Goal: Task Accomplishment & Management: Use online tool/utility

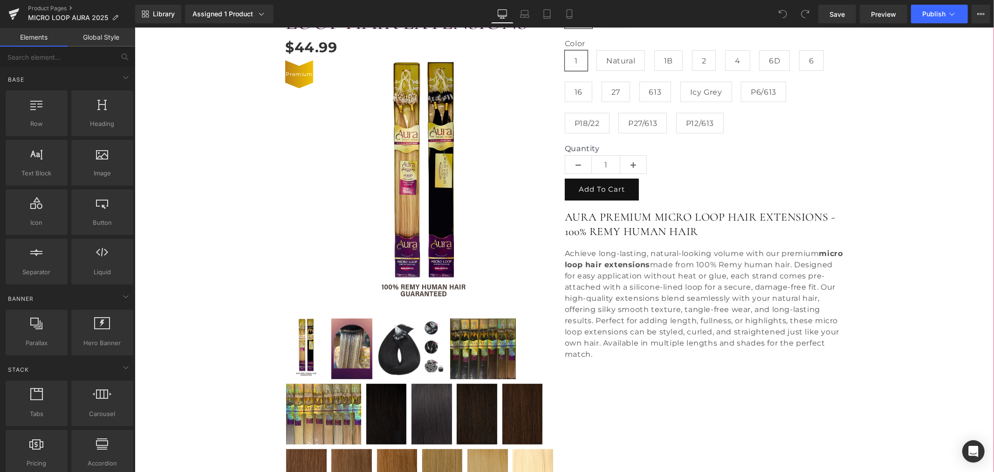
scroll to position [207, 0]
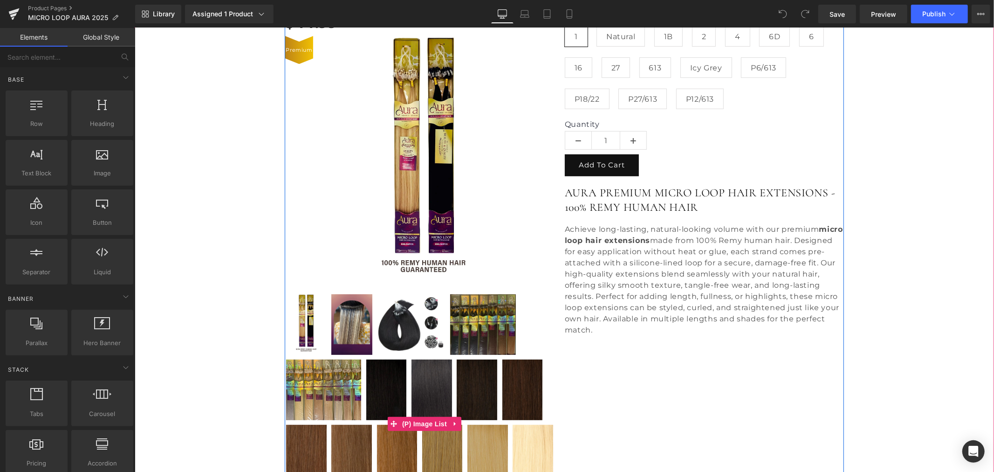
click at [474, 327] on img at bounding box center [483, 324] width 66 height 61
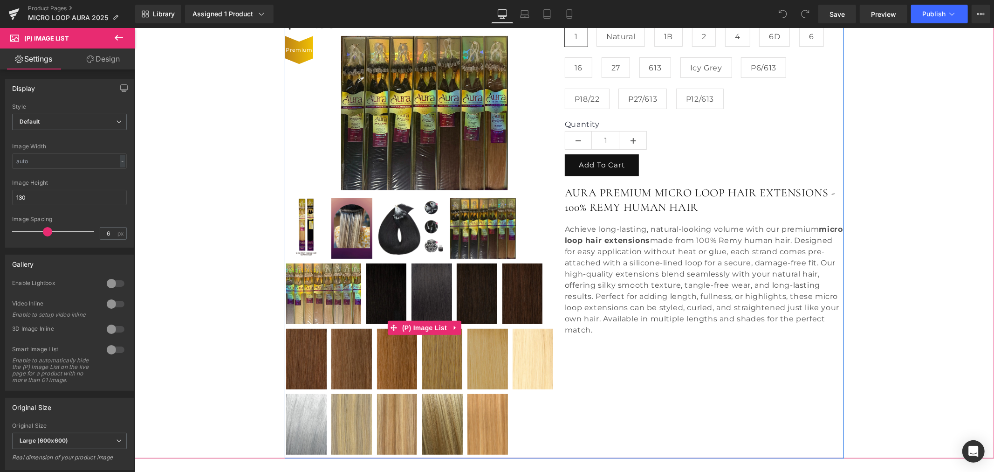
click at [319, 301] on img at bounding box center [323, 293] width 75 height 61
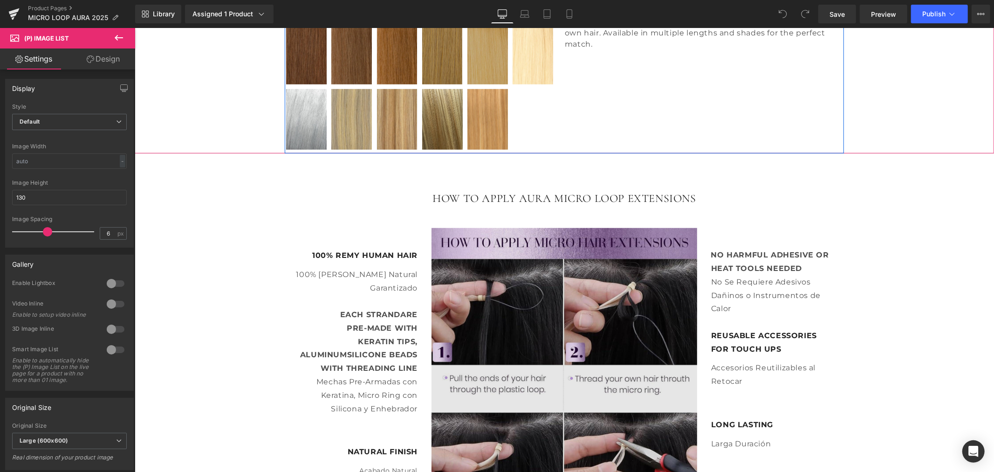
scroll to position [621, 0]
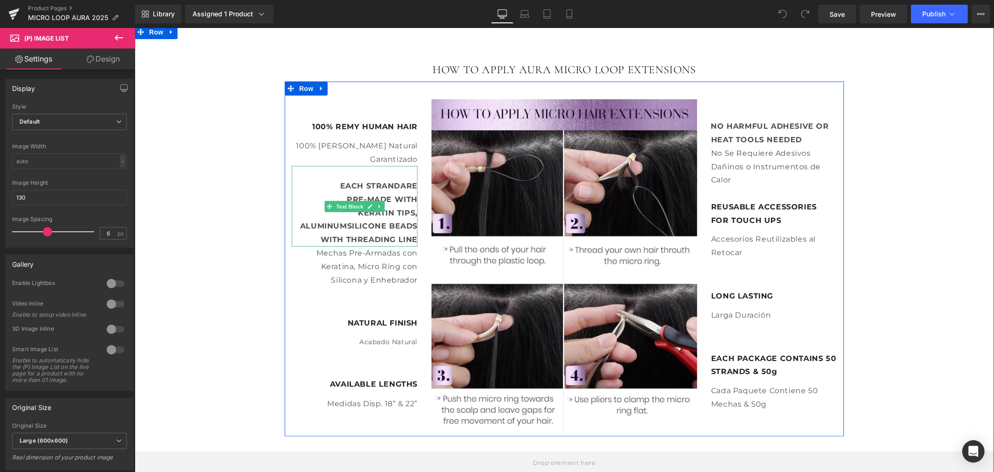
click at [344, 225] on strong "ALUMINUMSILICONE BEADS" at bounding box center [358, 225] width 117 height 9
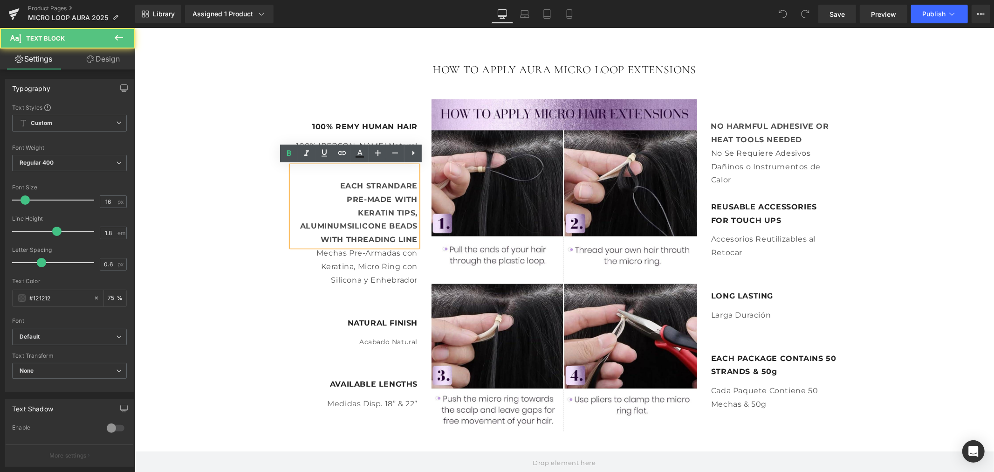
click at [343, 228] on strong "ALUMINUMSILICONE BEADS" at bounding box center [358, 225] width 117 height 9
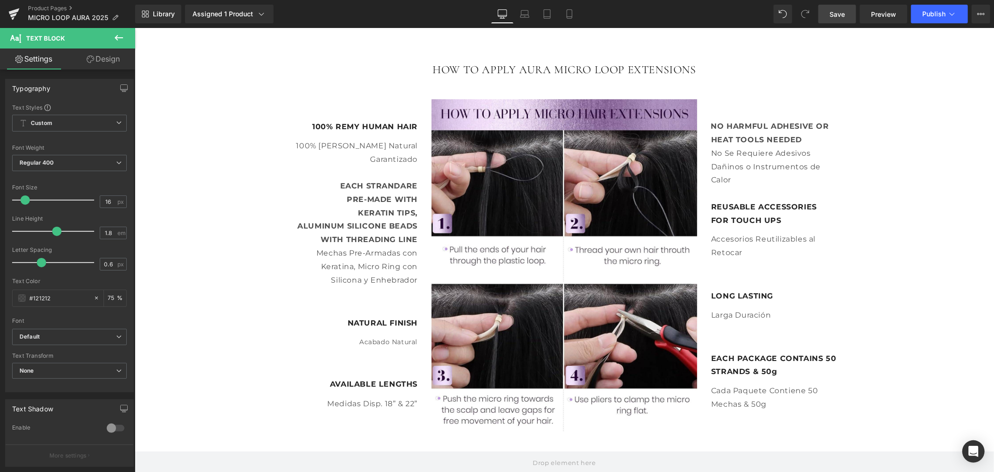
click at [844, 19] on link "Save" at bounding box center [838, 14] width 38 height 19
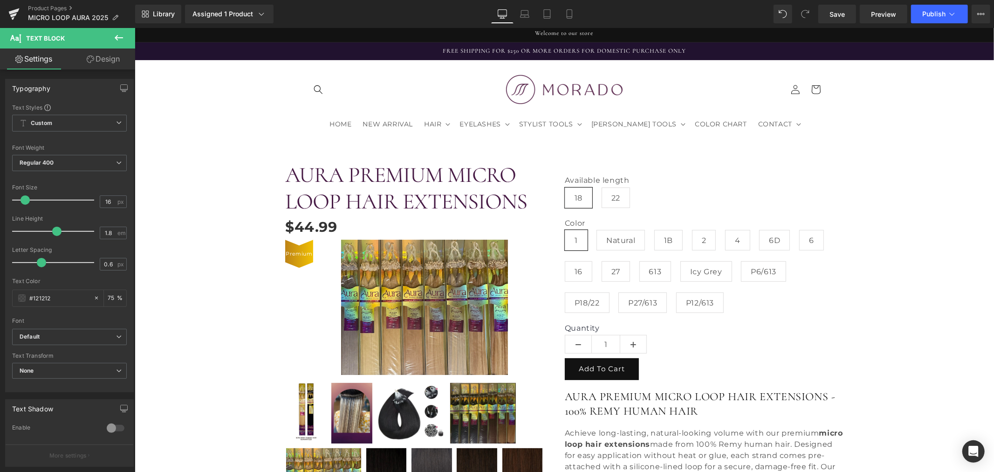
scroll to position [0, 0]
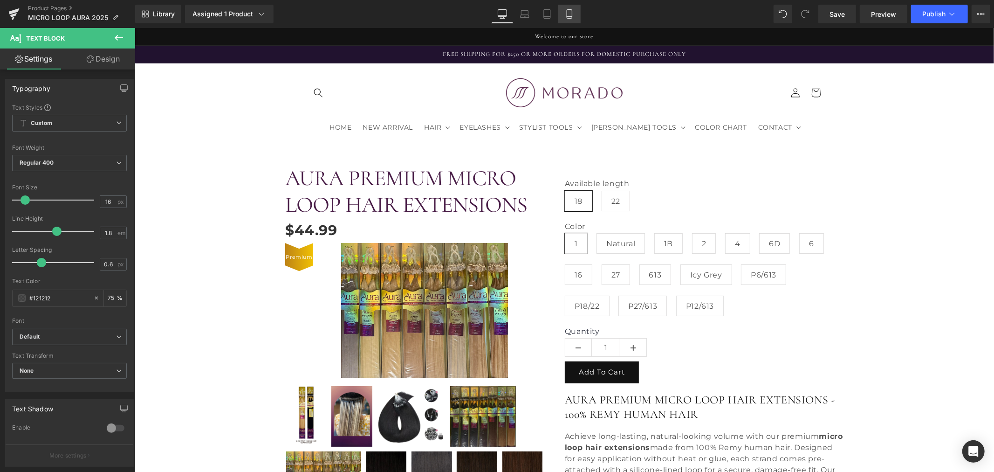
click at [567, 17] on icon at bounding box center [569, 13] width 9 height 9
type input "75"
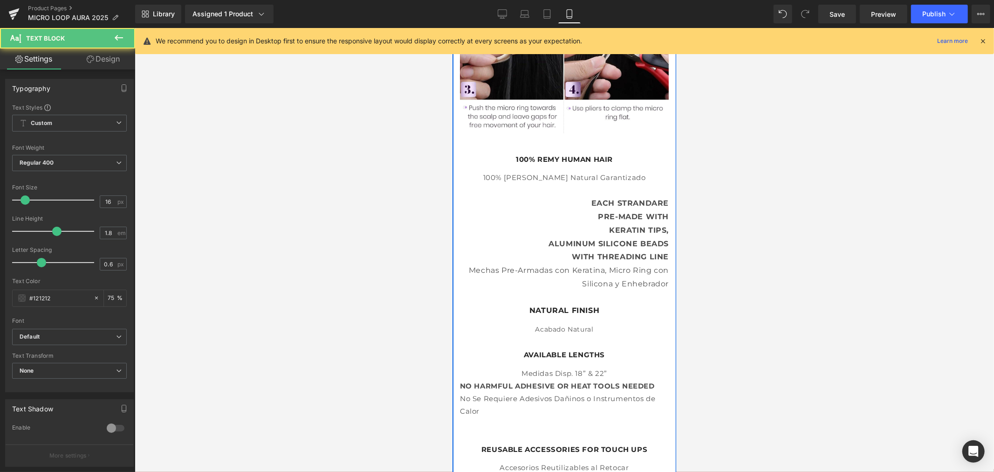
click at [592, 203] on p "EACH STRAND ARE" at bounding box center [564, 204] width 209 height 14
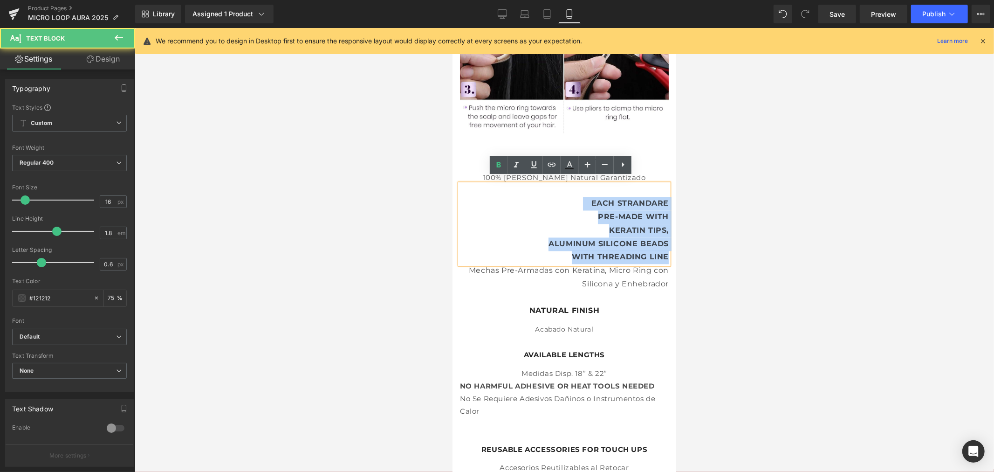
drag, startPoint x: 577, startPoint y: 192, endPoint x: 1135, endPoint y: 288, distance: 565.7
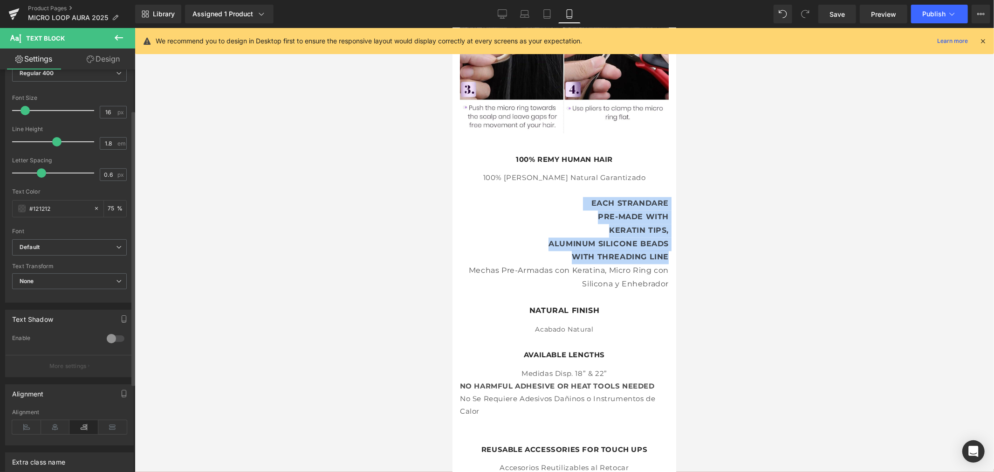
scroll to position [103, 0]
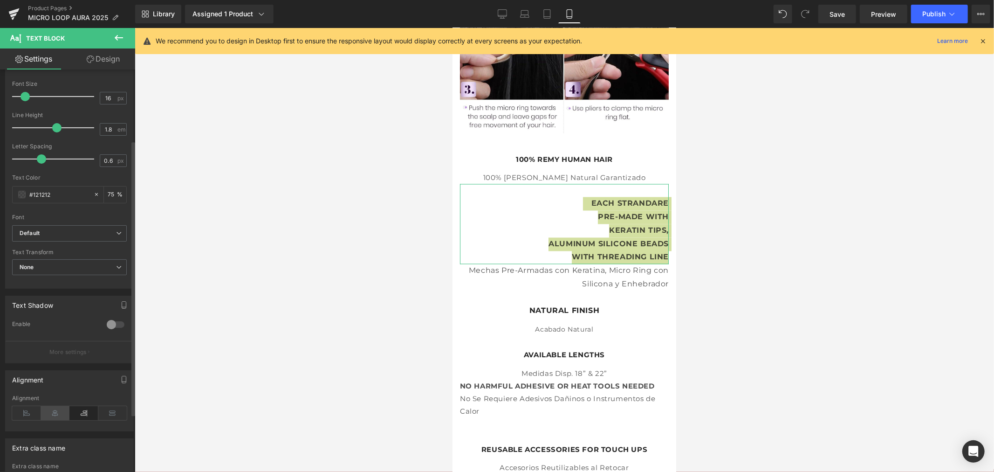
click at [55, 413] on icon at bounding box center [55, 413] width 29 height 14
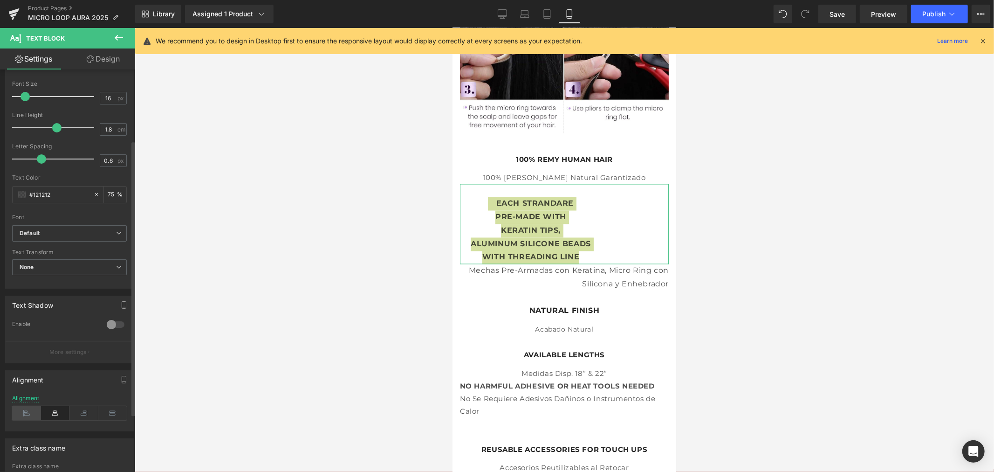
click at [34, 415] on icon at bounding box center [26, 413] width 29 height 14
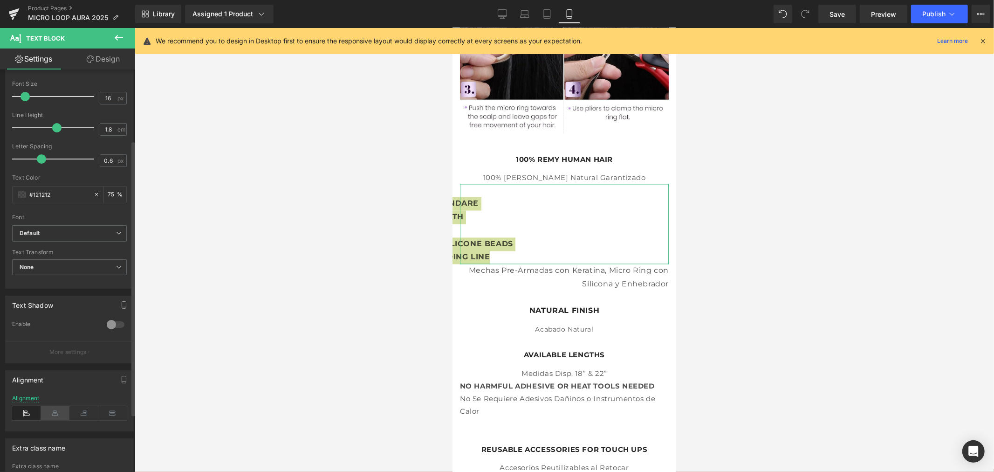
click at [45, 412] on icon at bounding box center [55, 413] width 29 height 14
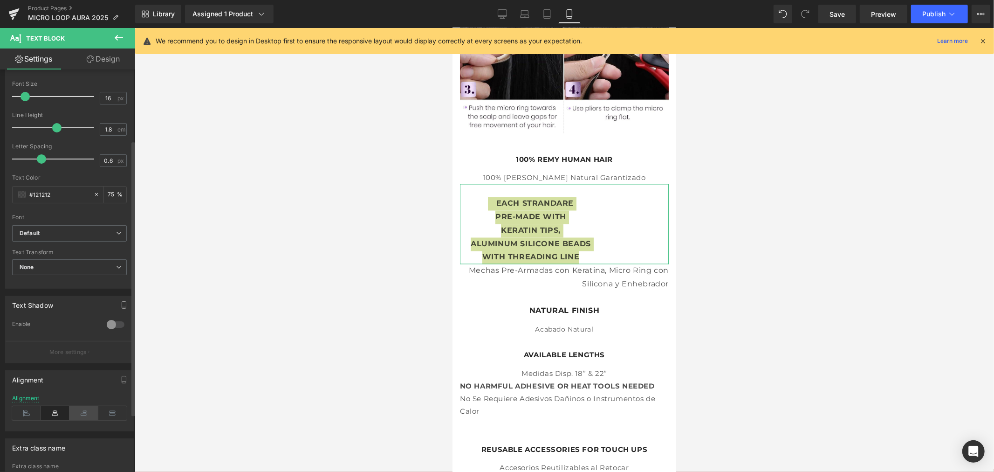
click at [77, 412] on icon at bounding box center [83, 413] width 29 height 14
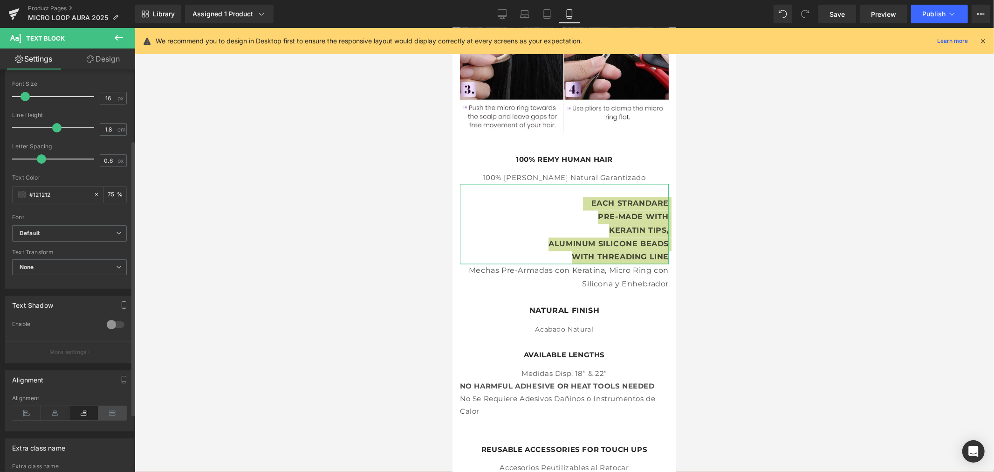
click at [103, 409] on icon at bounding box center [112, 413] width 29 height 14
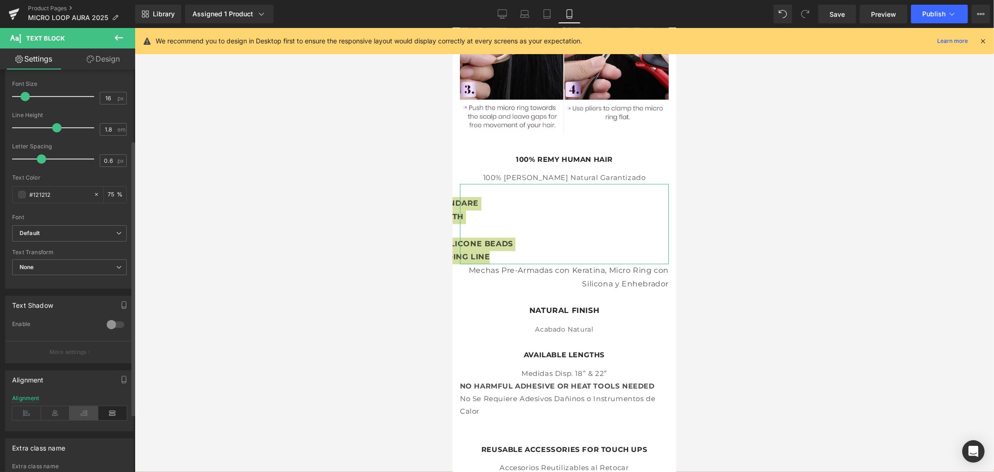
click at [89, 411] on icon at bounding box center [83, 413] width 29 height 14
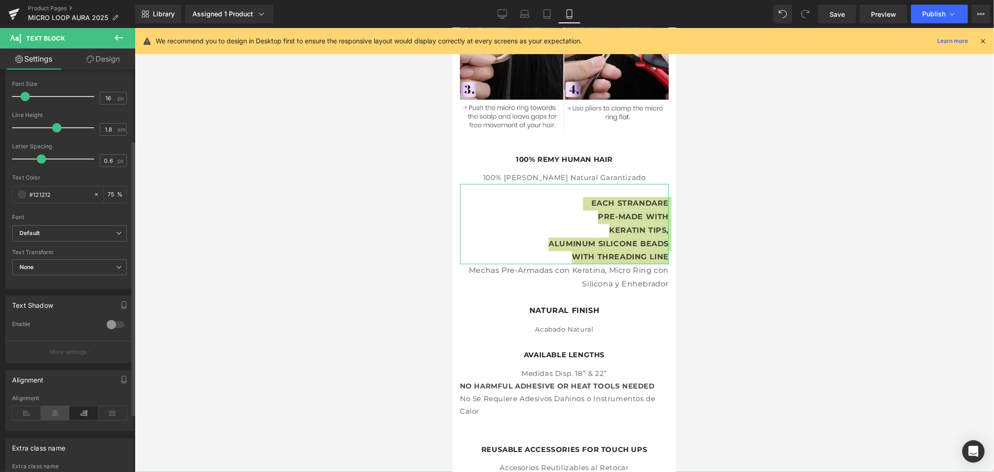
click at [58, 413] on icon at bounding box center [55, 413] width 29 height 14
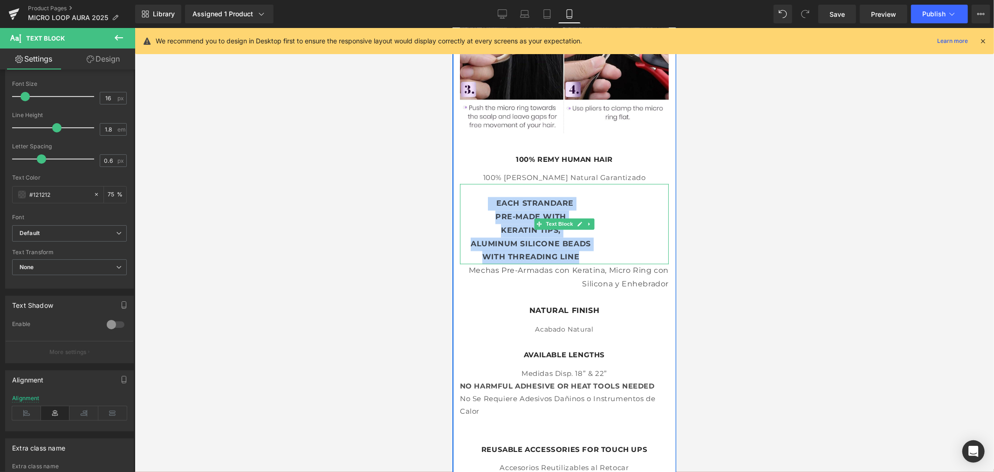
click at [543, 228] on p "KERATIN TIPS," at bounding box center [564, 231] width 209 height 14
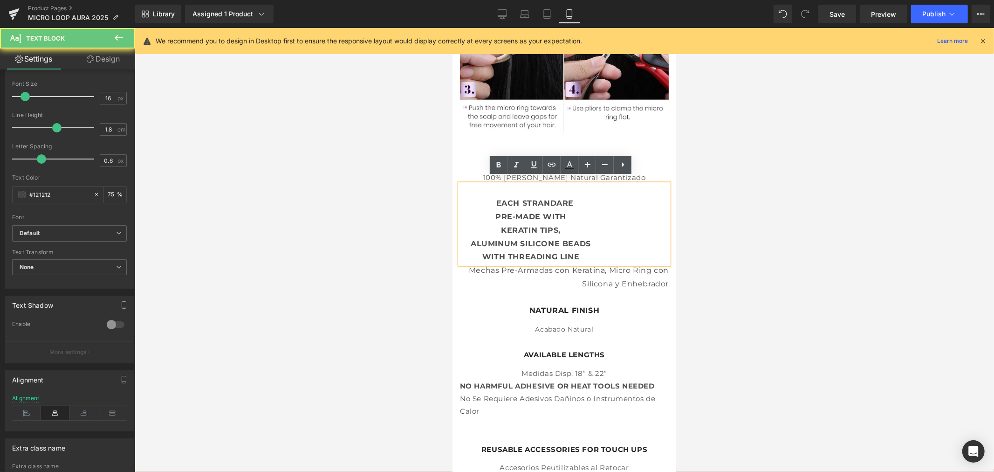
click at [580, 253] on p "WITH THREADING LINE" at bounding box center [564, 257] width 209 height 14
click at [488, 202] on strong at bounding box center [492, 204] width 8 height 5
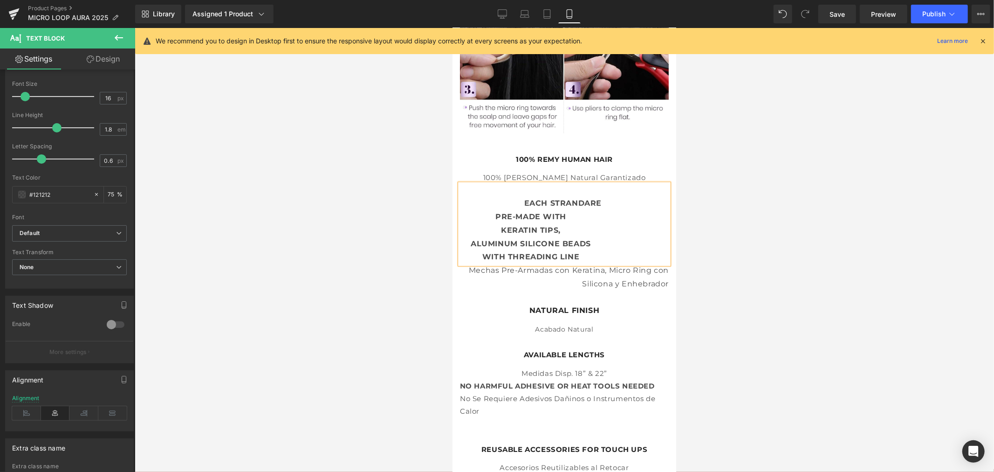
click at [488, 210] on p "PRE-MADE WITH" at bounding box center [564, 217] width 209 height 14
click at [492, 224] on p "KERATIN TIPS," at bounding box center [564, 231] width 209 height 14
click at [462, 237] on p "ALUMINUM SILICONE BEADS" at bounding box center [564, 244] width 209 height 14
click at [469, 250] on p "WITH THREADING LINE" at bounding box center [564, 257] width 209 height 14
click at [502, 226] on strong "KERATIN TIPS," at bounding box center [531, 230] width 60 height 9
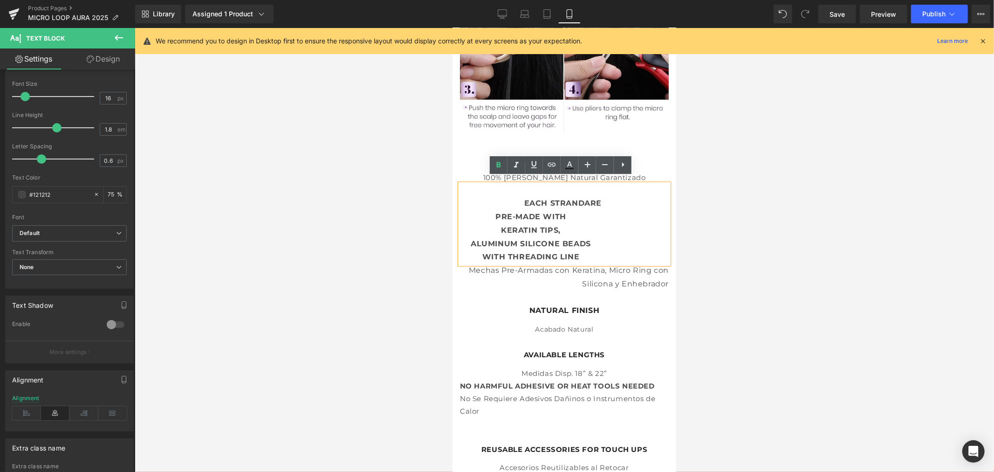
click at [489, 241] on strong "ALUMINUM SILICONE BEADS" at bounding box center [530, 243] width 120 height 9
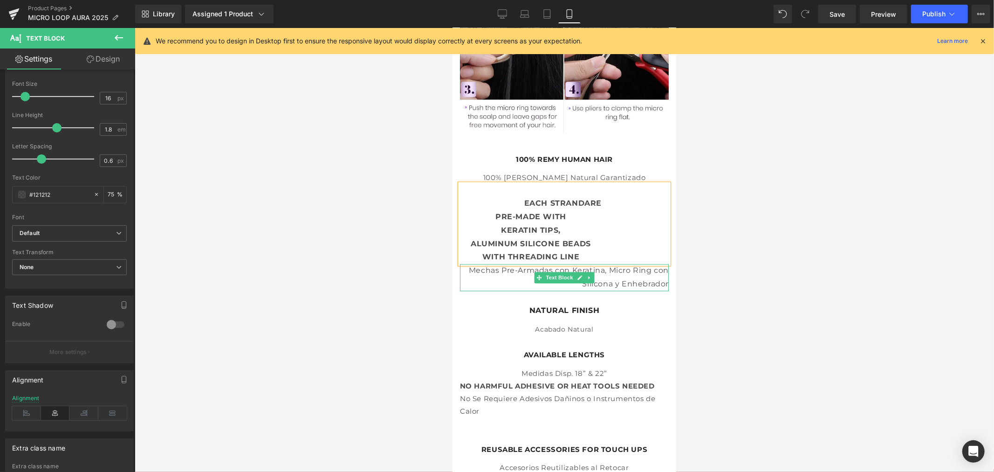
click at [512, 268] on p "Mechas Pre-Armadas con Keratina, Micro Ring con Silicona y Enhebrador" at bounding box center [564, 277] width 209 height 27
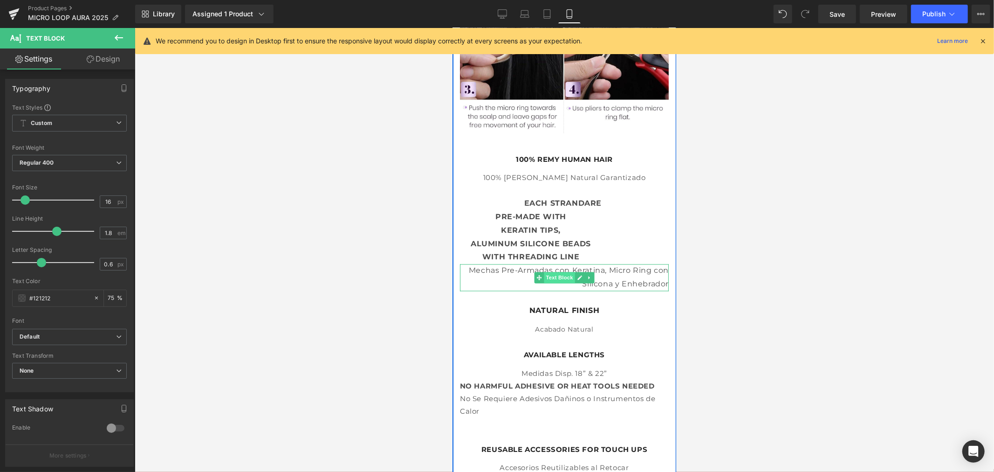
click at [556, 272] on span "Text Block" at bounding box center [559, 277] width 31 height 11
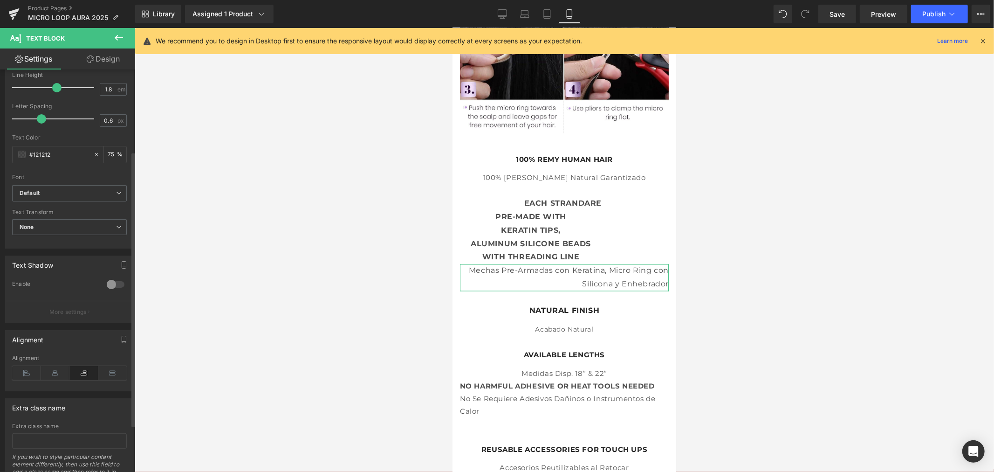
scroll to position [155, 0]
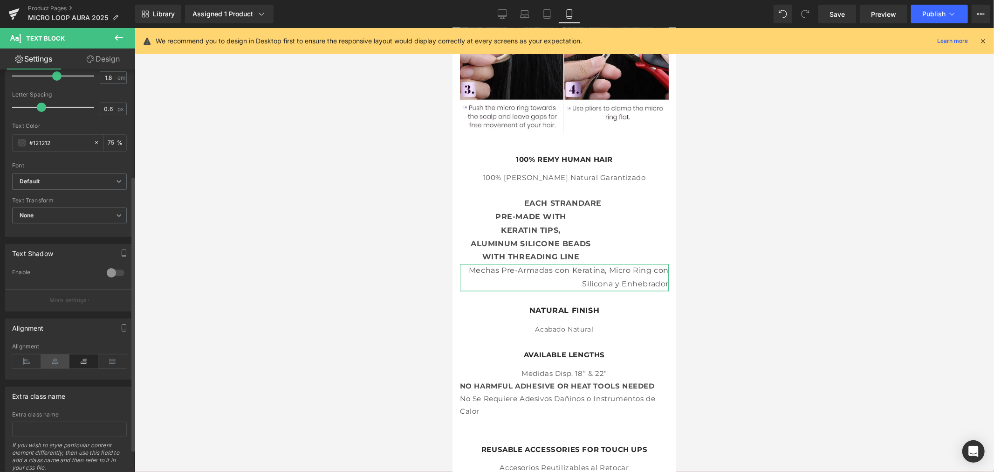
click at [58, 364] on icon at bounding box center [55, 361] width 29 height 14
click at [827, 280] on div at bounding box center [565, 250] width 860 height 444
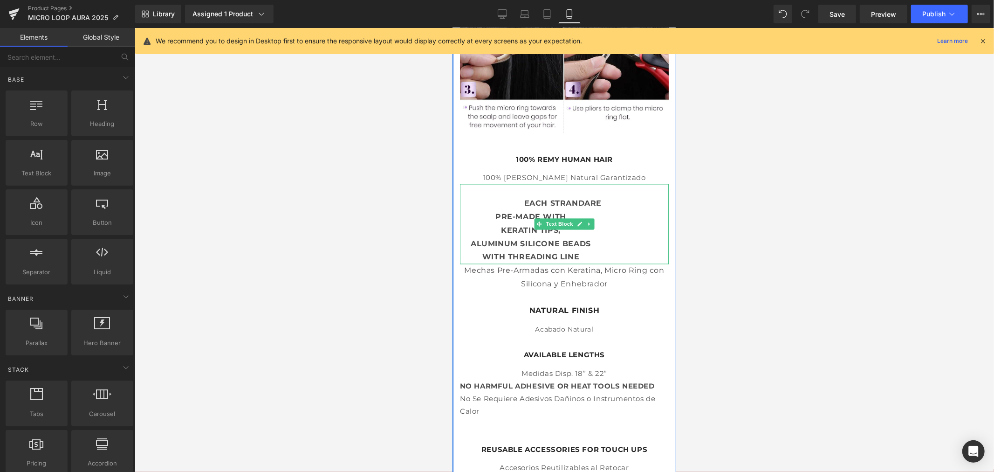
click at [566, 241] on strong "ALUMINUM SILICONE BEADS" at bounding box center [530, 243] width 120 height 9
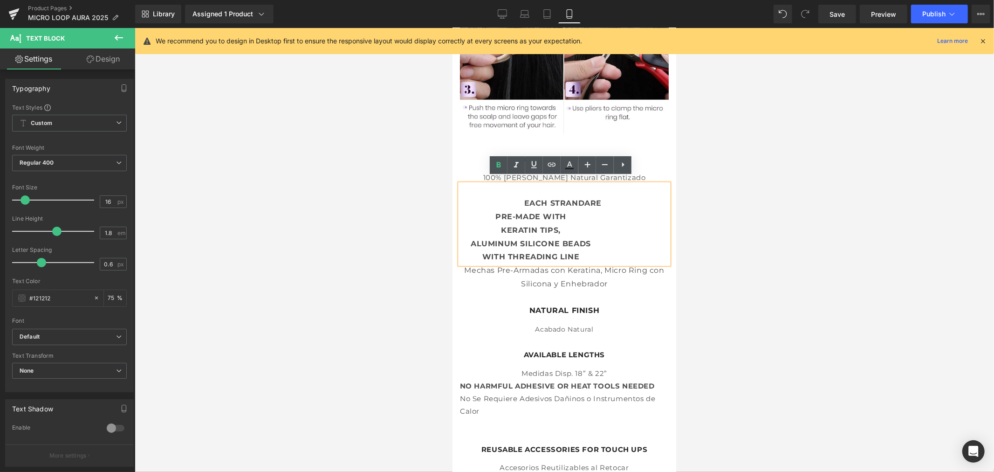
click at [539, 188] on p at bounding box center [564, 191] width 209 height 14
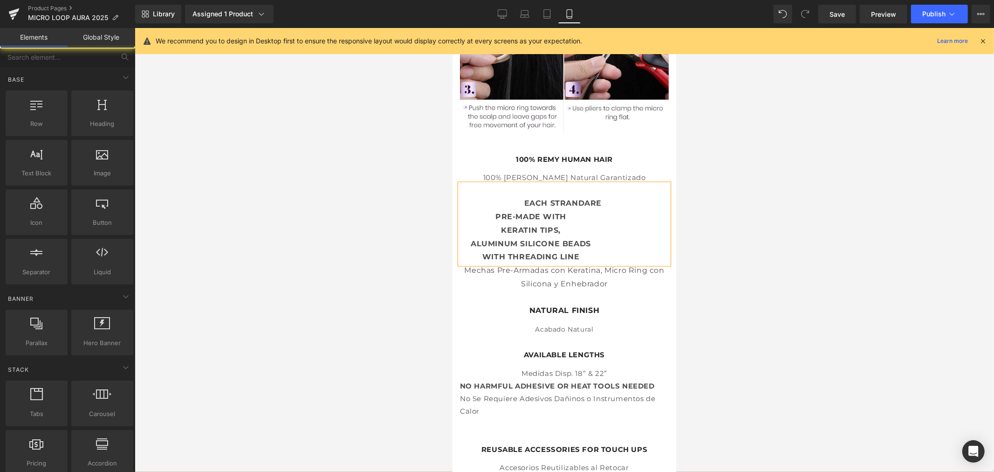
click at [388, 294] on div at bounding box center [565, 250] width 860 height 444
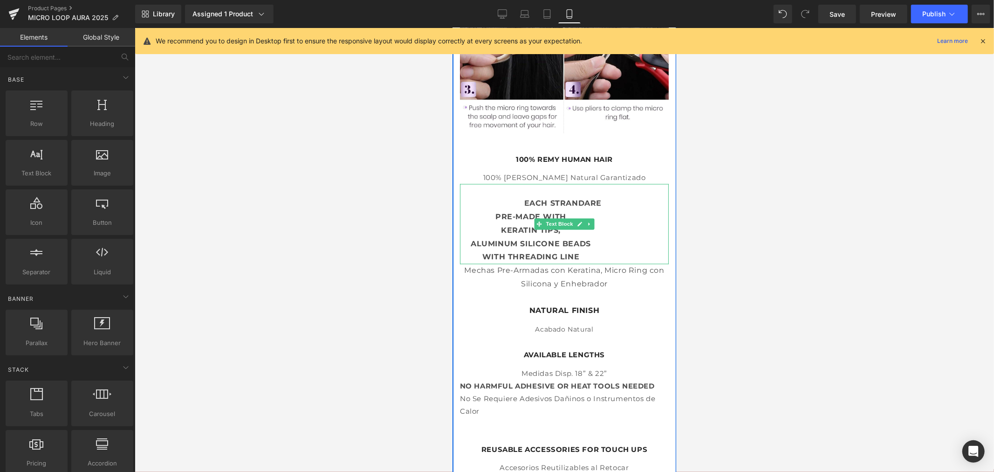
click at [544, 237] on p "ALUMINUM SILICONE BEADS" at bounding box center [564, 244] width 209 height 14
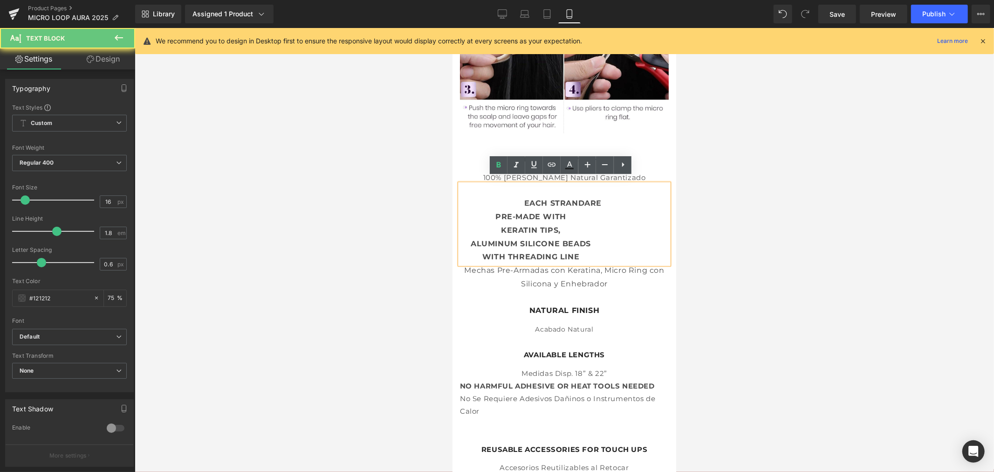
click at [517, 197] on p "EACH STRAND ARE" at bounding box center [564, 204] width 209 height 14
drag, startPoint x: 521, startPoint y: 188, endPoint x: 422, endPoint y: 187, distance: 98.8
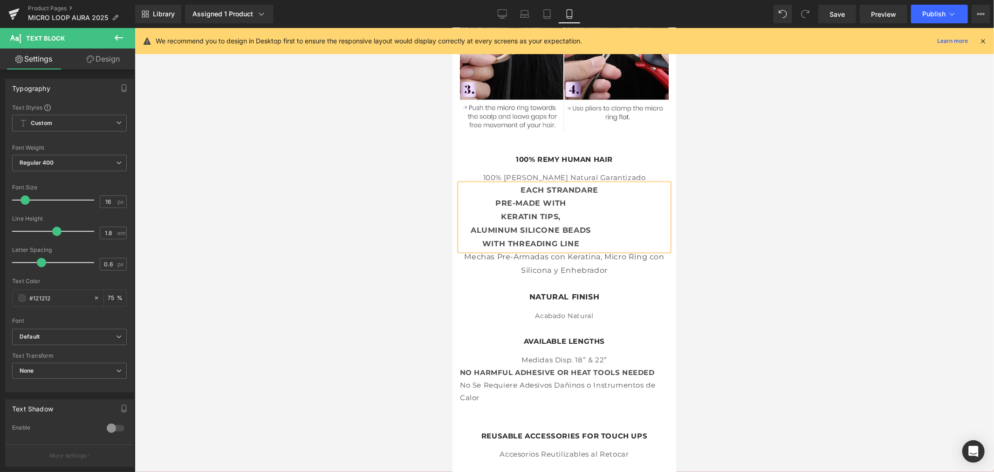
click at [423, 188] on div at bounding box center [565, 250] width 860 height 444
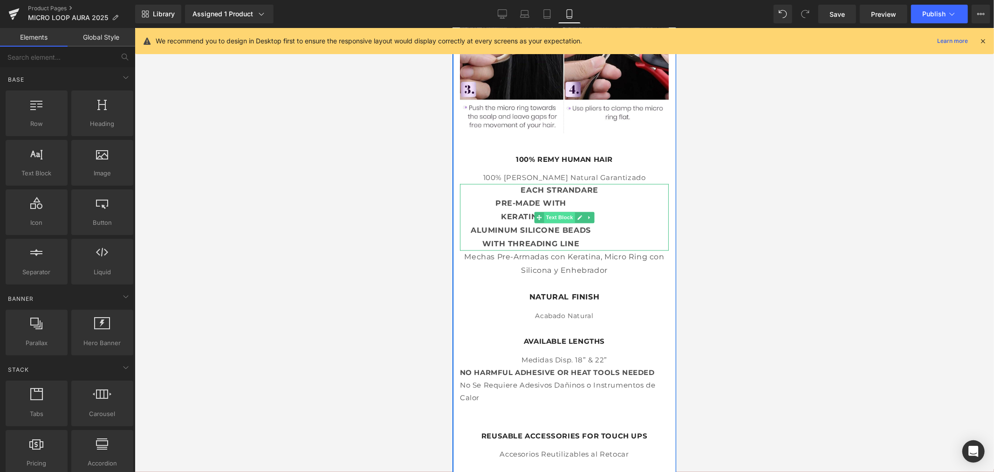
drag, startPoint x: 561, startPoint y: 212, endPoint x: 607, endPoint y: 336, distance: 132.9
click at [561, 212] on span "Text Block" at bounding box center [559, 217] width 31 height 11
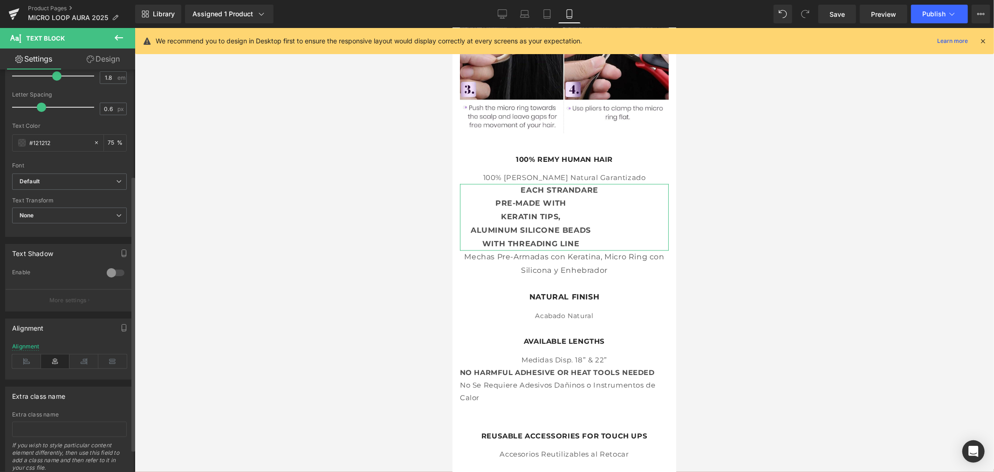
click at [55, 362] on icon at bounding box center [55, 361] width 29 height 14
click at [510, 212] on strong "KERATIN TIPS," at bounding box center [531, 216] width 60 height 9
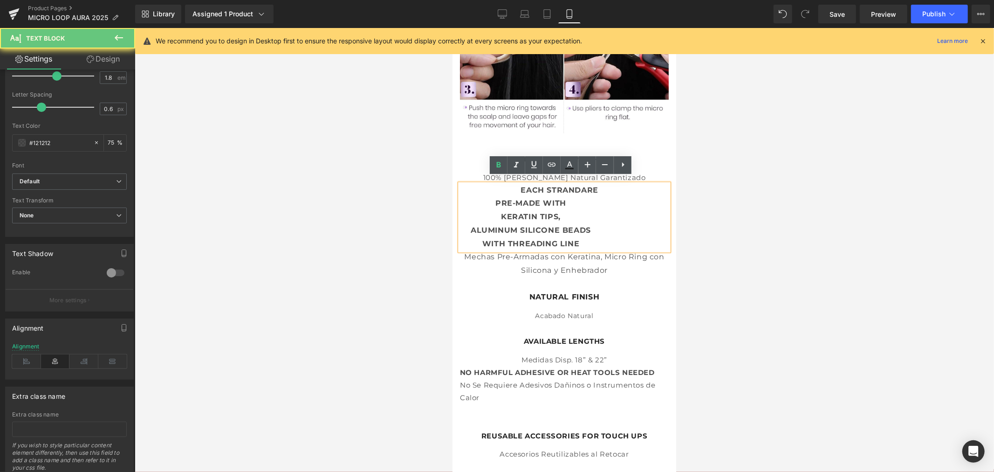
click at [492, 228] on strong "ALUMINUM SILICONE BEADS" at bounding box center [530, 230] width 120 height 9
click at [516, 199] on strong "PRE-MADE WITH" at bounding box center [530, 203] width 71 height 9
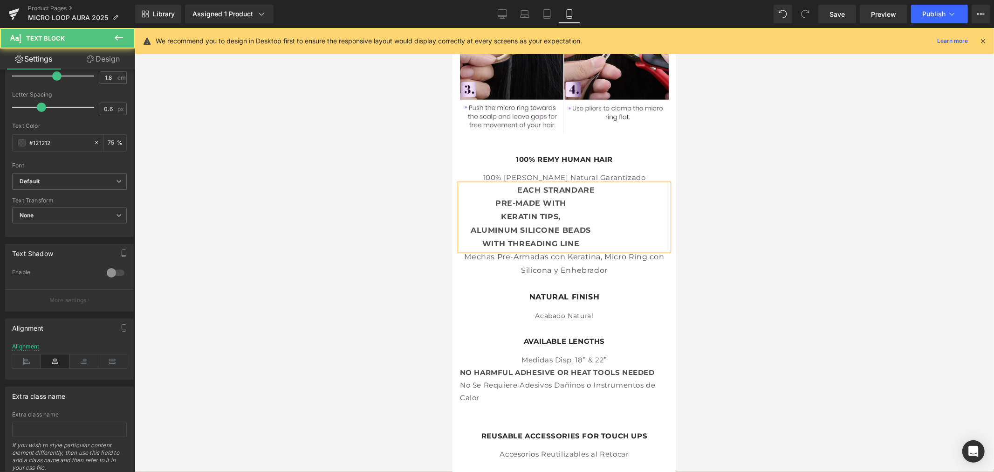
click at [511, 210] on p "KERATIN TIPS," at bounding box center [564, 217] width 209 height 14
click at [501, 226] on strong "ALUMINUM SILICONE BEADS" at bounding box center [530, 230] width 120 height 9
click at [506, 239] on strong "WITH THREADING LINE" at bounding box center [530, 243] width 97 height 9
click at [765, 270] on div at bounding box center [565, 250] width 860 height 444
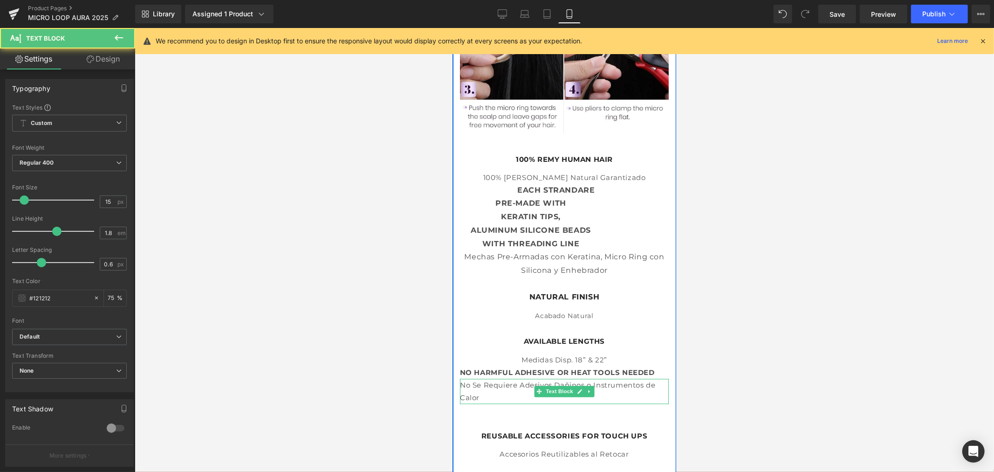
click at [622, 388] on p "No Se Requiere Adesivos Dañinos o Instrumentos de Calor" at bounding box center [564, 390] width 209 height 25
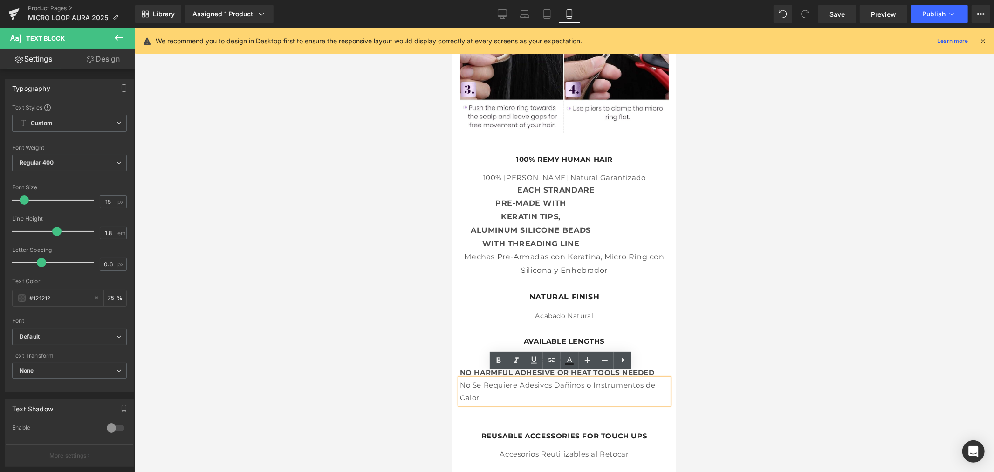
click at [556, 387] on p "No Se Requiere Adesivos Dañinos o Instrumentos de Calor" at bounding box center [564, 390] width 209 height 25
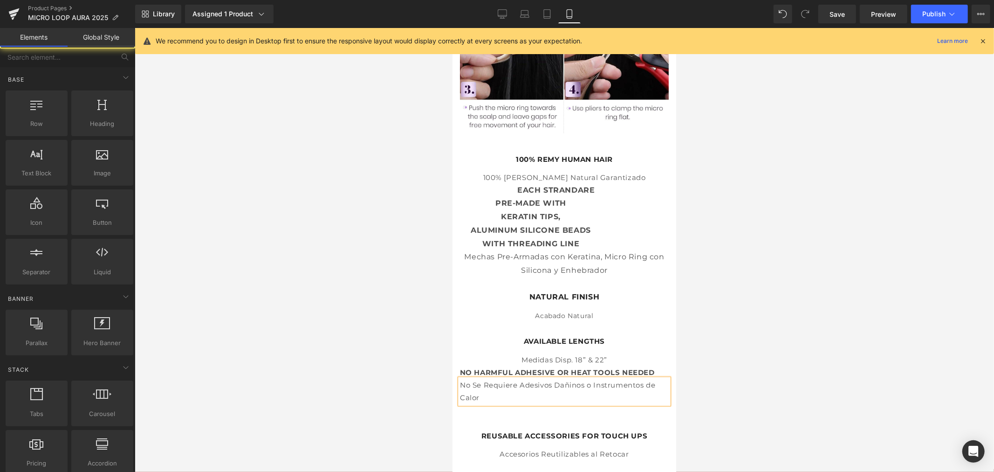
click at [370, 408] on div at bounding box center [565, 250] width 860 height 444
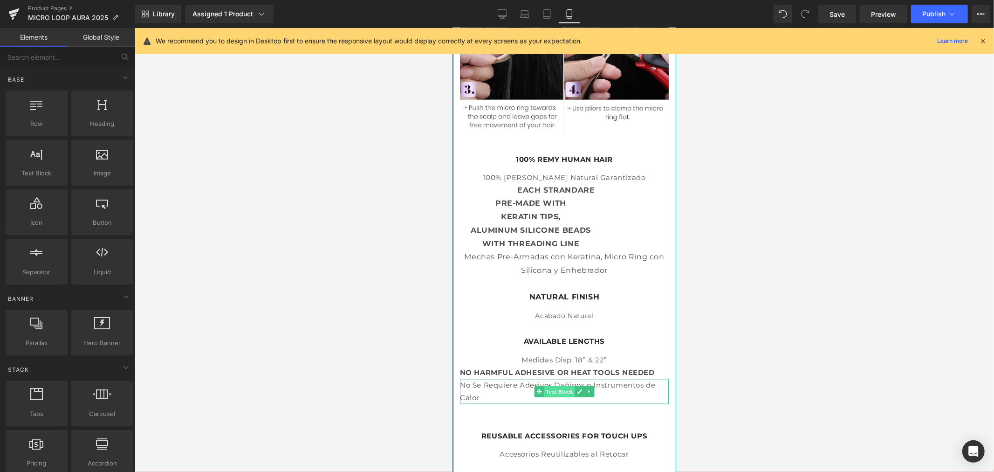
click at [557, 386] on span "Text Block" at bounding box center [559, 391] width 31 height 11
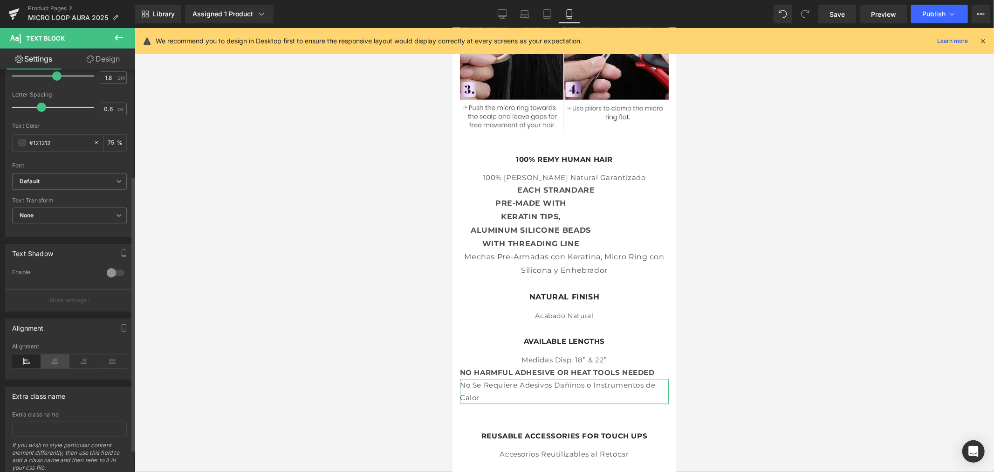
click at [54, 365] on icon at bounding box center [55, 361] width 29 height 14
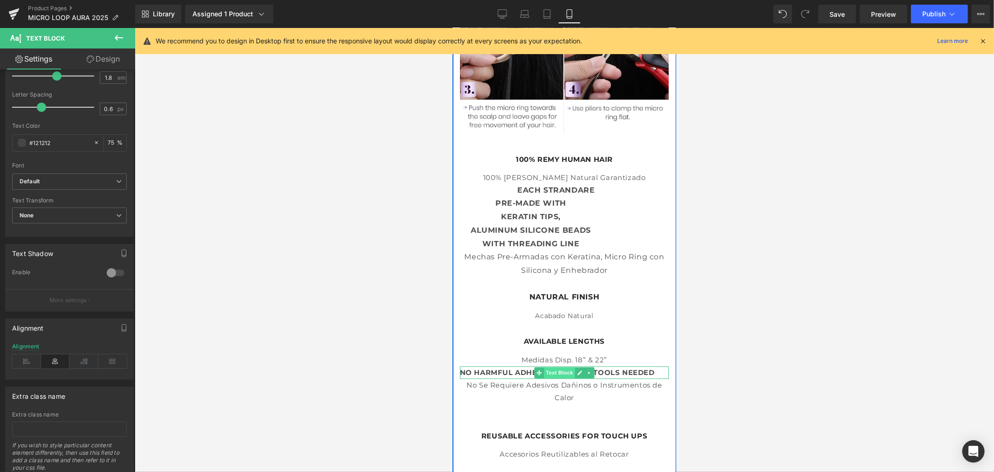
click at [552, 367] on span "Text Block" at bounding box center [559, 372] width 31 height 11
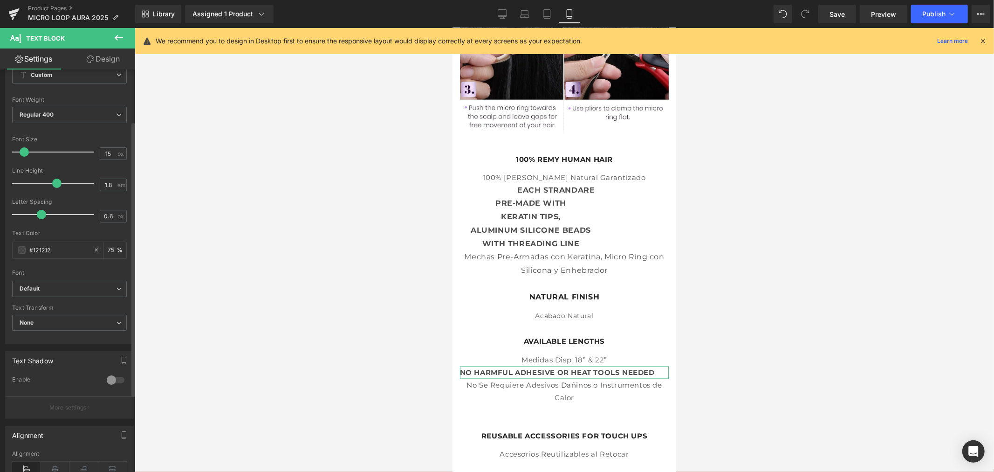
scroll to position [103, 0]
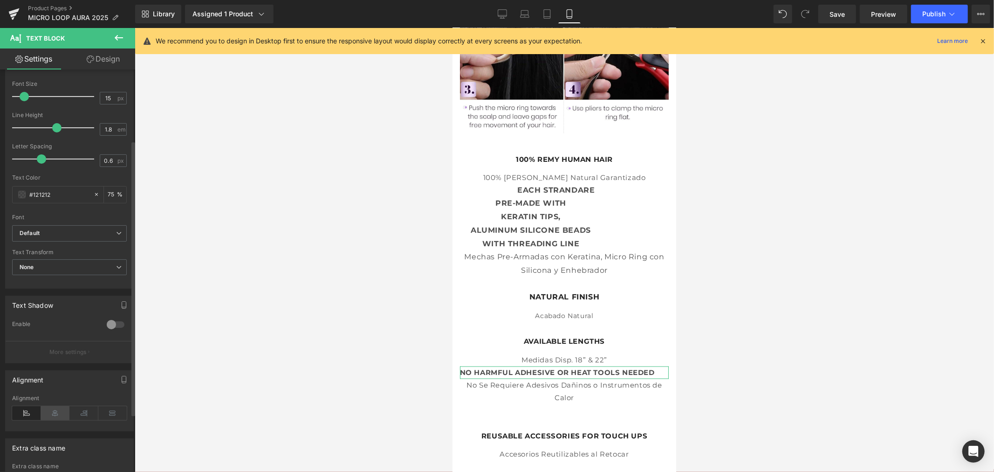
click at [58, 413] on icon at bounding box center [55, 413] width 29 height 14
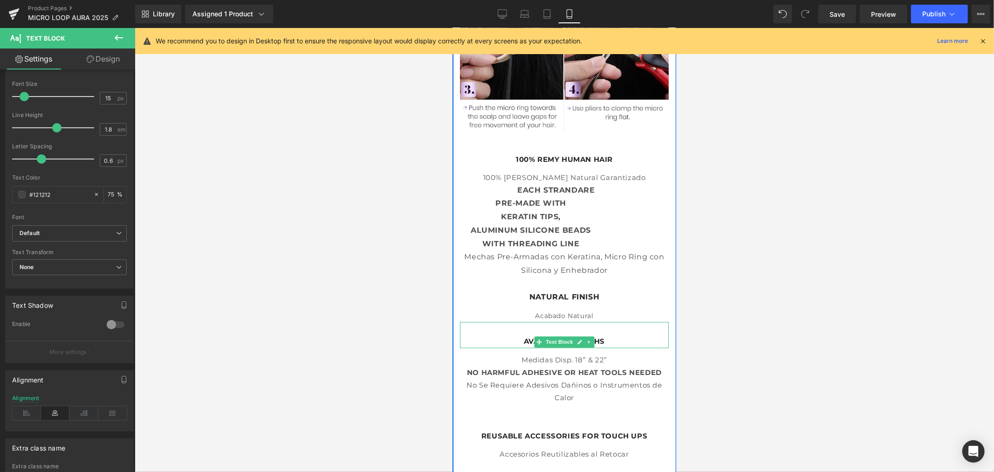
click at [547, 322] on div "AVAILABLE LENGTHS" at bounding box center [564, 335] width 209 height 26
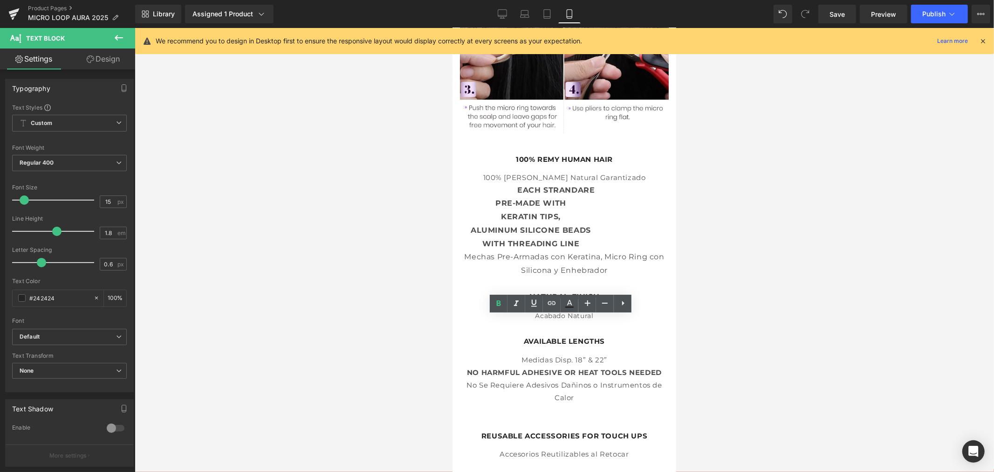
click at [299, 358] on div at bounding box center [565, 250] width 860 height 444
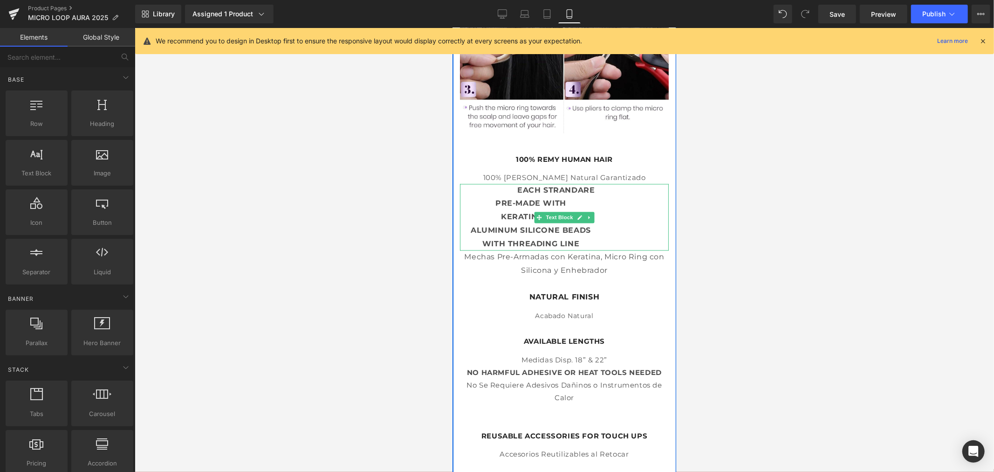
click at [510, 189] on strong at bounding box center [492, 191] width 51 height 5
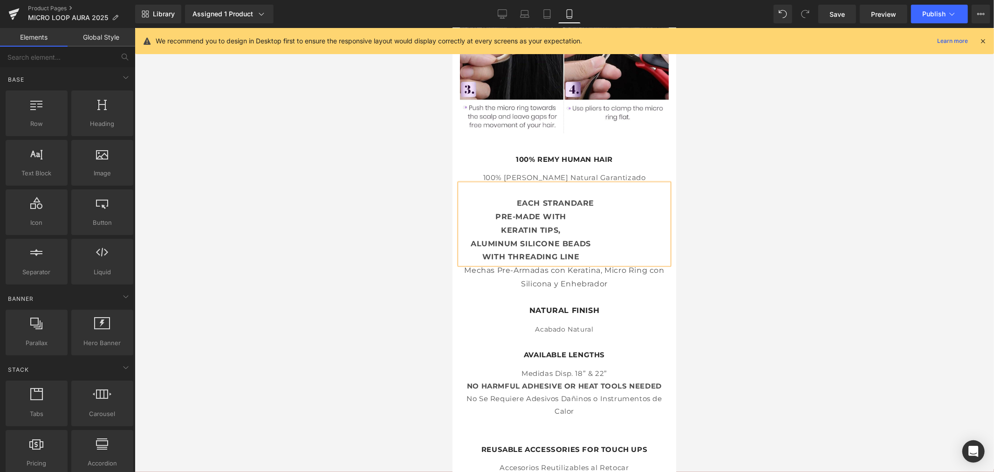
click at [753, 282] on div at bounding box center [565, 250] width 860 height 444
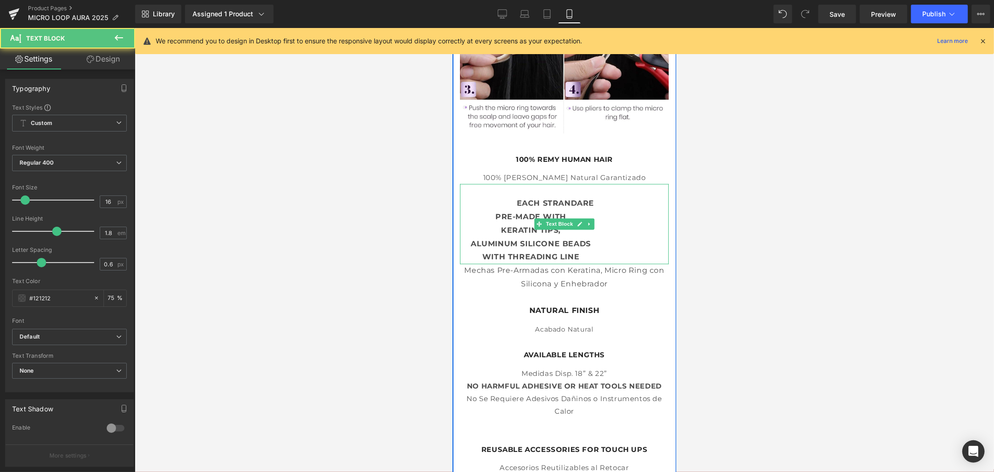
drag, startPoint x: 623, startPoint y: 248, endPoint x: 495, endPoint y: 205, distance: 135.0
click at [495, 205] on div "EACH STRAND ARE PRE-MADE WITH KERATIN TIPS, ALUMINUM SILICONE BEADS WITH THREAD…" at bounding box center [564, 224] width 209 height 81
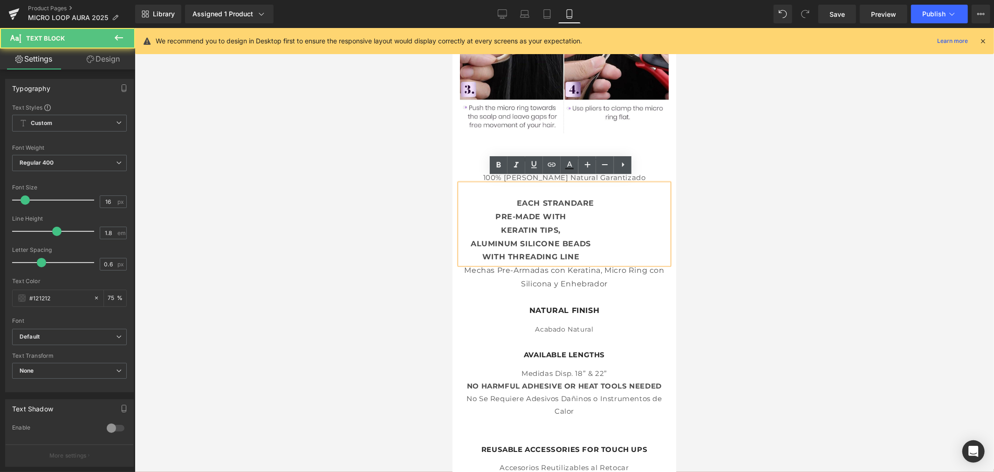
click at [610, 197] on p "EACH STRAND ARE" at bounding box center [564, 204] width 209 height 14
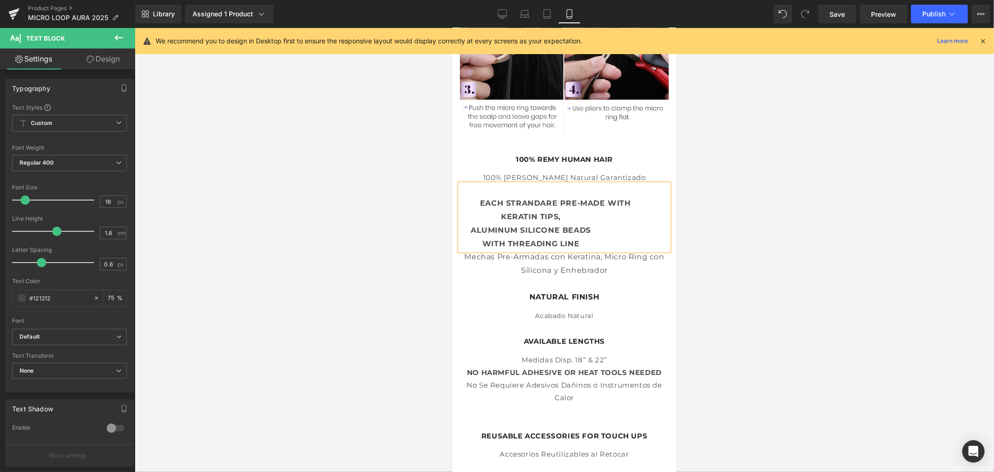
click at [635, 200] on p "EACH STRAND ARE P RE-MADE WITH" at bounding box center [564, 204] width 209 height 14
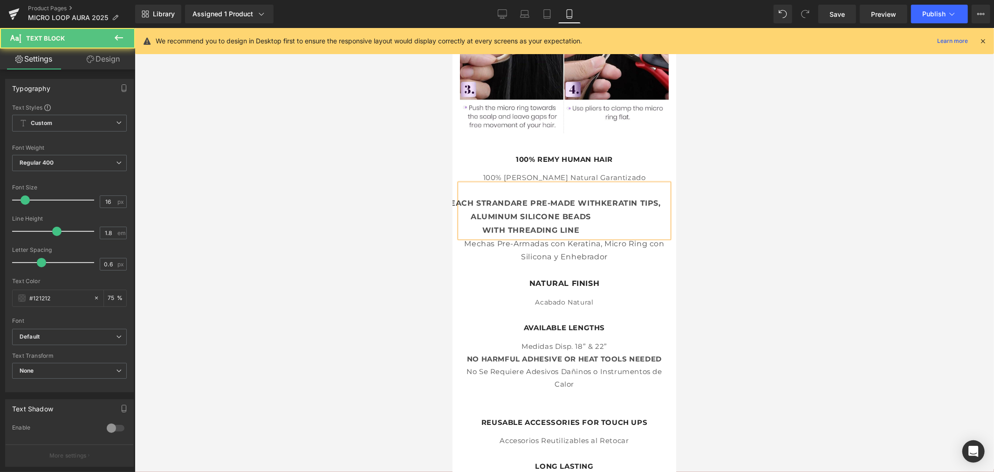
click at [661, 197] on p "EACH STRAND ARE P RE-MADE WITH KERATIN TIPS," at bounding box center [564, 204] width 209 height 14
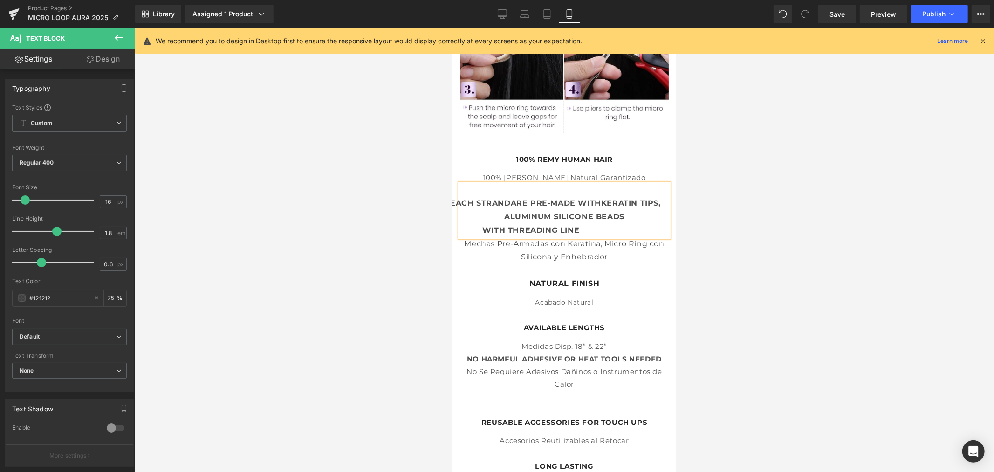
click at [625, 211] on p "EACH STRAND ARE P RE-MADE WITH KERATIN TIPS, ALUMINUM SILICON E BEADS" at bounding box center [564, 210] width 209 height 27
click at [748, 224] on div at bounding box center [565, 250] width 860 height 444
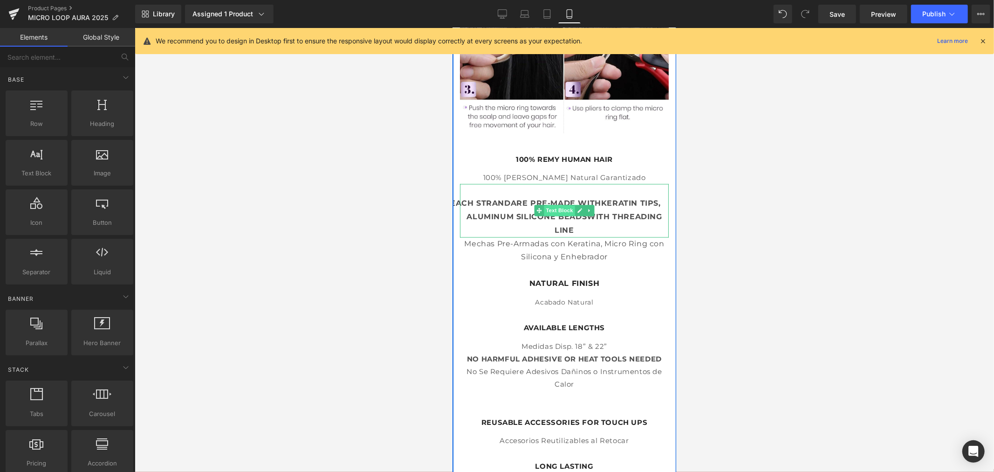
click at [558, 205] on span "Text Block" at bounding box center [559, 210] width 31 height 11
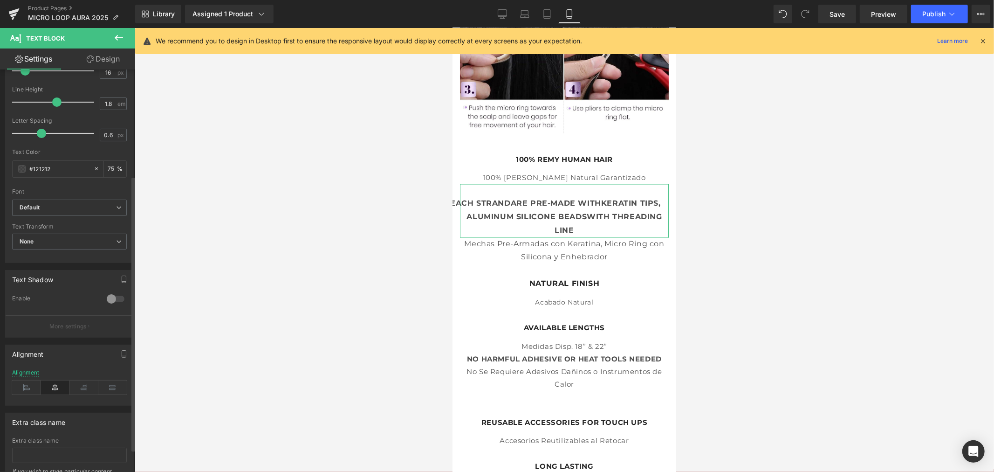
scroll to position [155, 0]
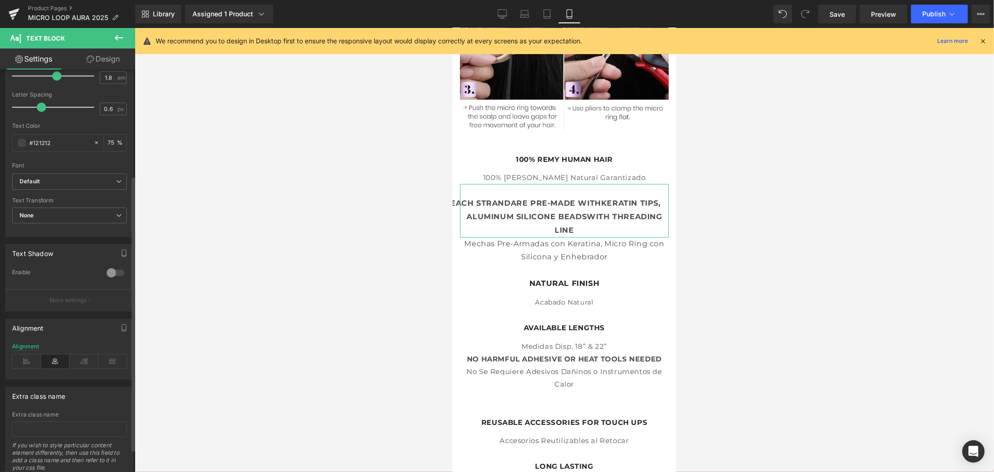
click at [59, 362] on icon at bounding box center [55, 361] width 29 height 14
click at [33, 364] on icon at bounding box center [26, 361] width 29 height 14
click at [53, 365] on icon at bounding box center [55, 361] width 29 height 14
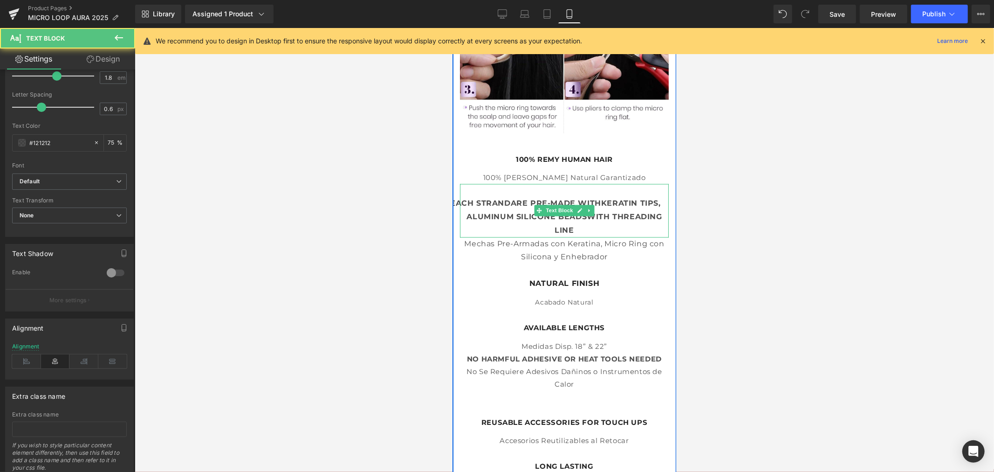
click at [489, 199] on strong "EACH STRAND" at bounding box center [480, 203] width 61 height 9
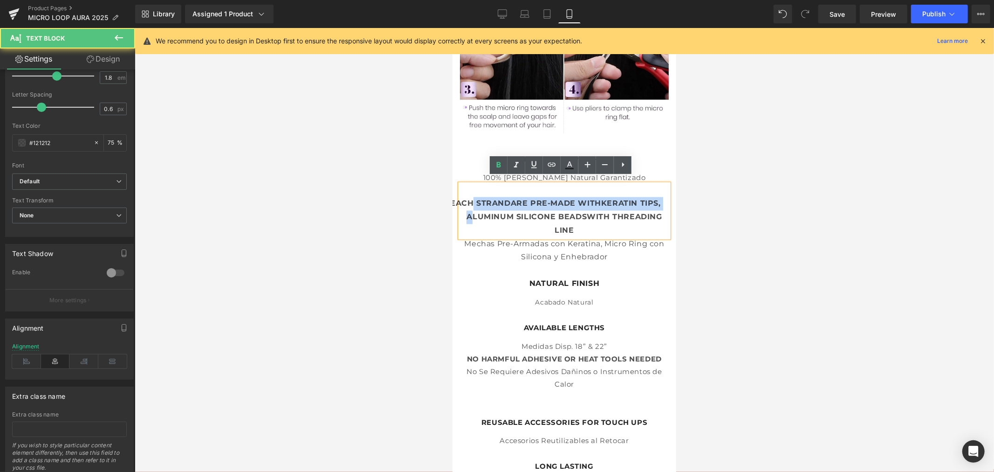
drag, startPoint x: 466, startPoint y: 198, endPoint x: 863, endPoint y: 234, distance: 398.7
click at [475, 199] on strong "EACH STRAND" at bounding box center [480, 203] width 61 height 9
click at [453, 199] on strong "EACH STRAND" at bounding box center [480, 203] width 61 height 9
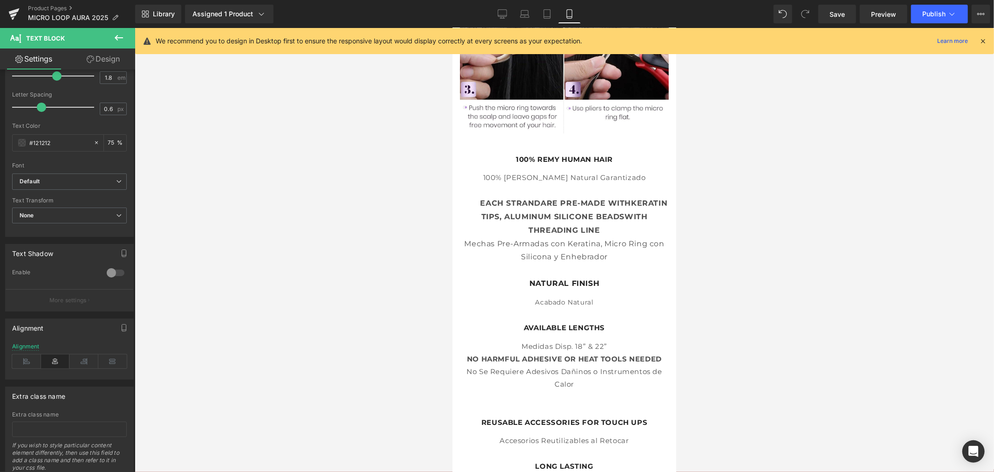
click at [771, 231] on div at bounding box center [565, 250] width 860 height 444
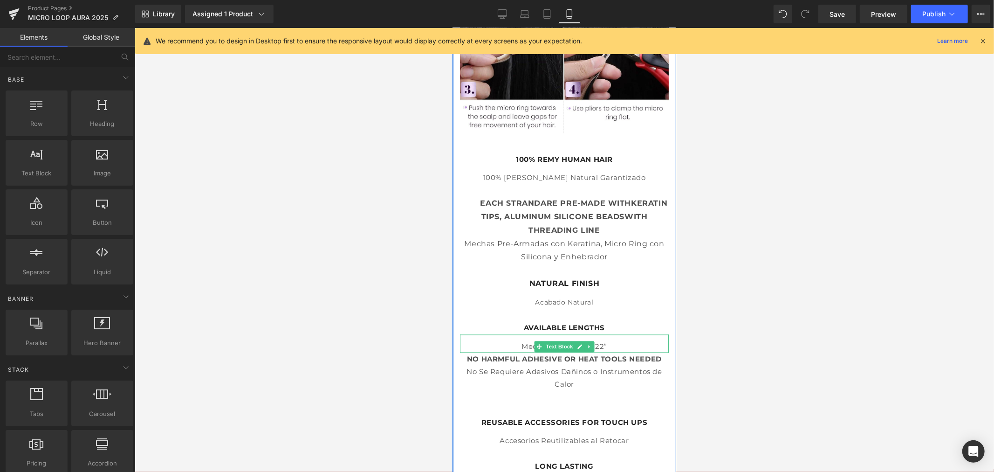
click at [614, 340] on p "Medidas Disp. 18” & 22”" at bounding box center [564, 346] width 209 height 13
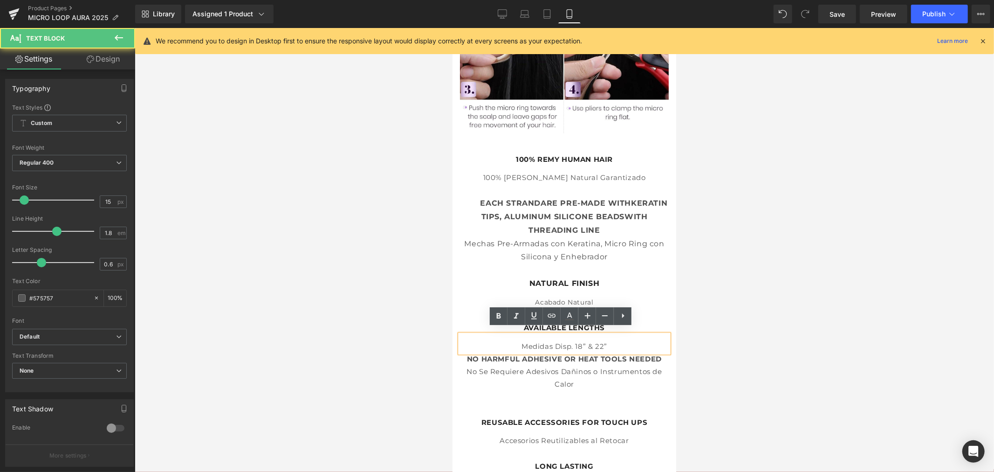
click at [614, 340] on p "Medidas Disp. 18” & 22”" at bounding box center [564, 346] width 209 height 13
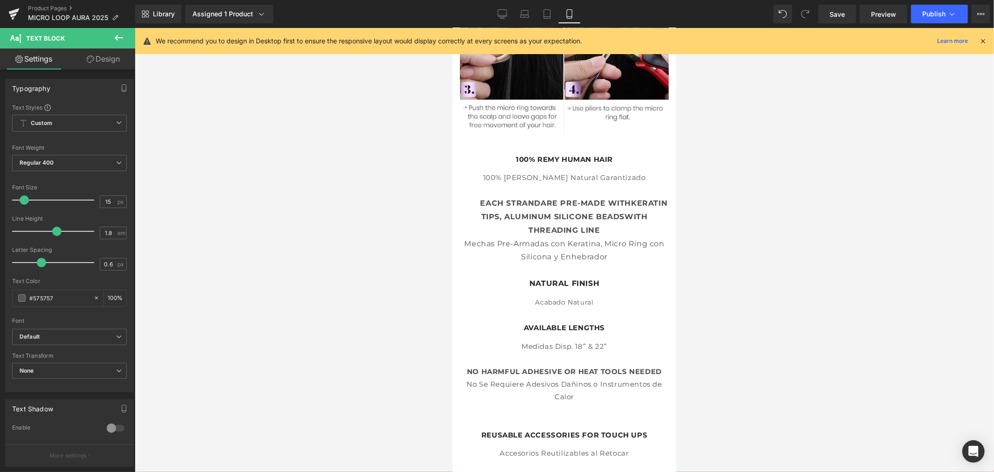
click at [783, 343] on div at bounding box center [565, 250] width 860 height 444
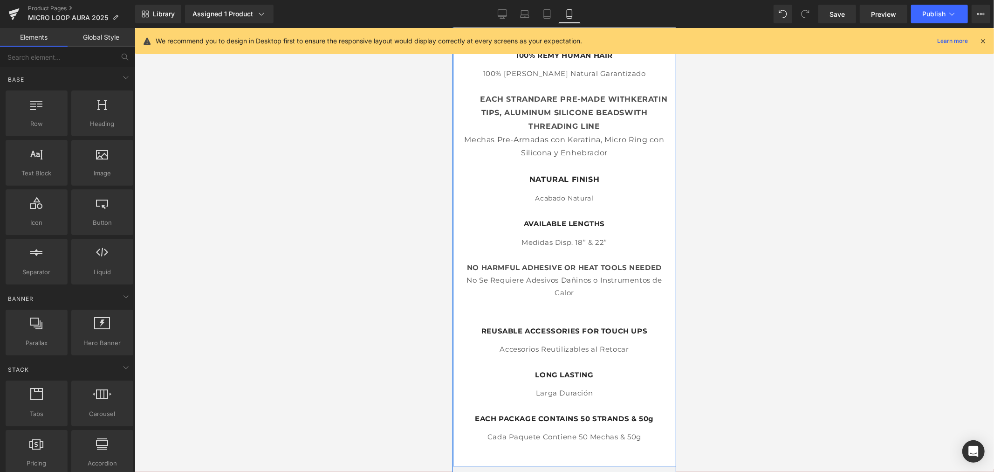
scroll to position [1495, 0]
click at [580, 312] on div "REUSABLE ACCESSORIES FOR TOUCH UPS" at bounding box center [564, 325] width 209 height 26
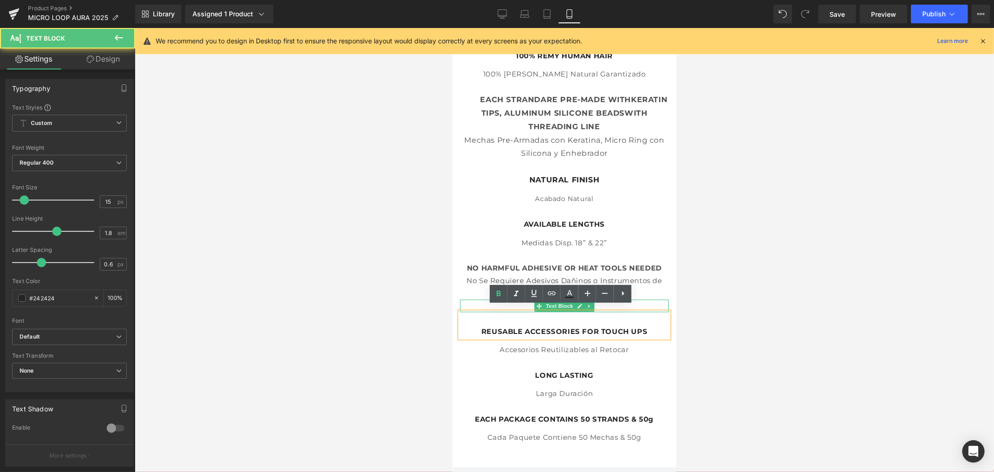
click at [580, 303] on link at bounding box center [580, 305] width 10 height 11
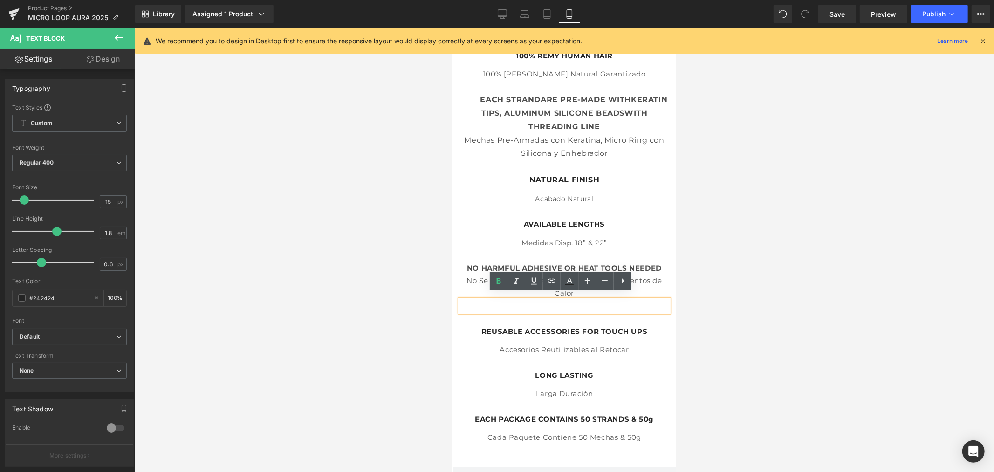
click at [376, 348] on div at bounding box center [565, 250] width 860 height 444
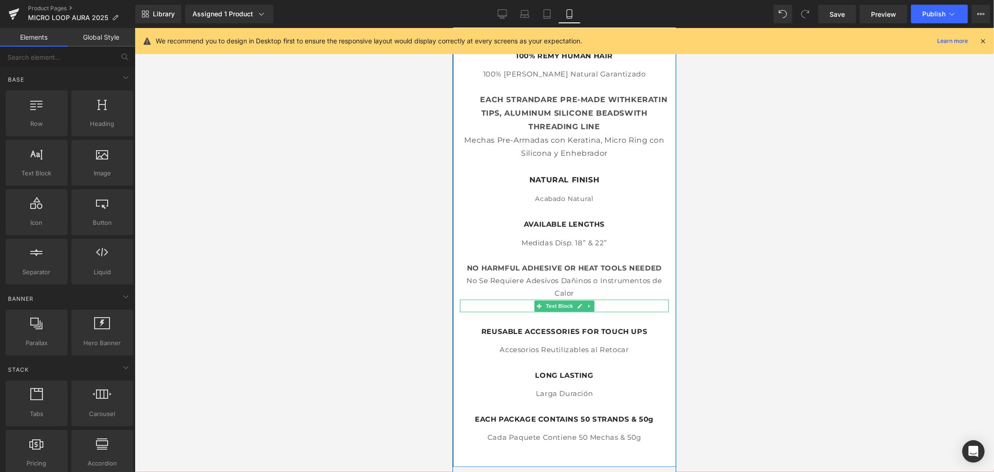
click at [517, 303] on p at bounding box center [564, 305] width 209 height 13
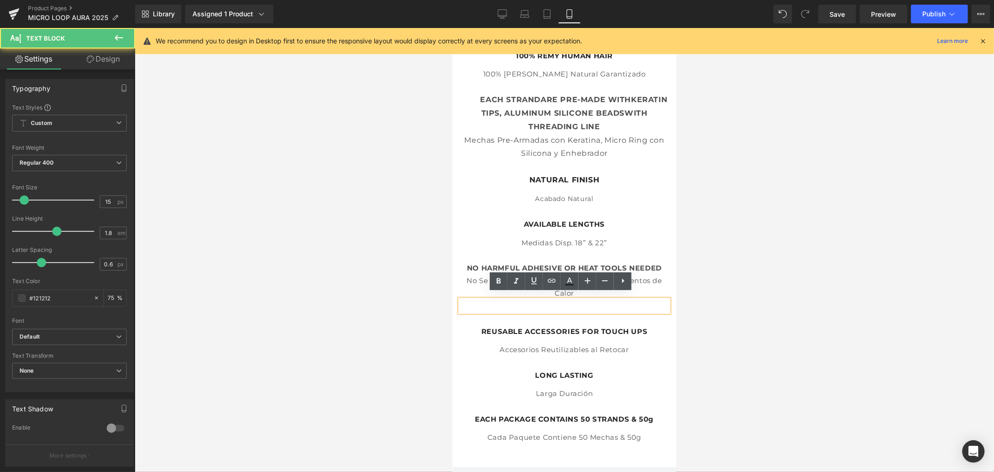
click at [371, 351] on div at bounding box center [565, 250] width 860 height 444
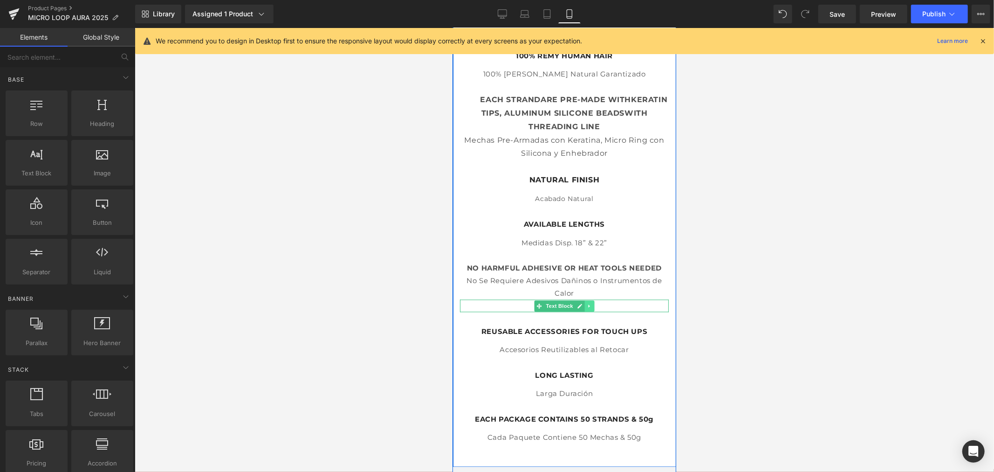
click at [586, 303] on icon at bounding box center [588, 306] width 5 height 6
click at [593, 300] on link at bounding box center [594, 305] width 10 height 11
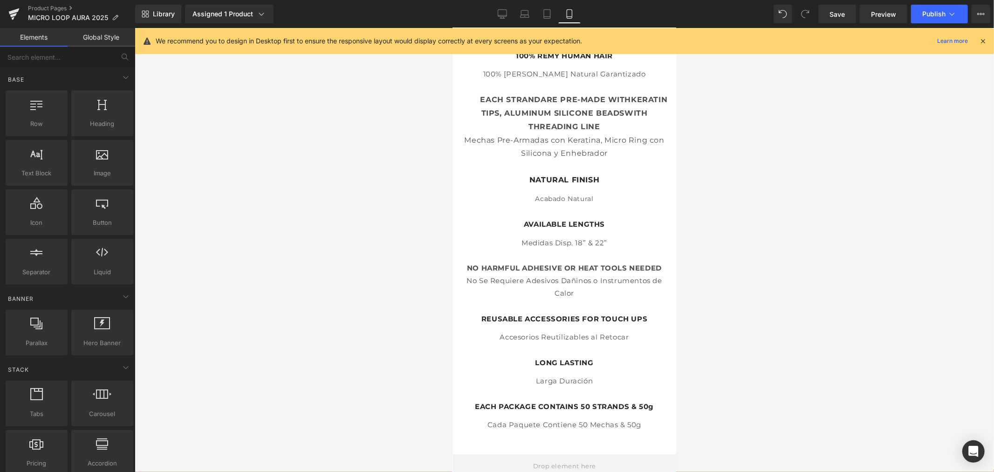
click at [751, 314] on div at bounding box center [565, 250] width 860 height 444
click at [747, 320] on div at bounding box center [565, 250] width 860 height 444
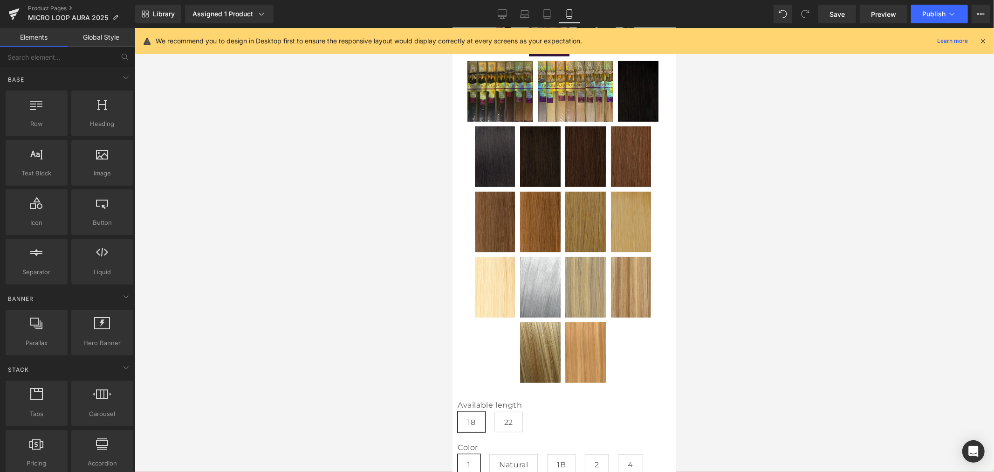
scroll to position [304, 0]
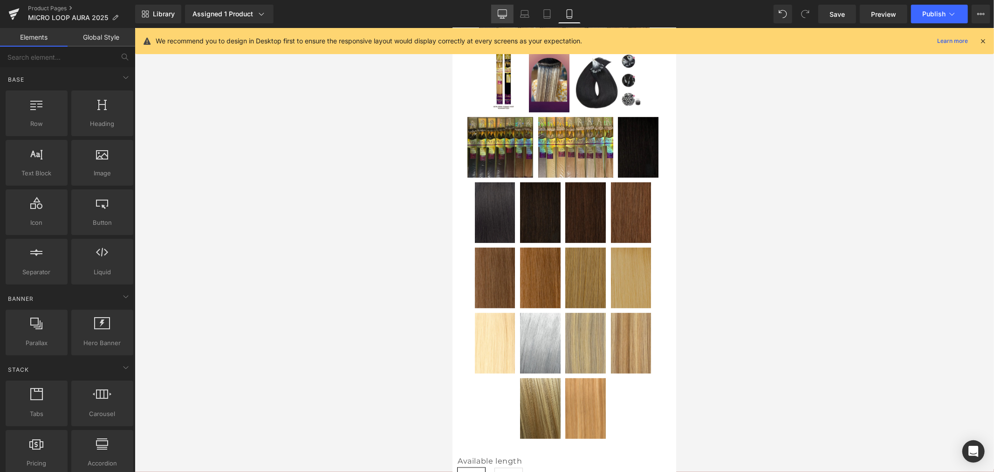
click at [507, 18] on icon at bounding box center [502, 13] width 9 height 9
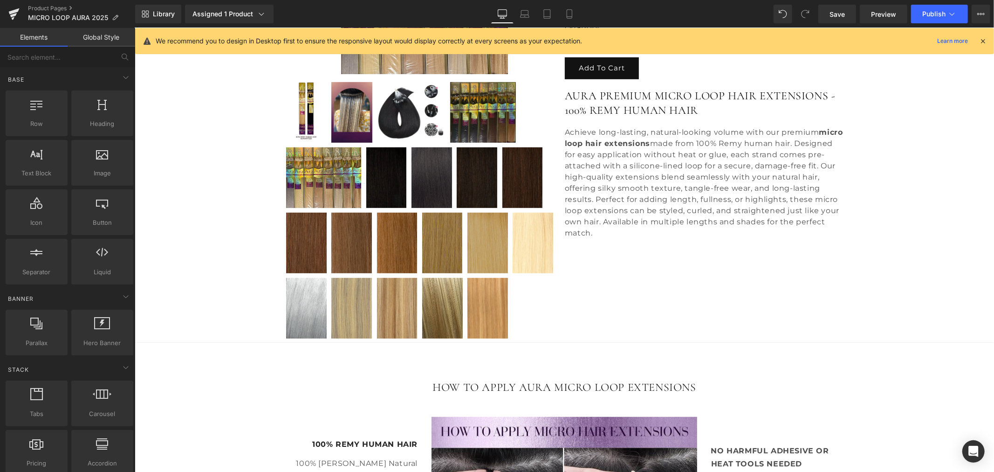
scroll to position [618, 0]
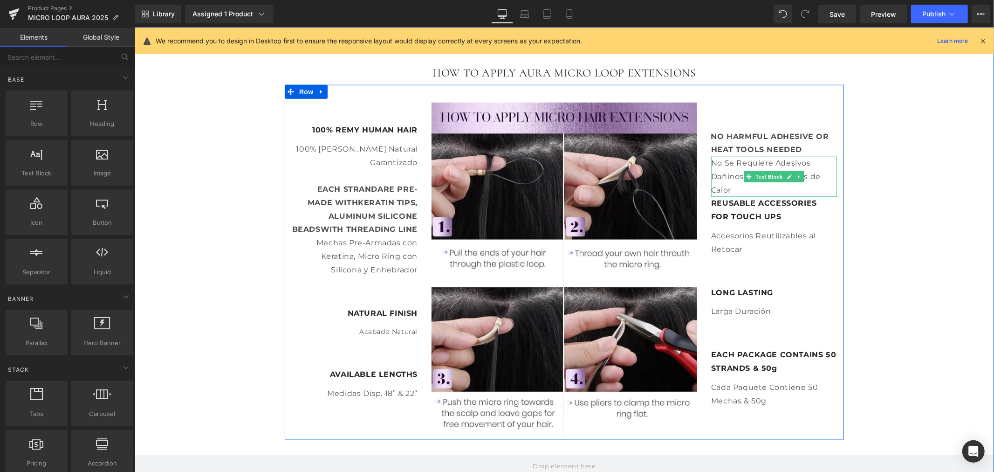
click at [763, 189] on p "No Se Requiere Adesivos Dañinos o Instrumentos de Calor" at bounding box center [774, 176] width 126 height 40
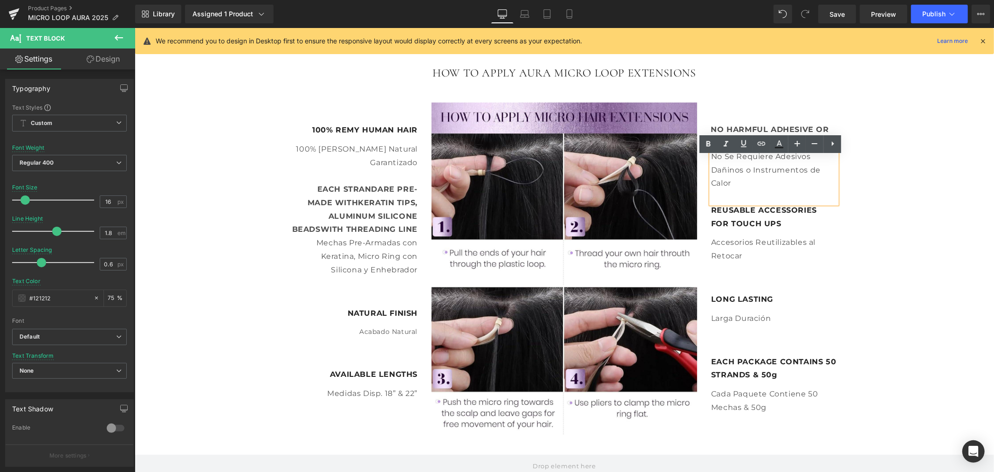
scroll to position [612, 0]
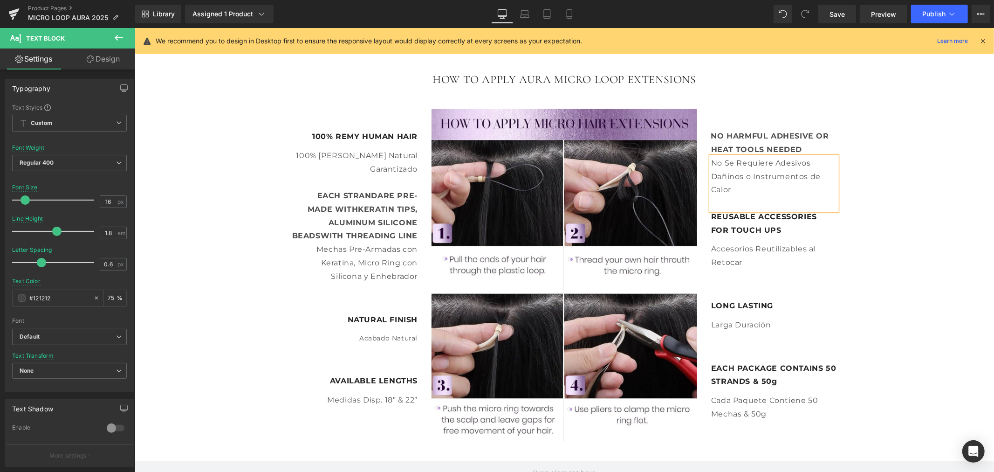
click at [976, 246] on div "HOW TO APPLY AURA MICRO LOOP EXTENSIONS Heading Row Image 100% REMY HUMAN HAIR …" at bounding box center [564, 287] width 860 height 459
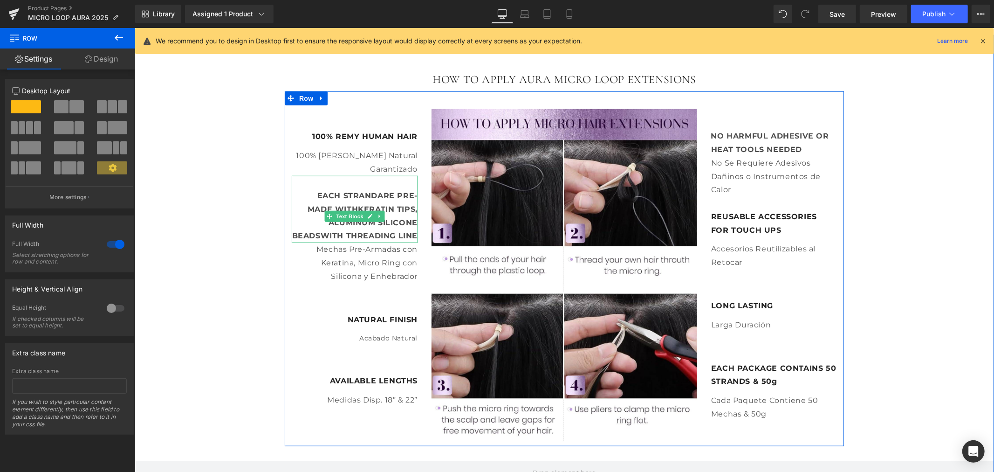
click at [352, 238] on p "EACH STRAND ARE P RE-MADE WITH KERATIN TIPS, ALUMINUM SILICON E BEADS WITH THRE…" at bounding box center [354, 216] width 126 height 54
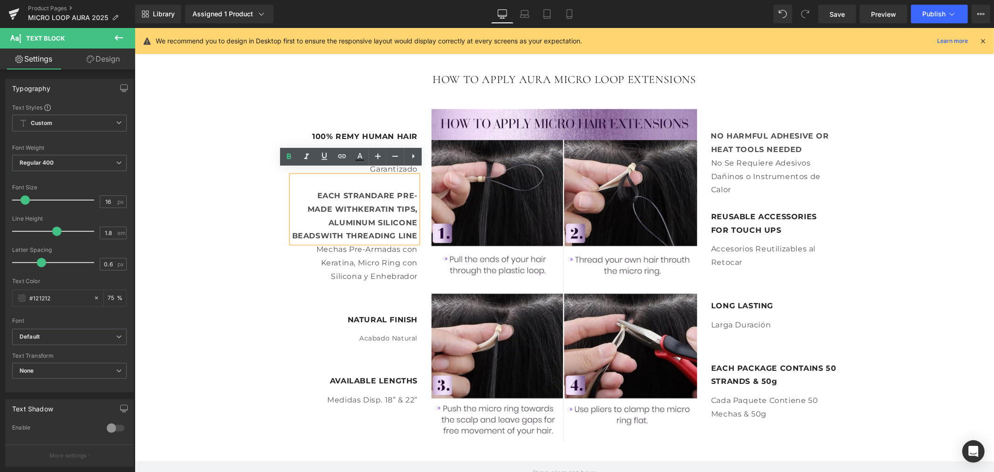
click at [943, 299] on div "HOW TO APPLY AURA MICRO LOOP EXTENSIONS Heading Row Image 100% REMY HUMAN HAIR …" at bounding box center [564, 287] width 860 height 459
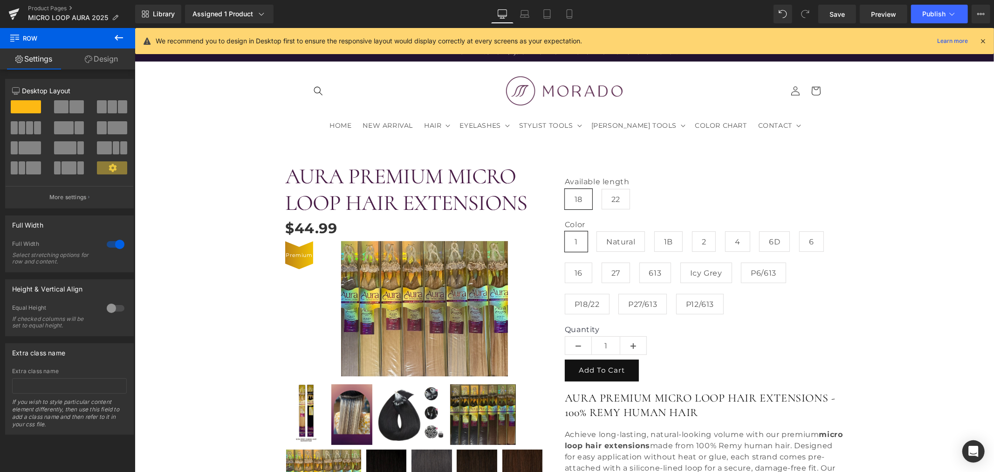
scroll to position [0, 0]
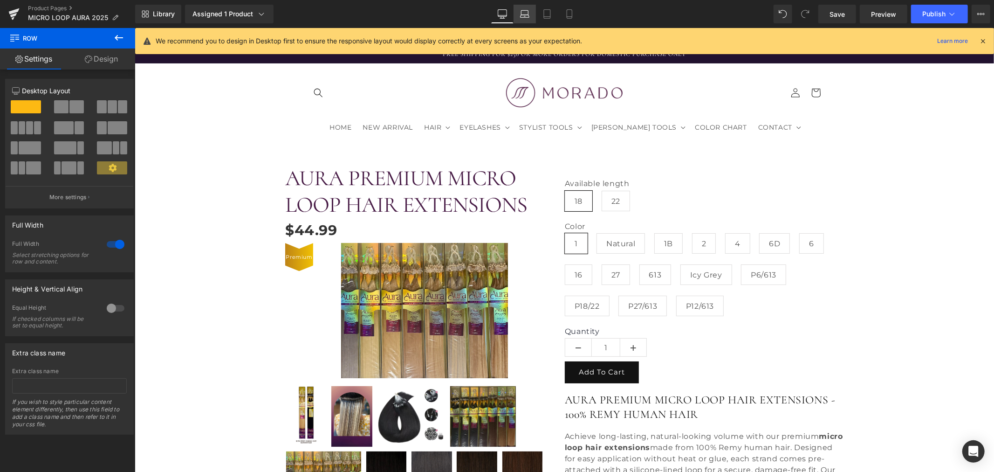
click at [532, 16] on link "Laptop" at bounding box center [525, 14] width 22 height 19
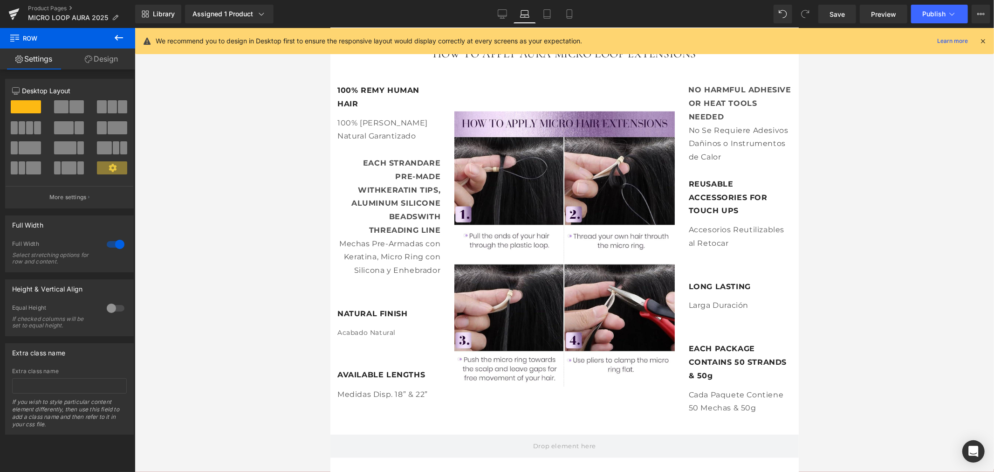
scroll to position [695, 0]
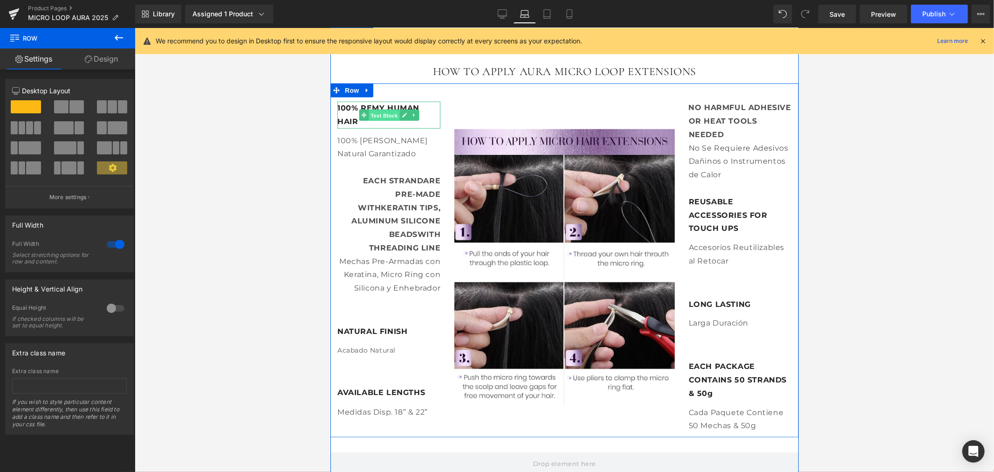
click at [387, 110] on span "Text Block" at bounding box center [383, 115] width 31 height 11
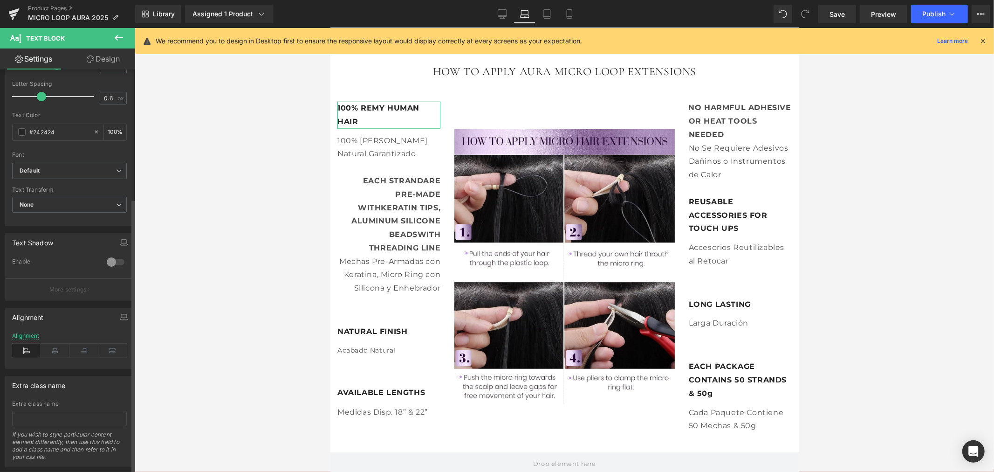
scroll to position [189, 0]
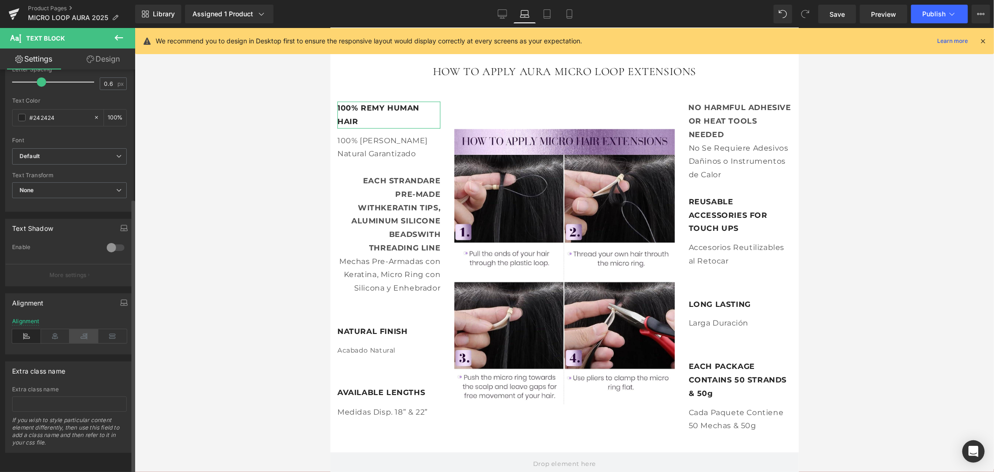
click at [76, 329] on icon at bounding box center [83, 336] width 29 height 14
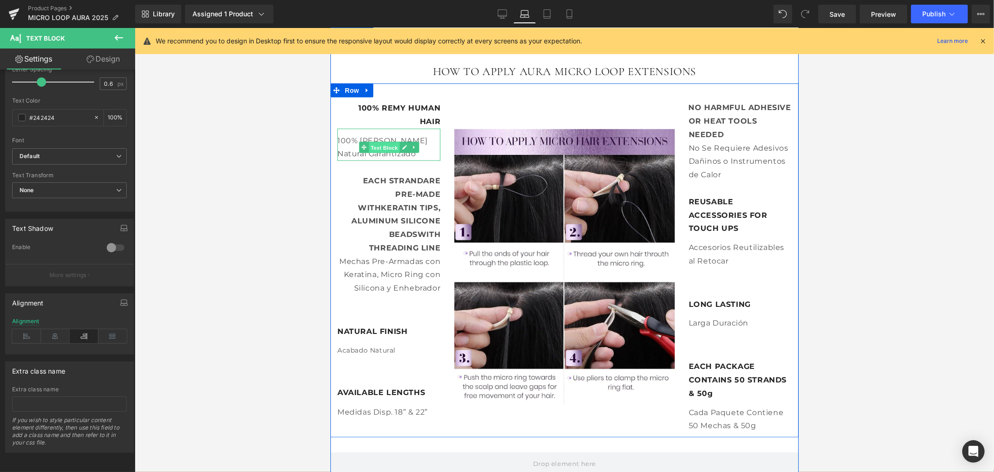
click at [386, 143] on span "Text Block" at bounding box center [383, 147] width 31 height 11
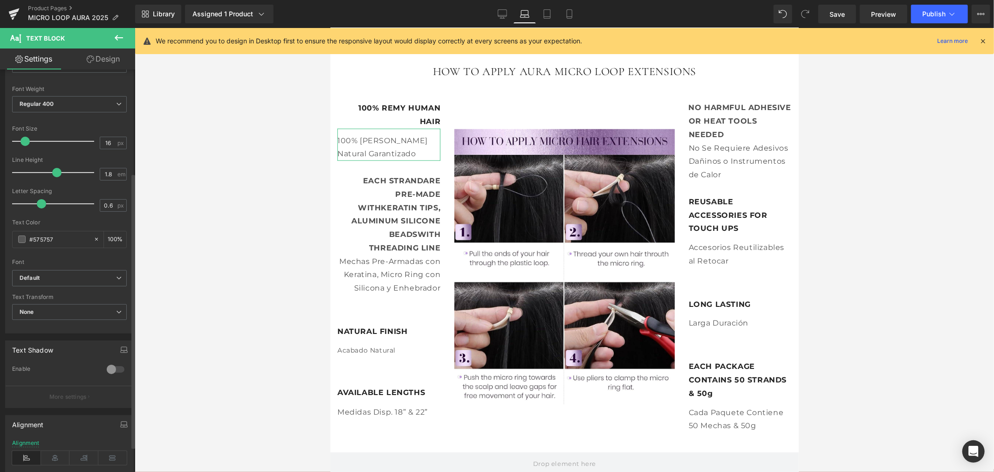
scroll to position [155, 0]
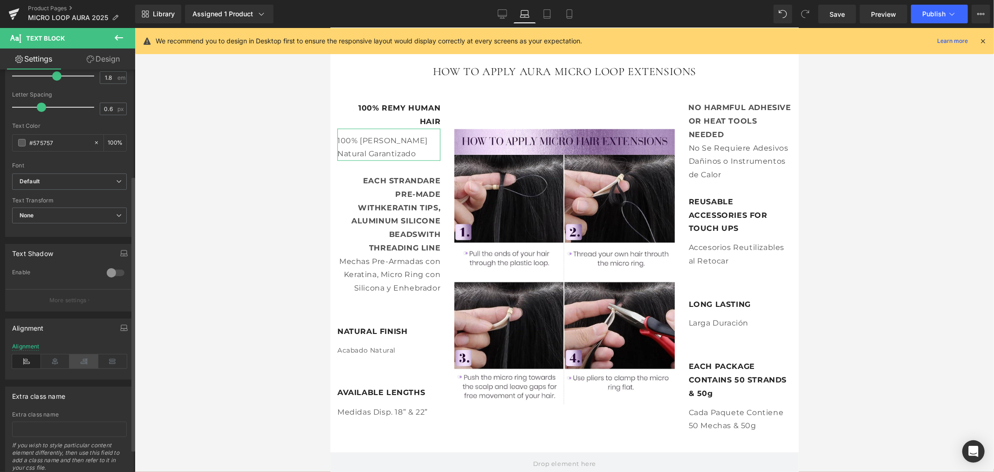
click at [86, 364] on icon at bounding box center [83, 361] width 29 height 14
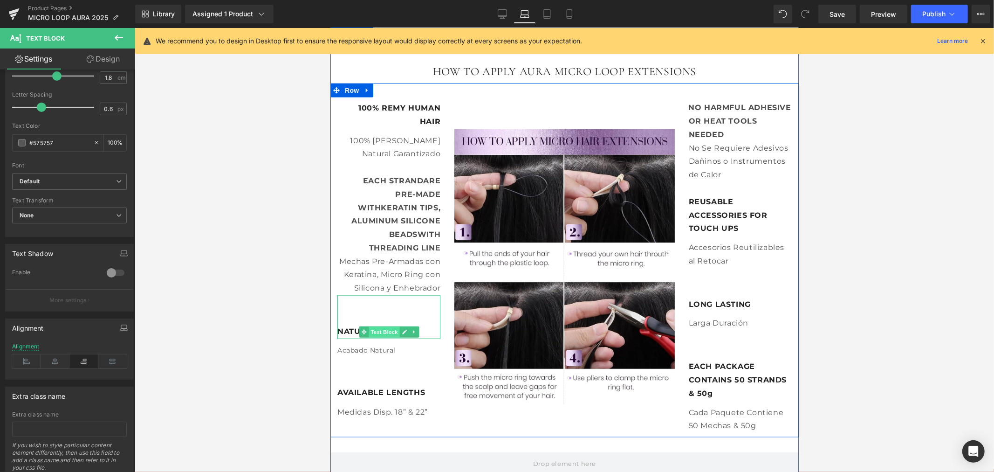
click at [385, 330] on span "Text Block" at bounding box center [383, 331] width 31 height 11
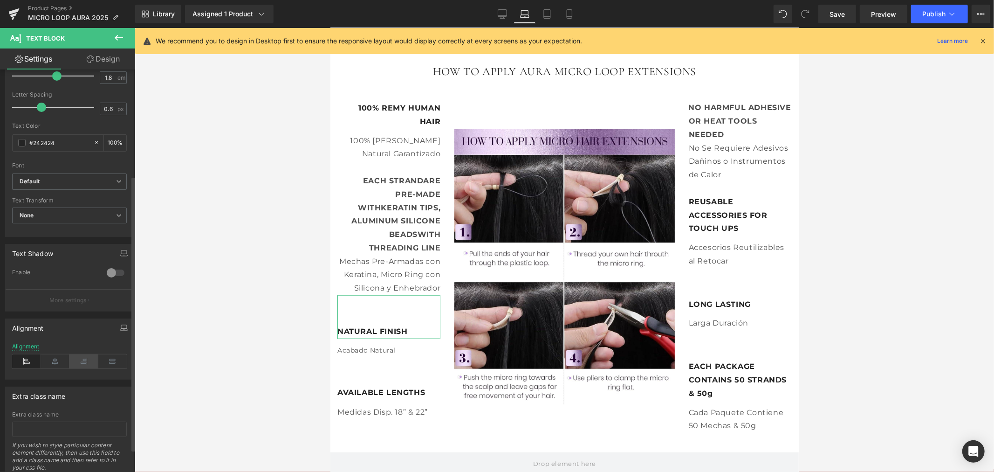
click at [75, 364] on icon at bounding box center [83, 361] width 29 height 14
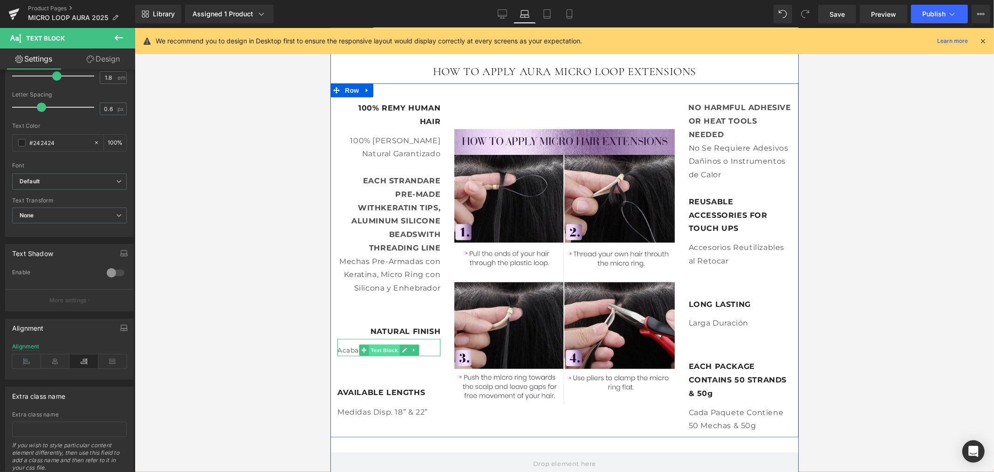
drag, startPoint x: 377, startPoint y: 350, endPoint x: 515, endPoint y: 390, distance: 143.4
click at [377, 350] on span "Text Block" at bounding box center [383, 349] width 31 height 11
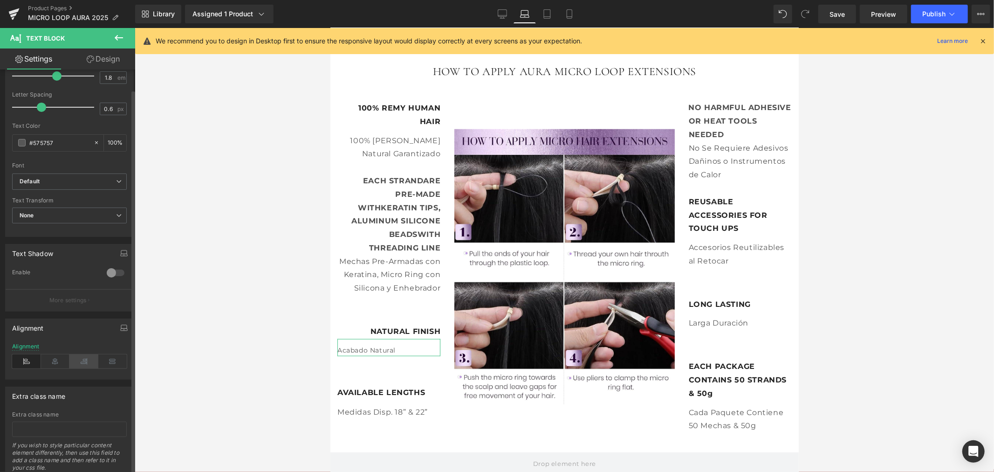
click at [78, 366] on icon at bounding box center [83, 361] width 29 height 14
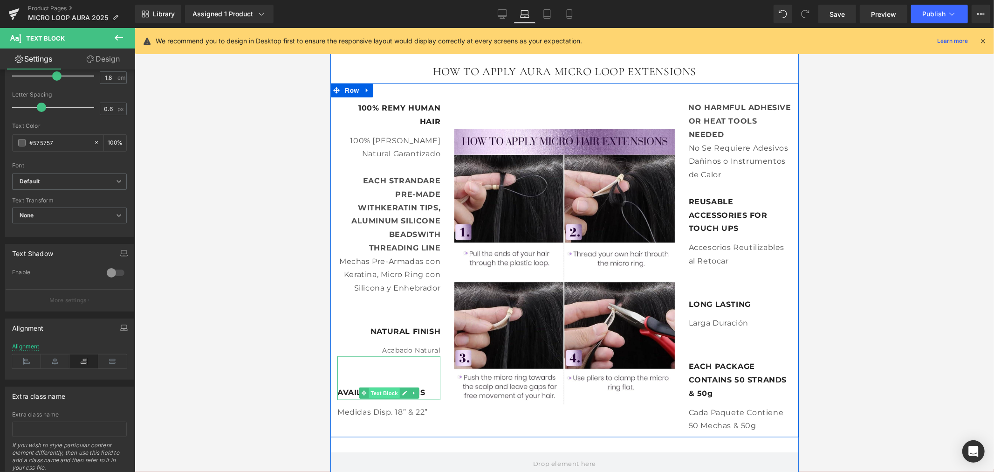
click at [388, 389] on span "Text Block" at bounding box center [383, 392] width 31 height 11
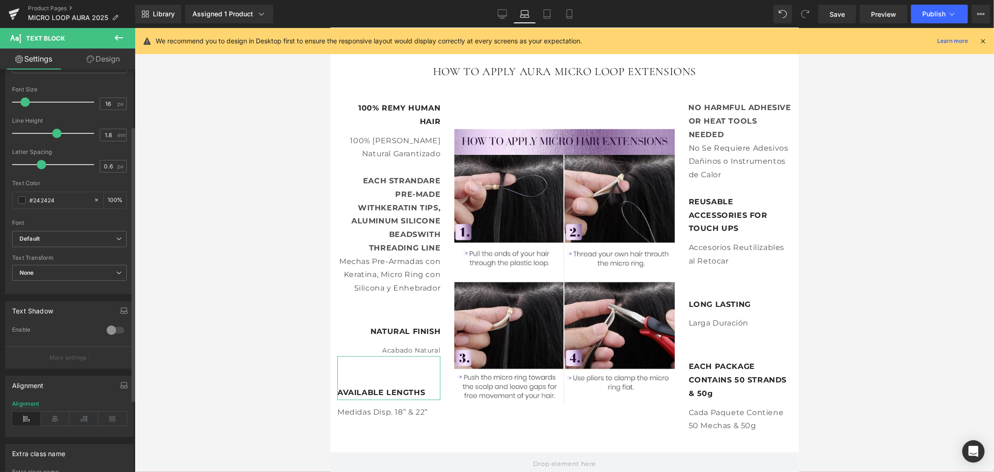
scroll to position [103, 0]
click at [76, 411] on icon at bounding box center [83, 413] width 29 height 14
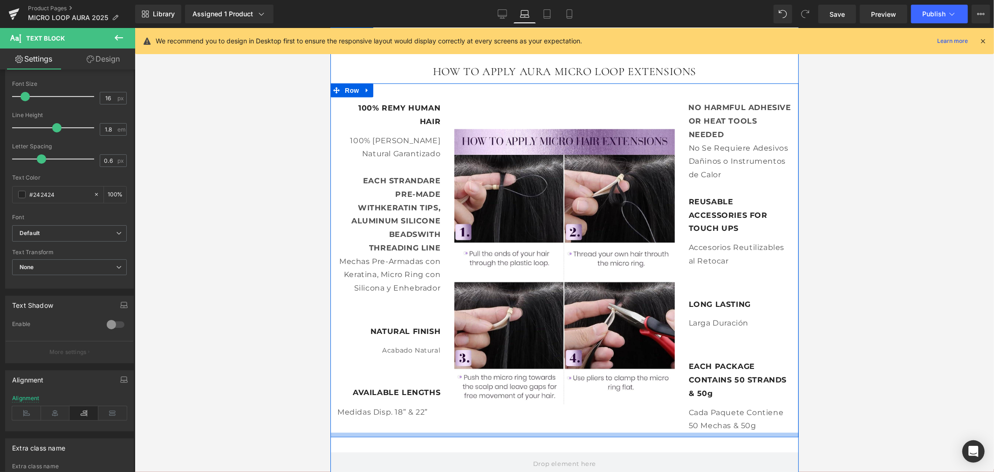
click at [382, 415] on div "Medidas Disp. 18” & 22” Text Block" at bounding box center [388, 415] width 103 height 33
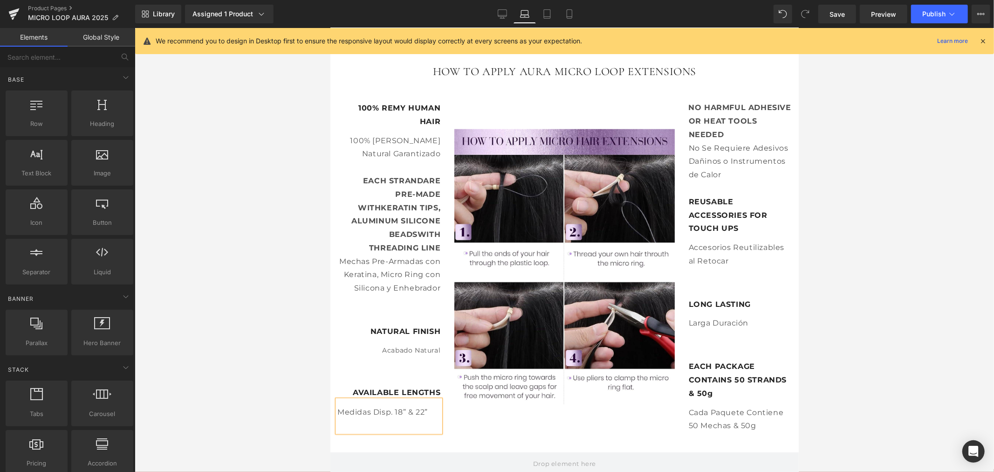
click at [253, 405] on div at bounding box center [565, 250] width 860 height 444
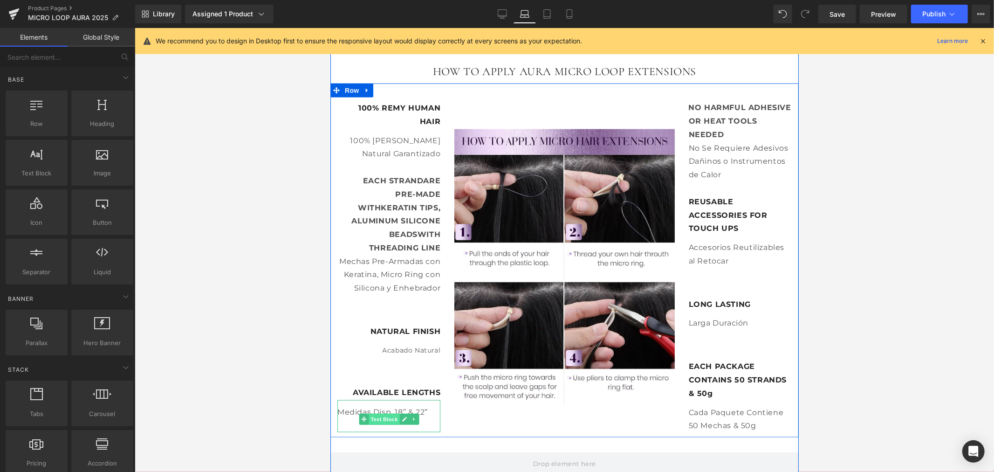
click at [384, 416] on span "Text Block" at bounding box center [383, 418] width 31 height 11
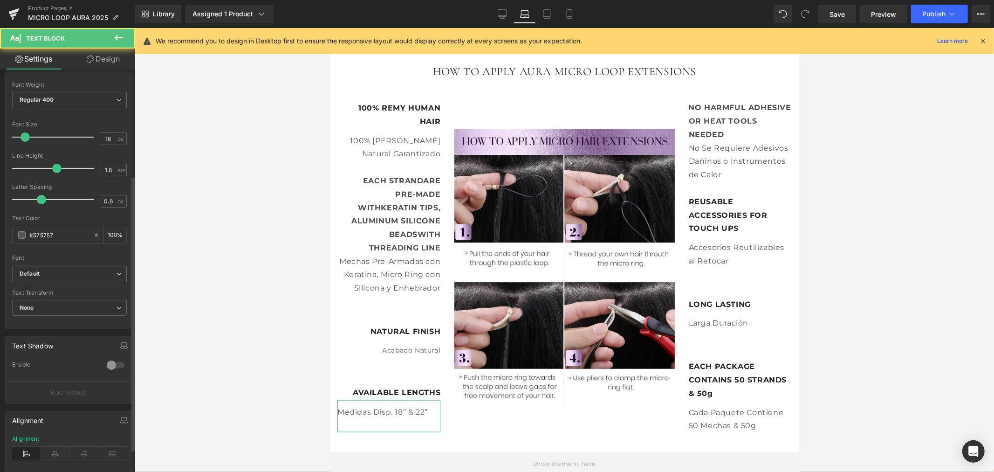
scroll to position [155, 0]
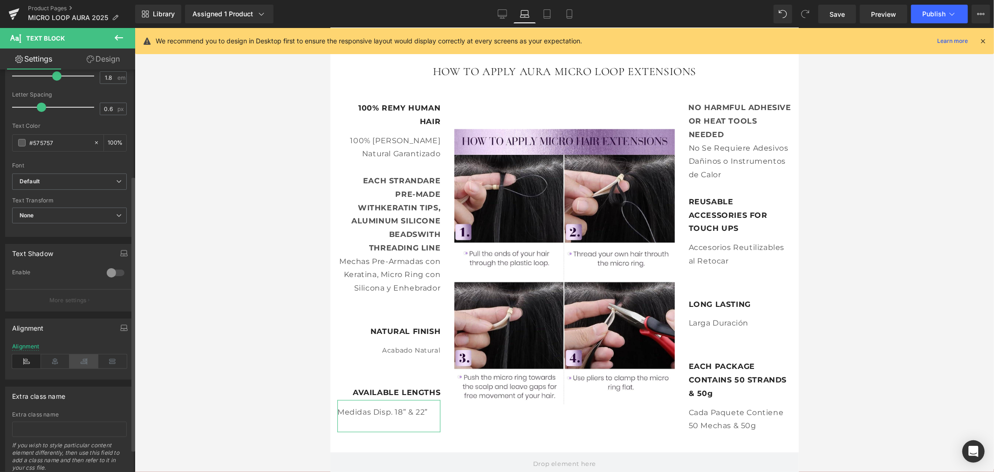
click at [80, 364] on icon at bounding box center [83, 361] width 29 height 14
click at [902, 323] on div at bounding box center [565, 250] width 860 height 444
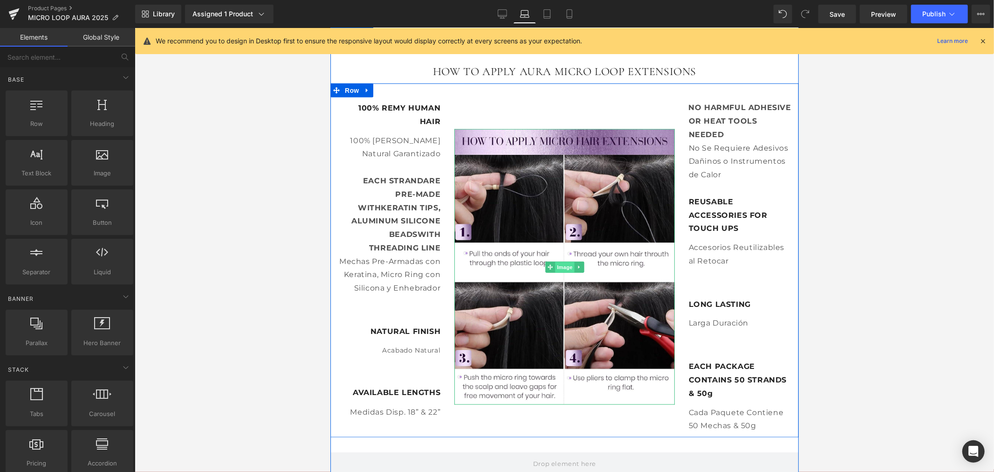
click at [559, 264] on span "Image" at bounding box center [565, 266] width 20 height 11
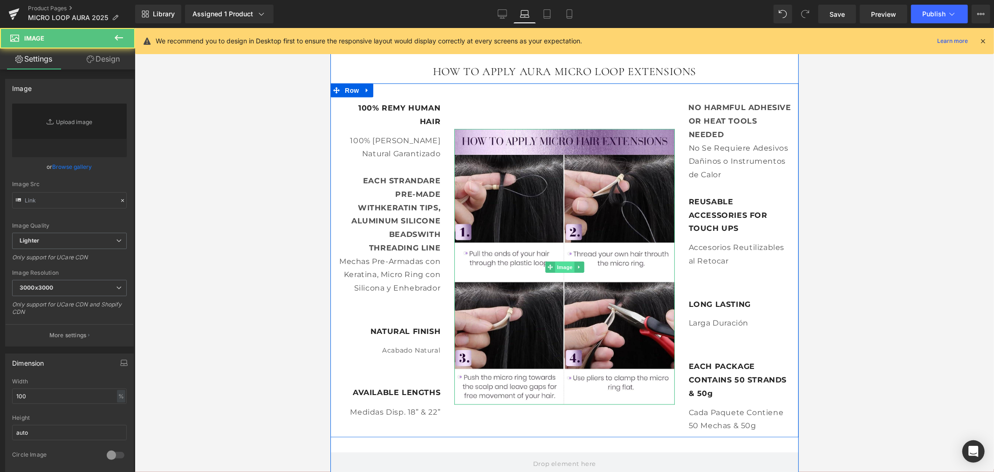
type input "https://ucarecdn.com/48d43a62-a9b8-47e5-a8e7-4042fc599a62/-/format/auto/-/previ…"
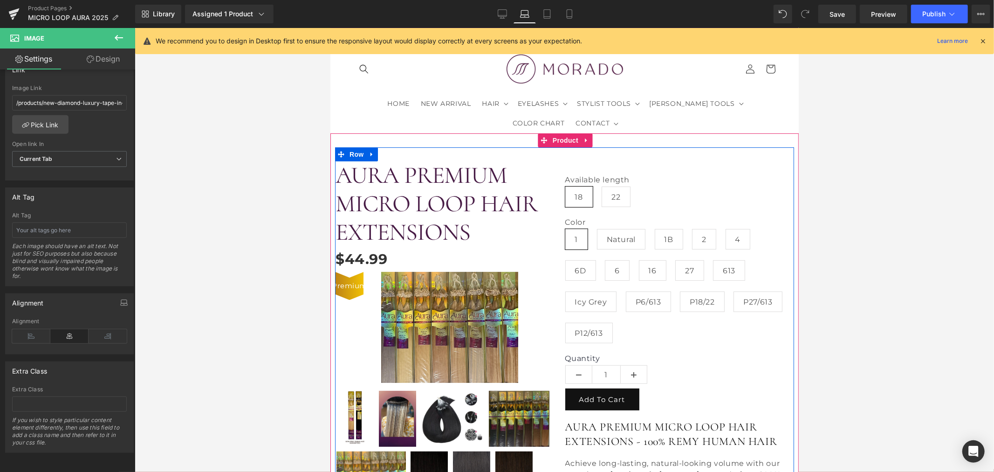
scroll to position [21, 0]
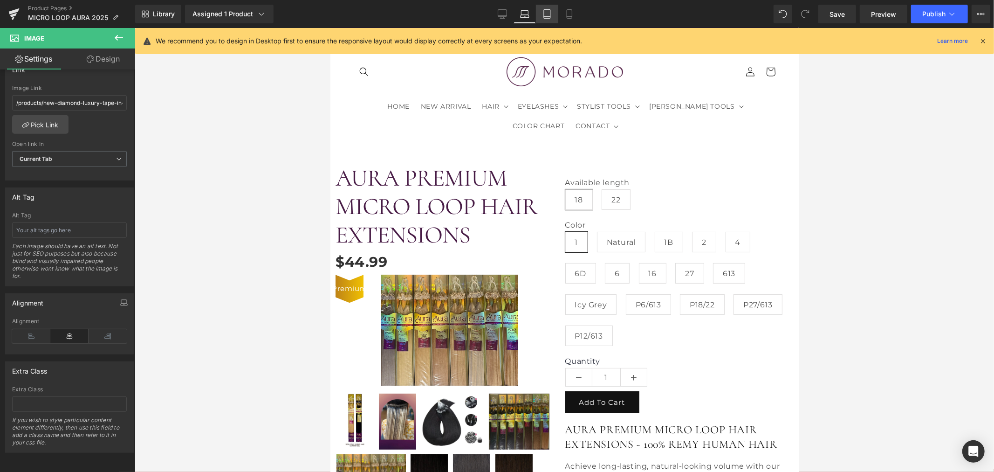
click at [547, 15] on icon at bounding box center [547, 13] width 9 height 9
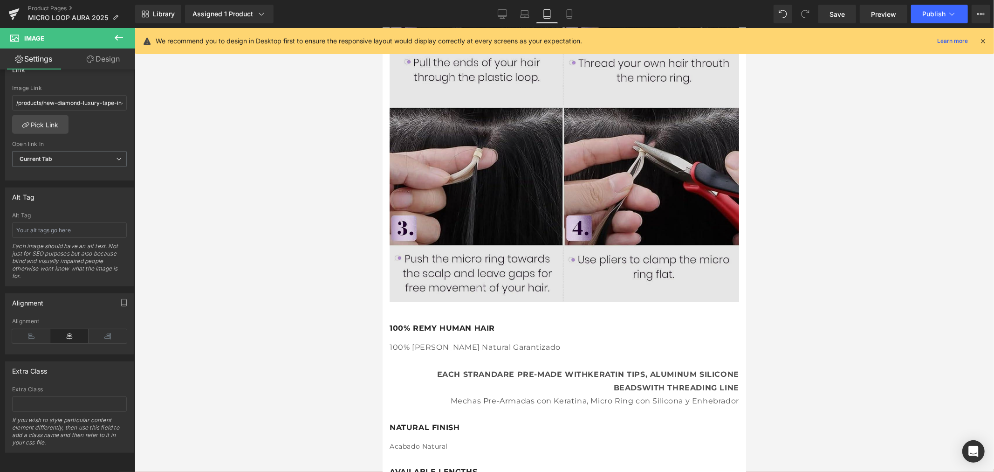
scroll to position [984, 0]
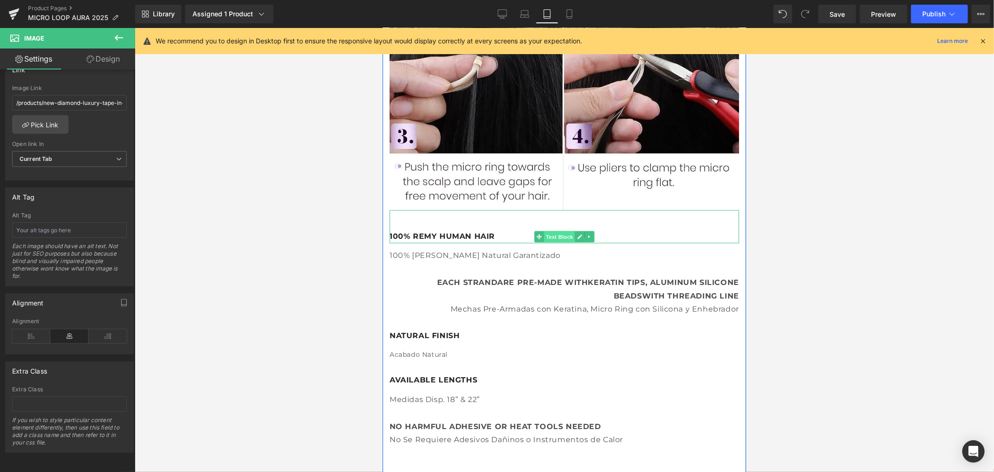
click at [549, 233] on span "Text Block" at bounding box center [559, 236] width 31 height 11
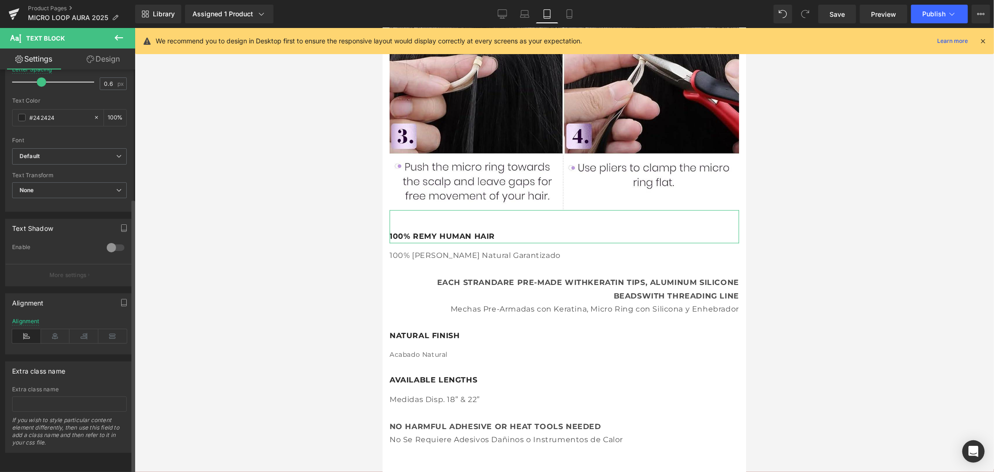
scroll to position [189, 0]
click at [53, 329] on icon at bounding box center [55, 336] width 29 height 14
drag, startPoint x: 564, startPoint y: 252, endPoint x: 615, endPoint y: 329, distance: 92.6
click at [564, 252] on span "Text Block" at bounding box center [559, 255] width 31 height 11
click at [58, 329] on icon at bounding box center [55, 336] width 29 height 14
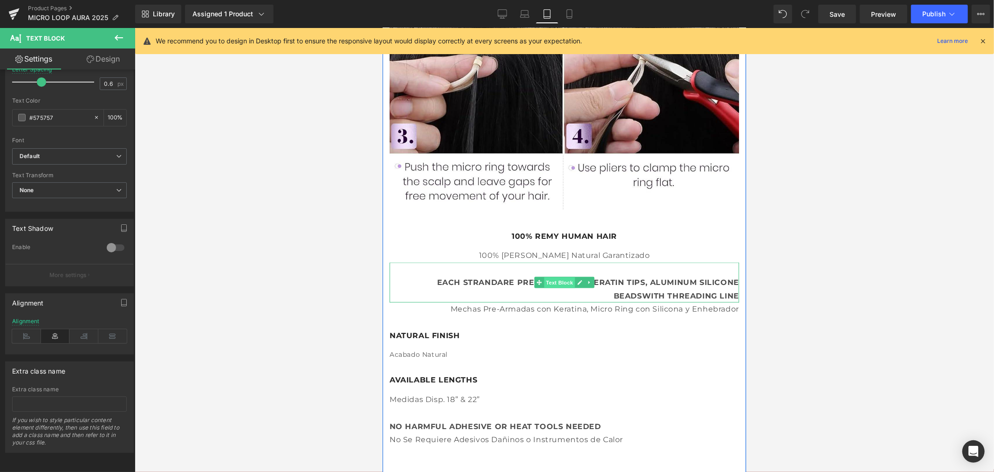
click at [559, 281] on span "Text Block" at bounding box center [559, 282] width 31 height 11
click at [55, 333] on icon at bounding box center [55, 336] width 29 height 14
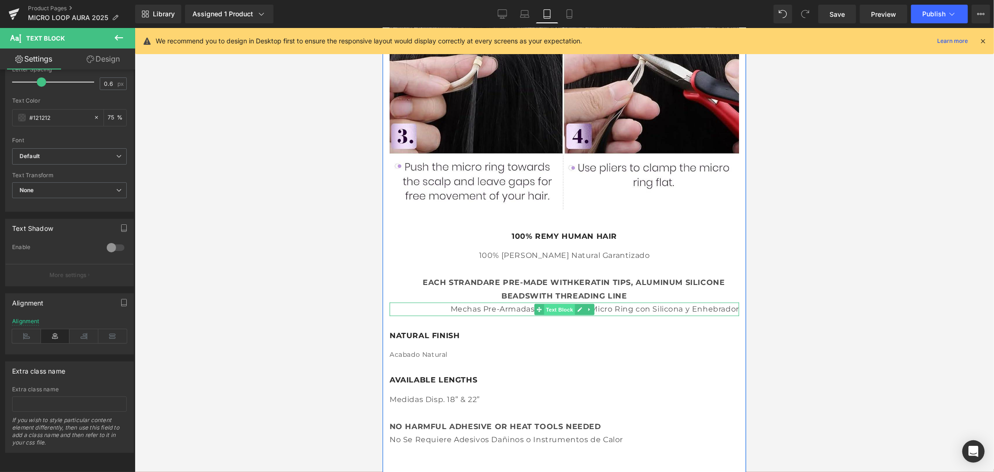
click at [553, 308] on span "Text Block" at bounding box center [559, 308] width 31 height 11
click at [53, 333] on icon at bounding box center [55, 336] width 29 height 14
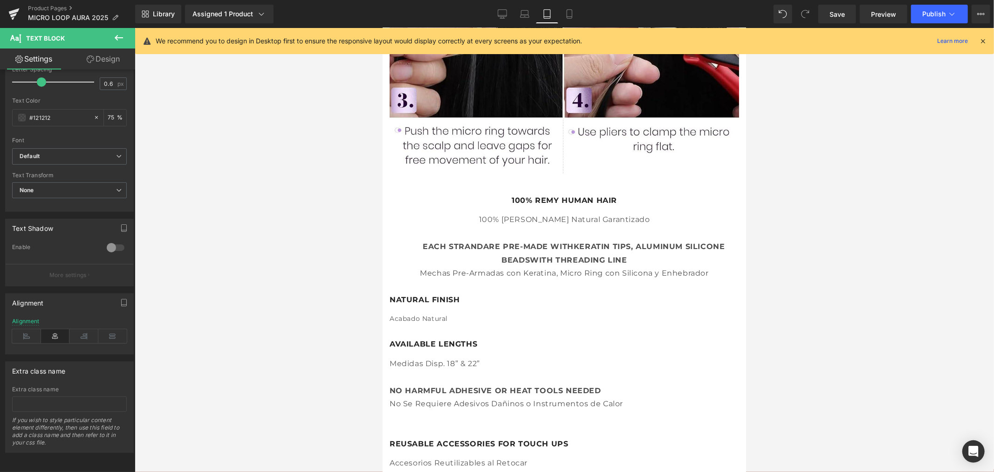
scroll to position [1139, 0]
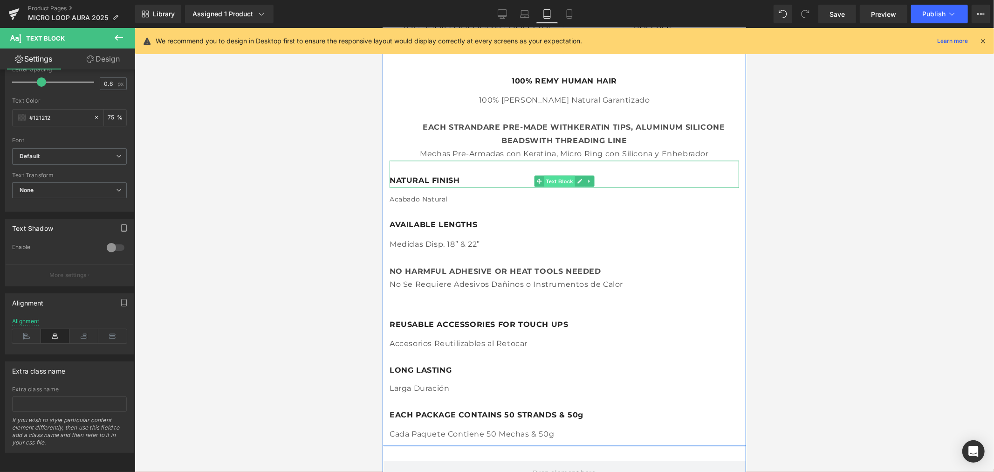
click at [544, 175] on span "Text Block" at bounding box center [559, 180] width 31 height 11
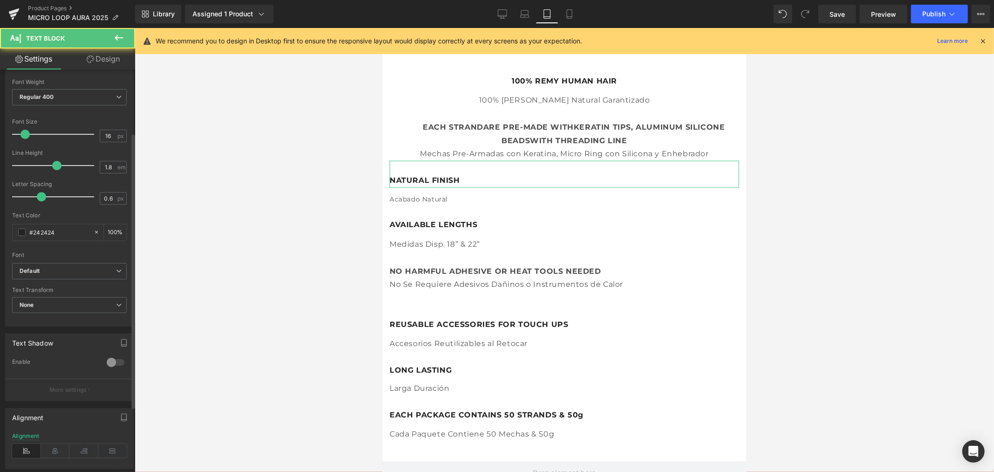
scroll to position [189, 0]
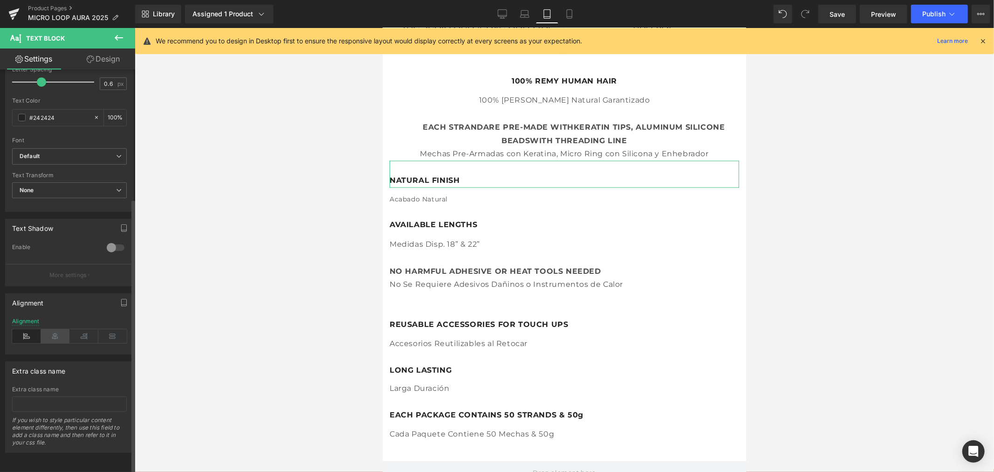
click at [59, 329] on icon at bounding box center [55, 336] width 29 height 14
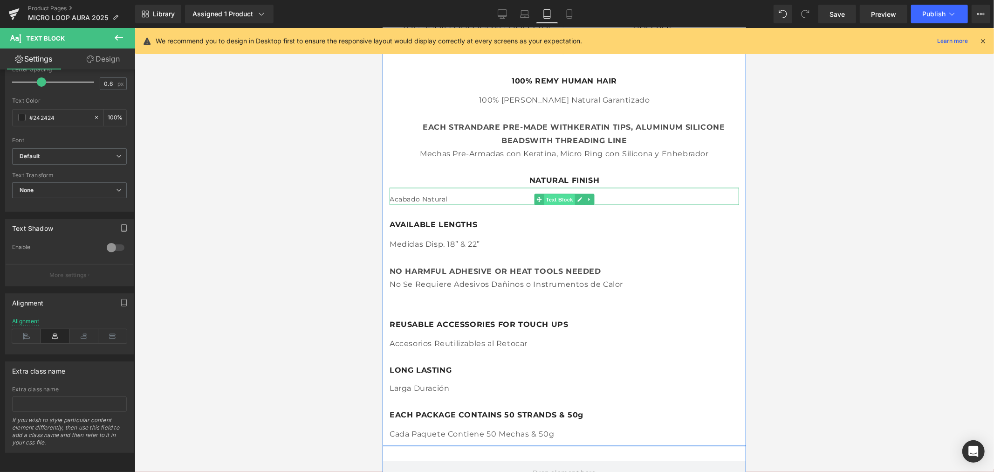
drag, startPoint x: 562, startPoint y: 197, endPoint x: 604, endPoint y: 312, distance: 123.0
click at [562, 197] on span "Text Block" at bounding box center [559, 198] width 31 height 11
click at [54, 329] on icon at bounding box center [55, 336] width 29 height 14
click at [575, 220] on link at bounding box center [580, 225] width 10 height 11
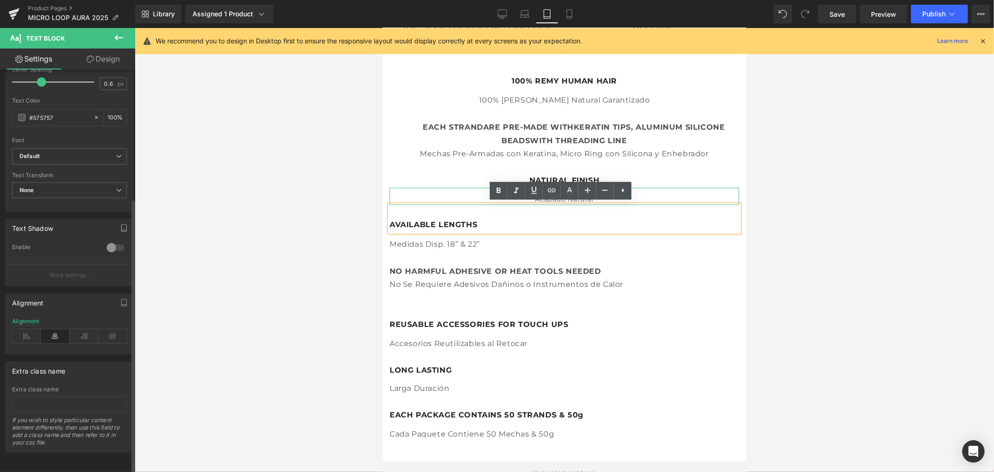
click at [55, 330] on icon at bounding box center [55, 336] width 29 height 14
click at [246, 276] on div at bounding box center [565, 250] width 860 height 444
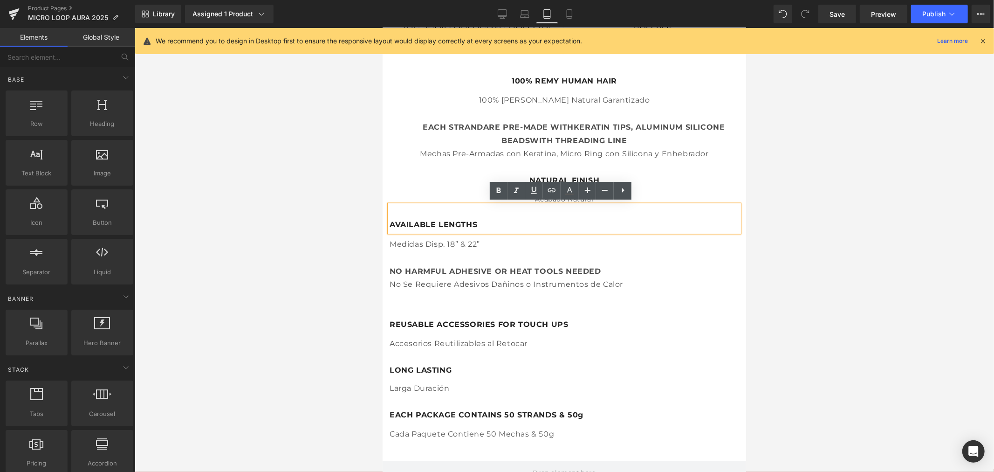
click at [855, 259] on div at bounding box center [565, 250] width 860 height 444
click at [556, 247] on span "Text Block" at bounding box center [559, 250] width 31 height 11
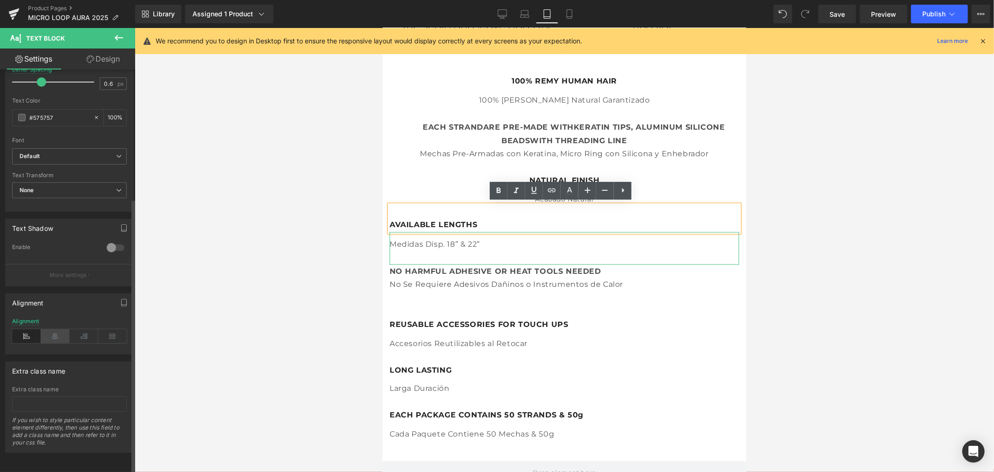
click at [54, 329] on icon at bounding box center [55, 336] width 29 height 14
click at [559, 289] on span "Text Block" at bounding box center [559, 290] width 31 height 11
click at [57, 329] on icon at bounding box center [55, 336] width 29 height 14
click at [502, 226] on p "AVAILABLE LENGTHS" at bounding box center [564, 225] width 350 height 14
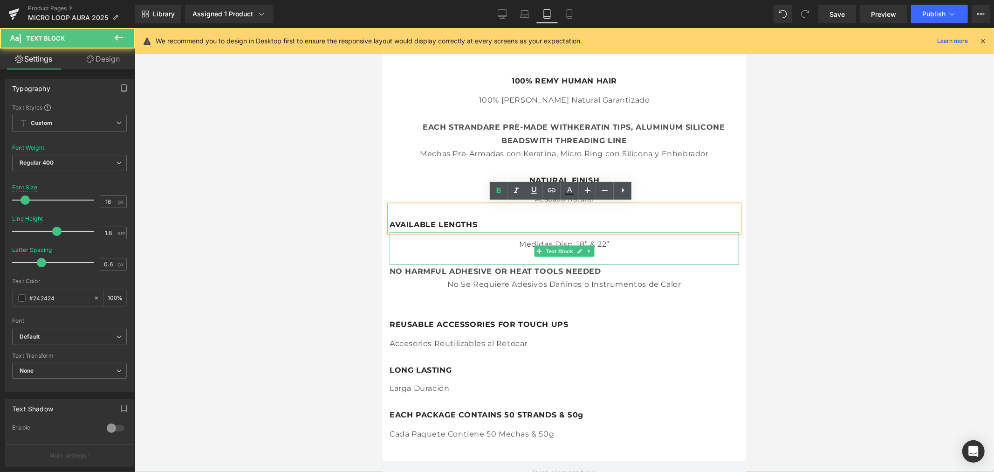
click at [489, 240] on p "Medidas Disp. 18” & 22”" at bounding box center [564, 244] width 350 height 14
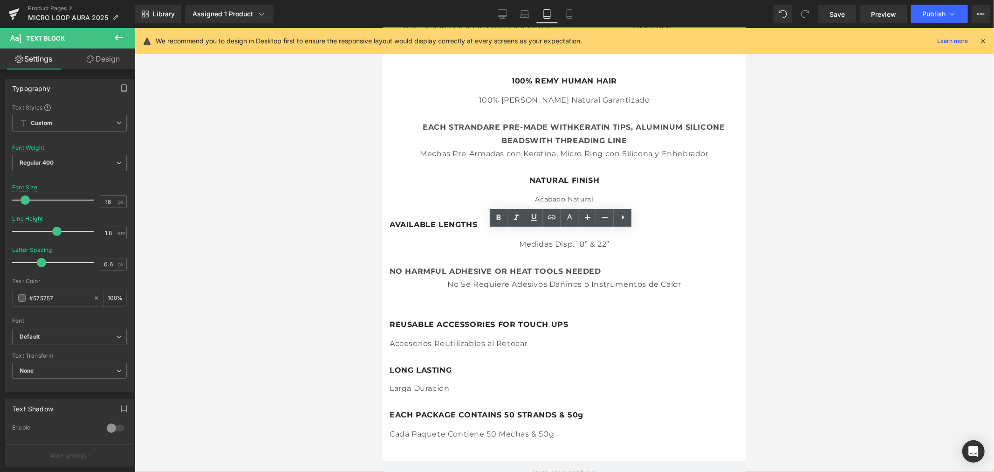
click at [862, 236] on div at bounding box center [565, 250] width 860 height 444
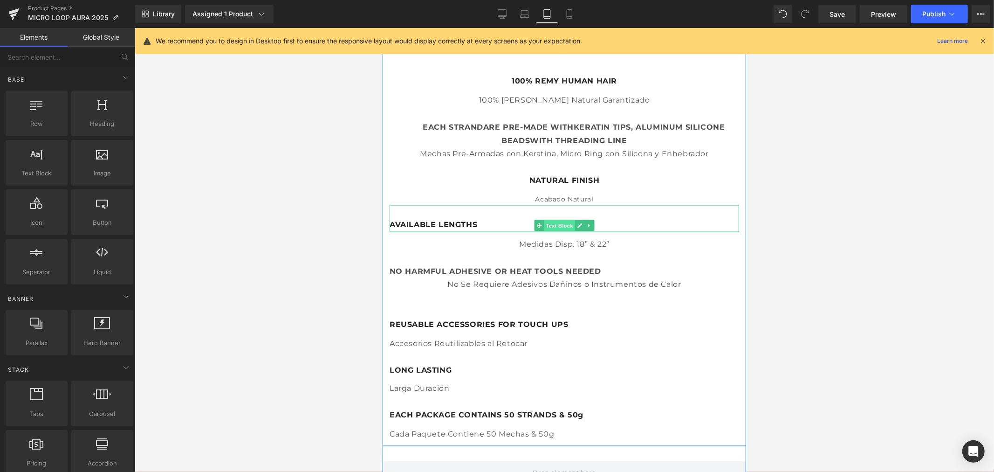
click at [565, 225] on span "Text Block" at bounding box center [559, 225] width 31 height 11
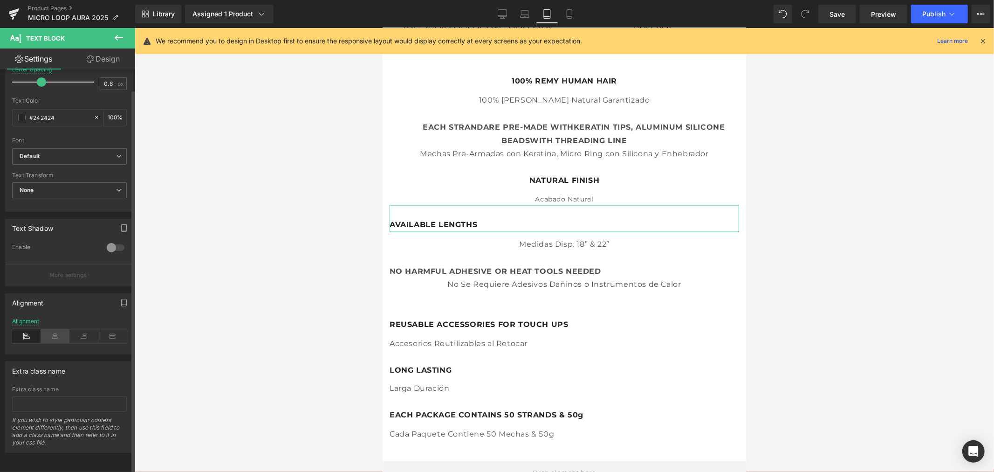
click at [48, 330] on icon at bounding box center [55, 336] width 29 height 14
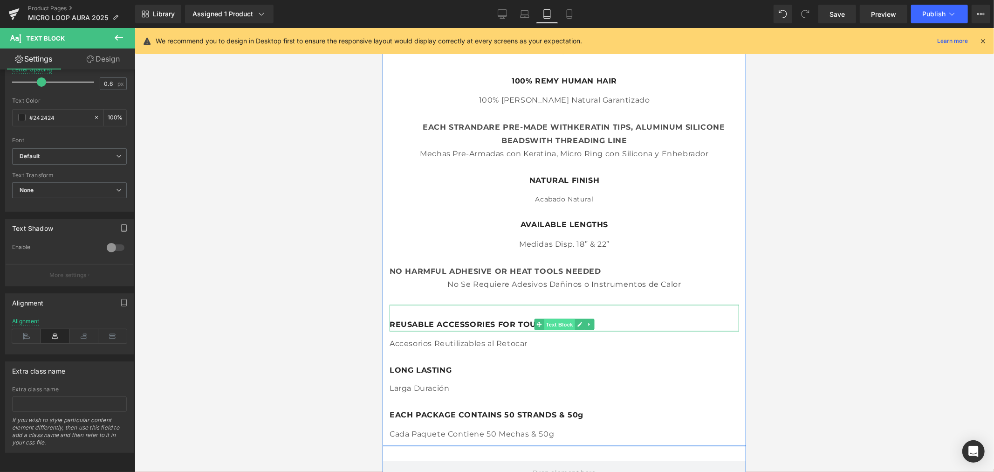
click at [550, 323] on span "Text Block" at bounding box center [559, 323] width 31 height 11
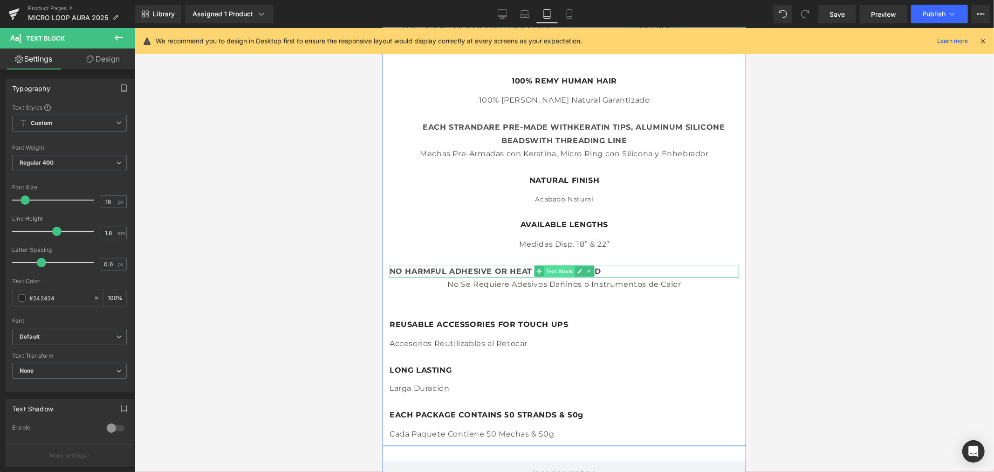
click at [553, 268] on span "Text Block" at bounding box center [559, 270] width 31 height 11
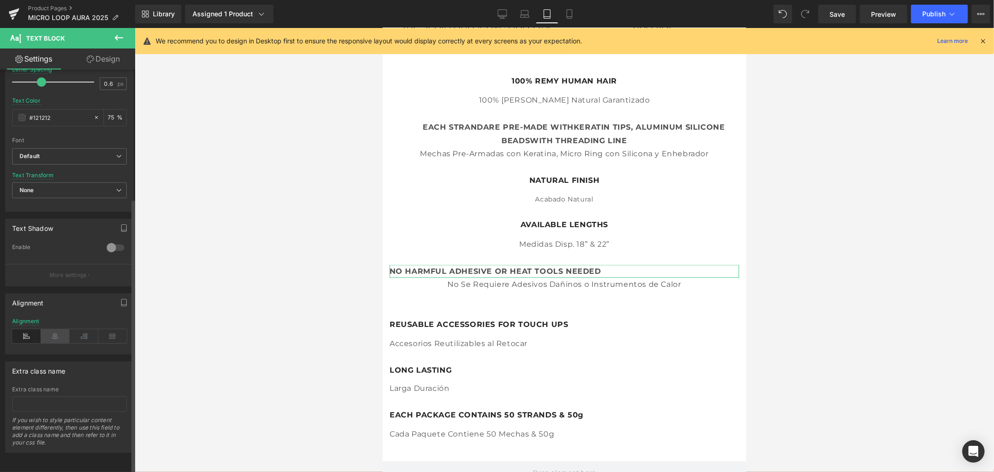
click at [54, 329] on icon at bounding box center [55, 336] width 29 height 14
click at [553, 320] on span "Text Block" at bounding box center [559, 323] width 31 height 11
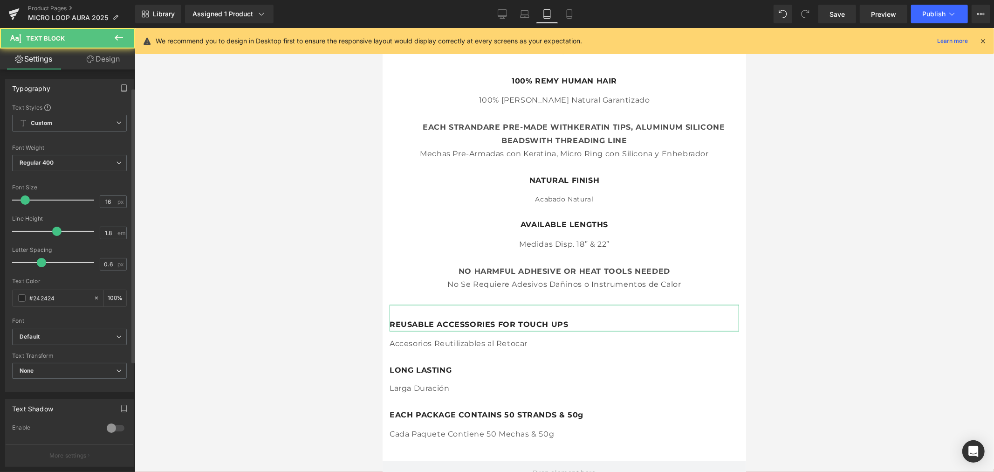
scroll to position [155, 0]
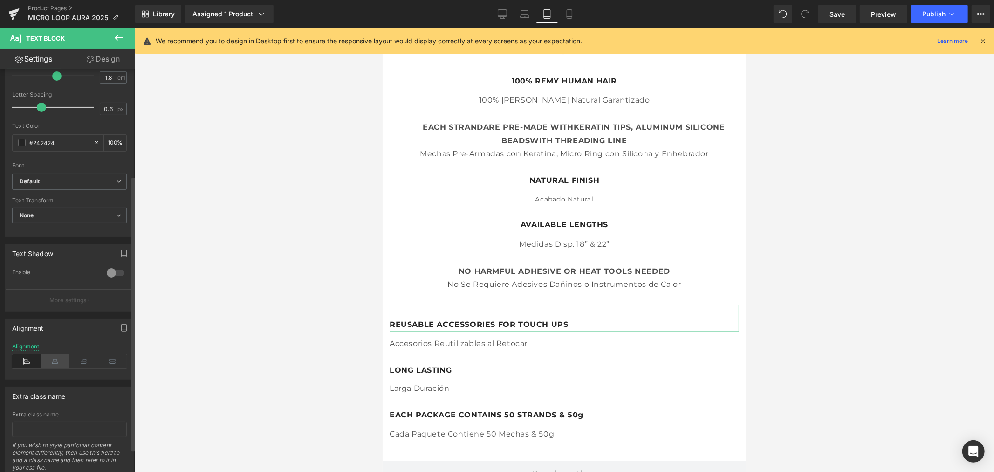
click at [54, 363] on icon at bounding box center [55, 361] width 29 height 14
click at [557, 338] on span "Text Block" at bounding box center [559, 343] width 31 height 11
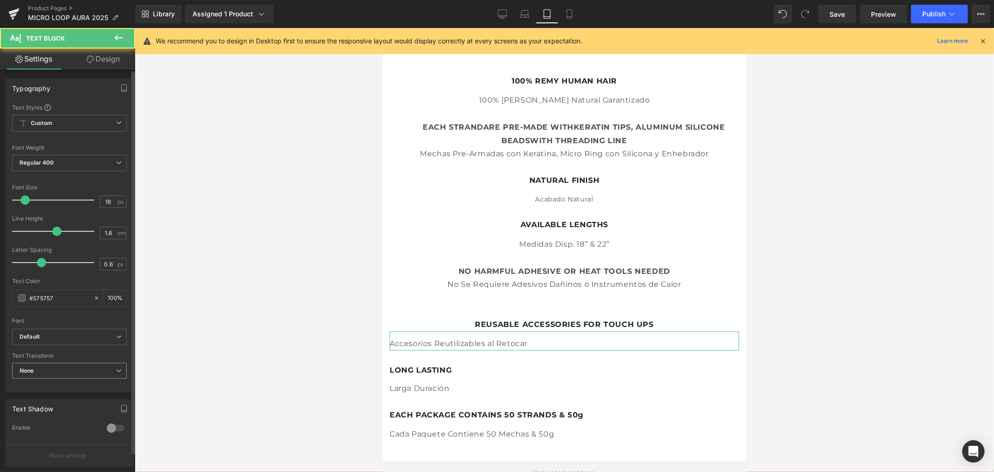
scroll to position [189, 0]
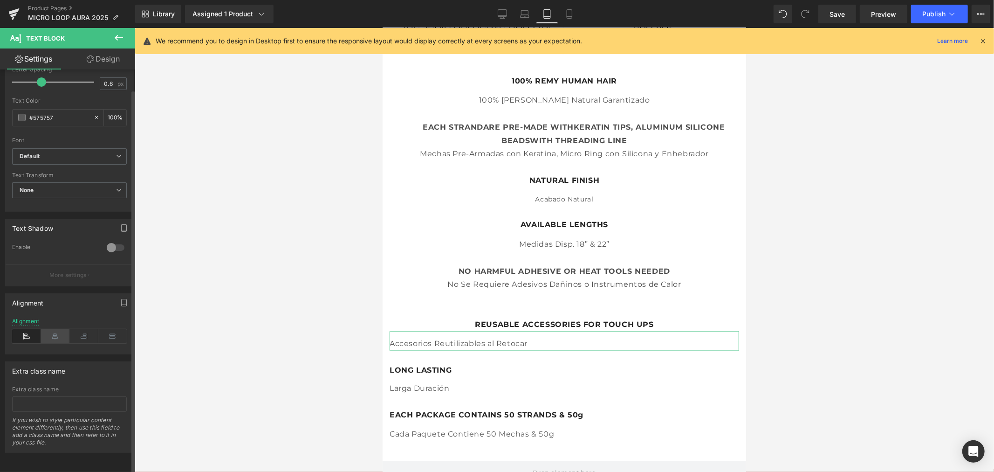
click at [49, 334] on icon at bounding box center [55, 336] width 29 height 14
click at [564, 365] on span "Text Block" at bounding box center [559, 369] width 31 height 11
click at [51, 329] on icon at bounding box center [55, 336] width 29 height 14
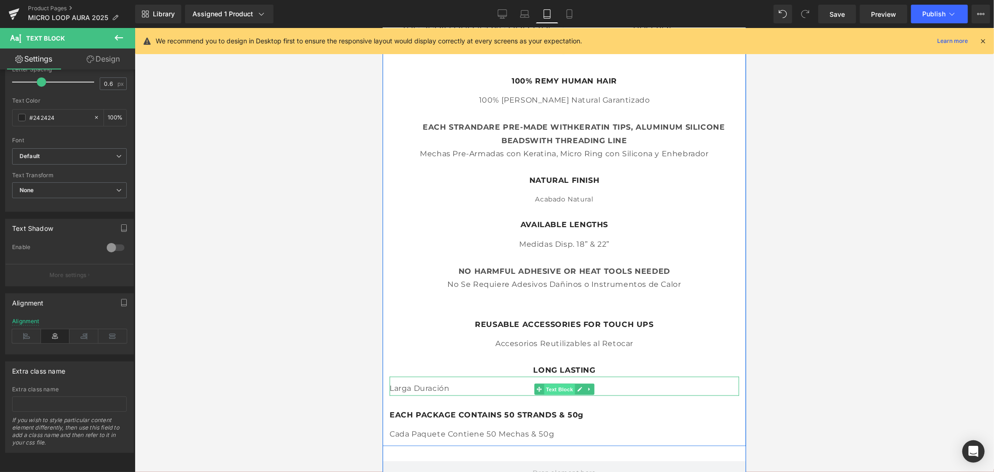
click at [563, 385] on span "Text Block" at bounding box center [559, 389] width 31 height 11
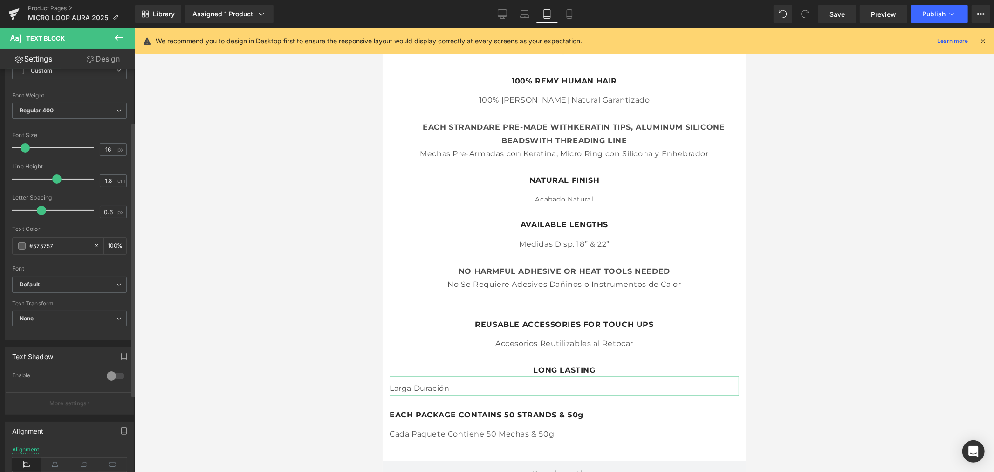
scroll to position [155, 0]
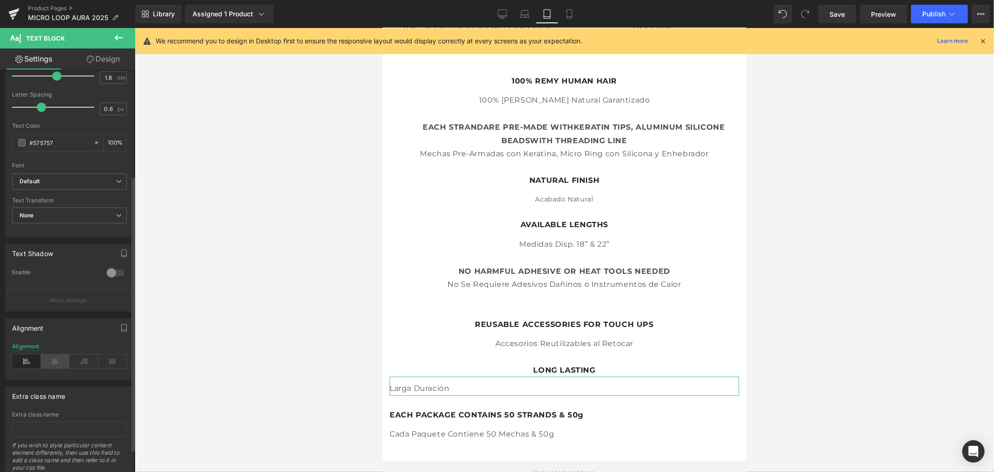
click at [52, 358] on icon at bounding box center [55, 361] width 29 height 14
click at [562, 413] on span "Text Block" at bounding box center [559, 415] width 31 height 11
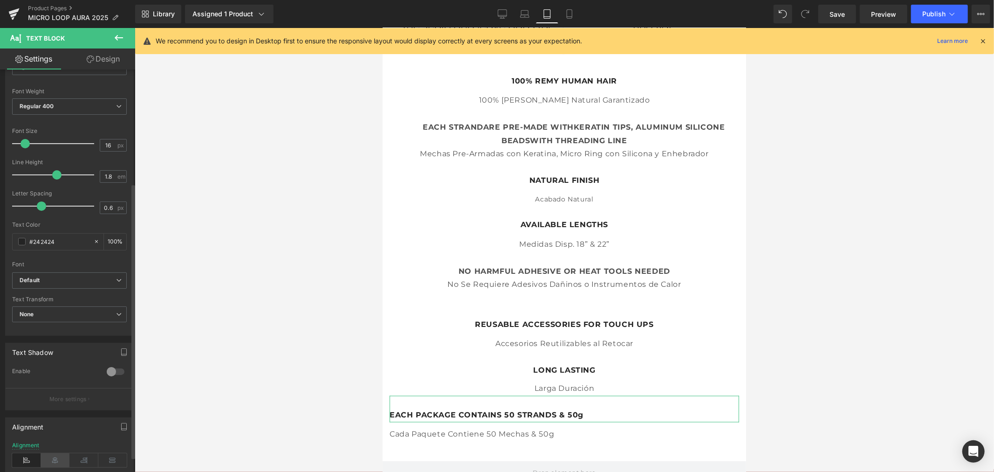
scroll to position [189, 0]
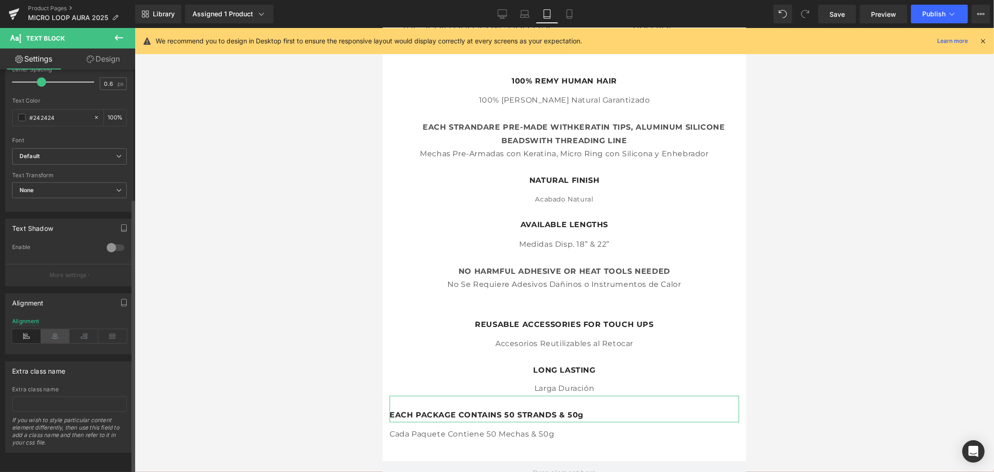
click at [55, 329] on icon at bounding box center [55, 336] width 29 height 14
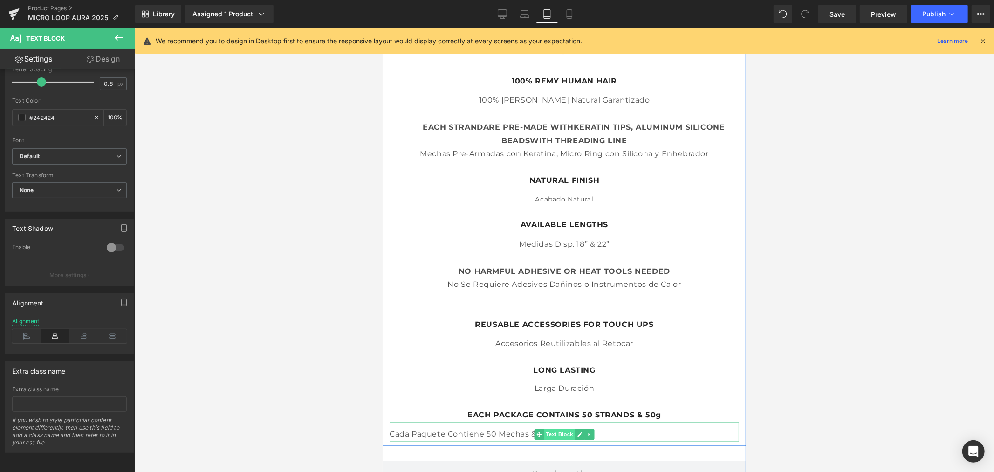
click at [559, 429] on span "Text Block" at bounding box center [559, 433] width 31 height 11
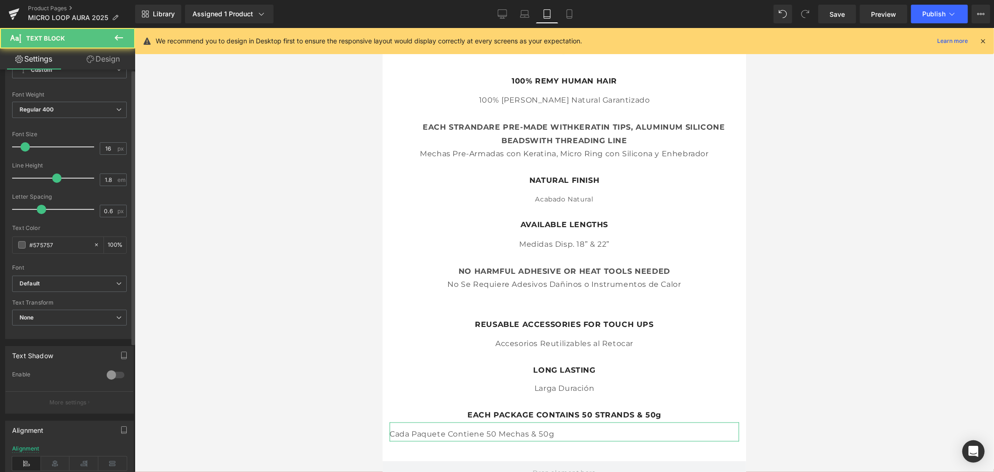
scroll to position [155, 0]
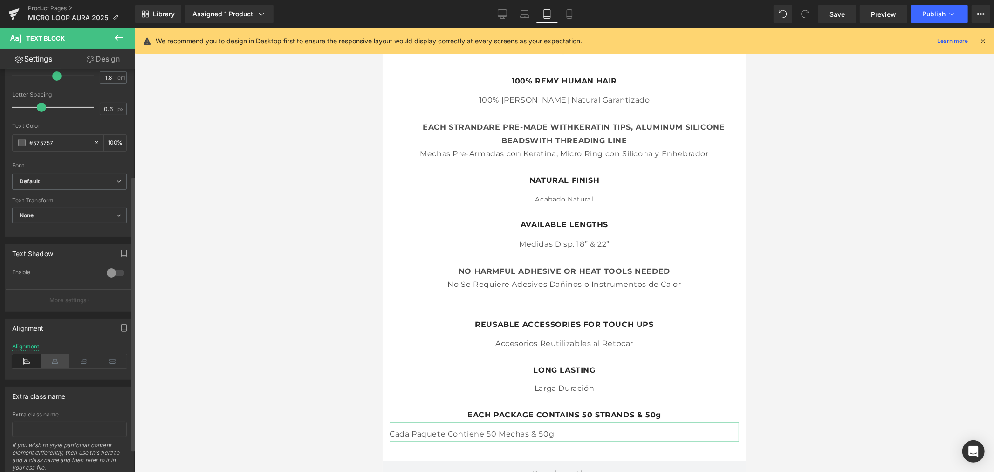
click at [55, 364] on icon at bounding box center [55, 361] width 29 height 14
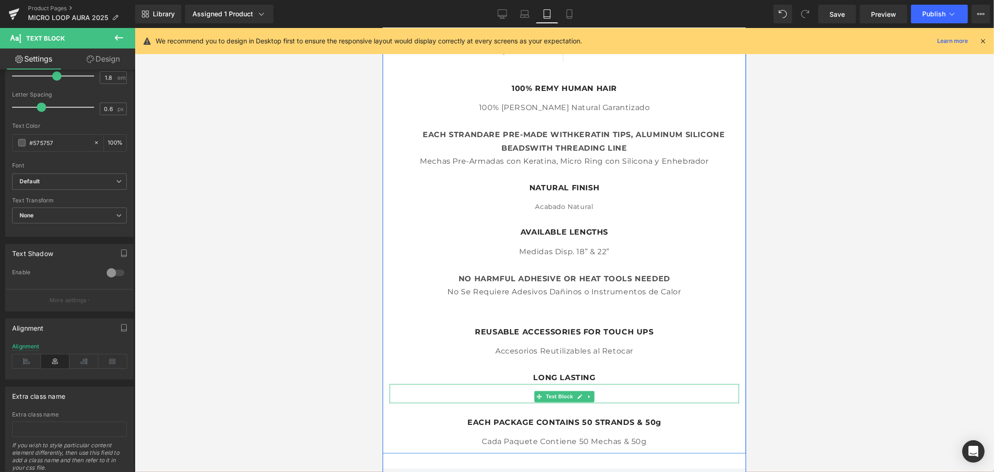
scroll to position [1036, 0]
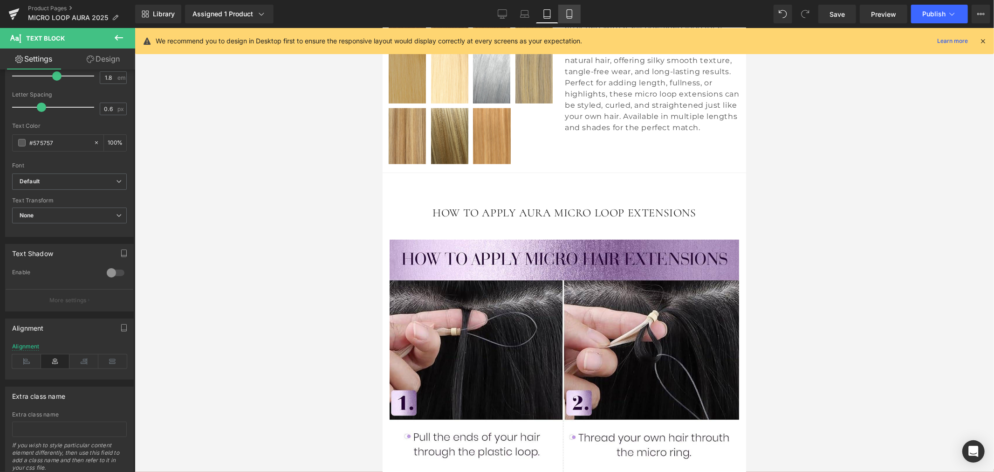
click at [567, 6] on link "Mobile" at bounding box center [569, 14] width 22 height 19
type input "15"
type input "100"
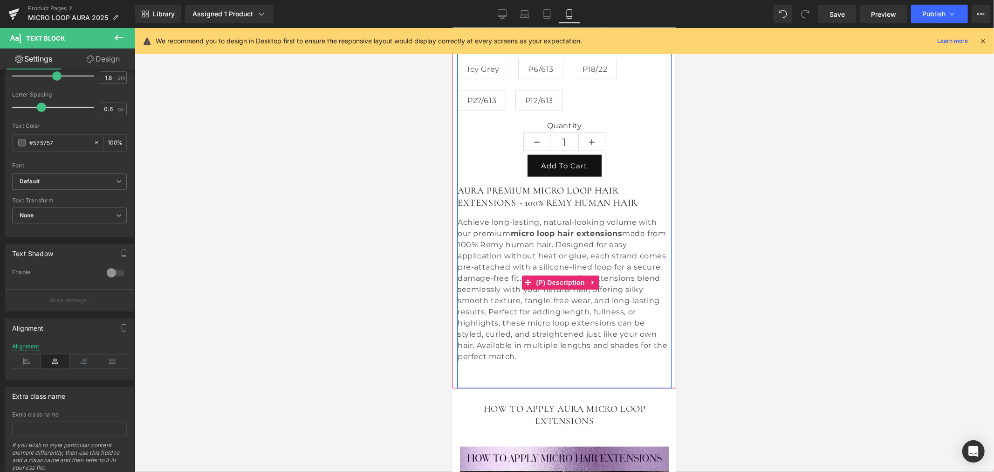
scroll to position [717, 0]
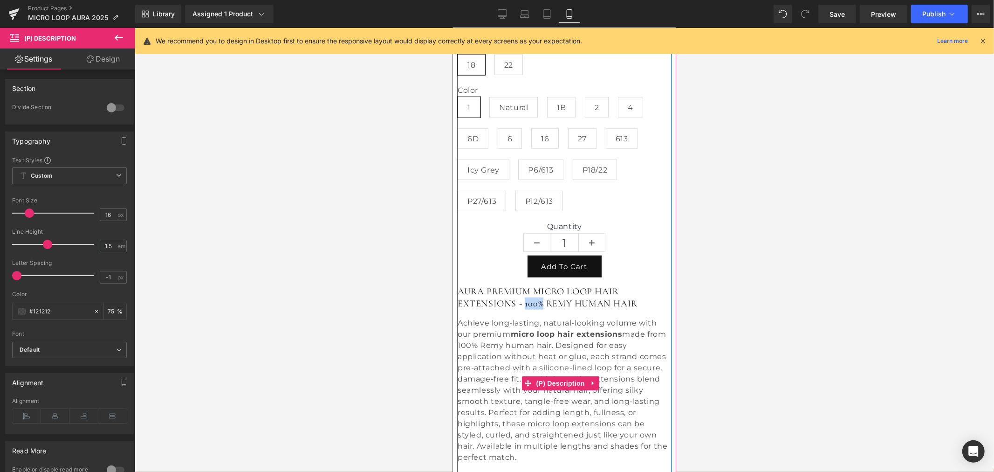
drag, startPoint x: 540, startPoint y: 298, endPoint x: 523, endPoint y: 299, distance: 16.8
click at [523, 299] on h2 "AURA PREMIUM MICRO LOOP HAIR EXTENSIONS - 100% REMY HUMAN HAIR" at bounding box center [563, 297] width 213 height 24
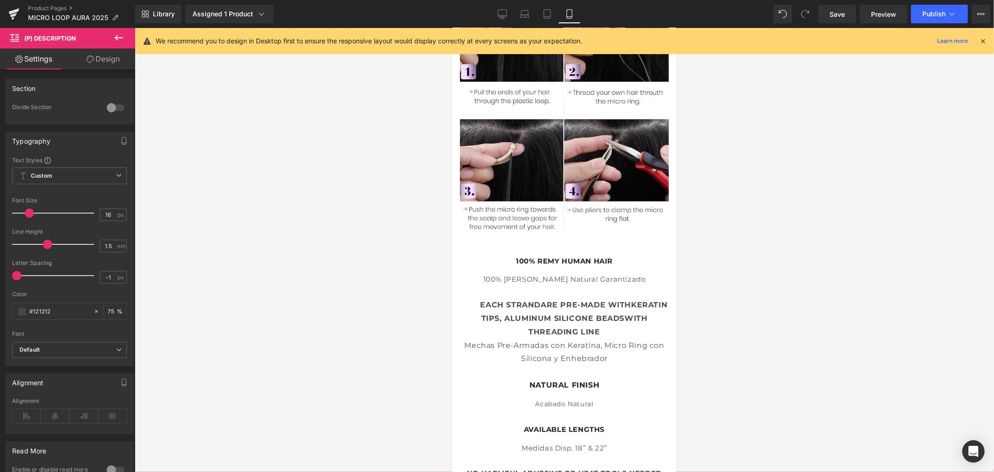
scroll to position [1442, 0]
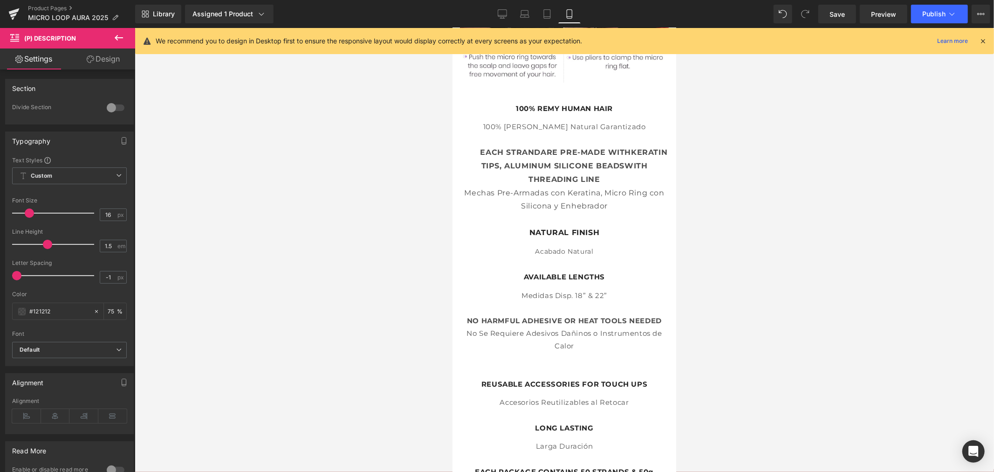
click at [343, 369] on div at bounding box center [565, 250] width 860 height 444
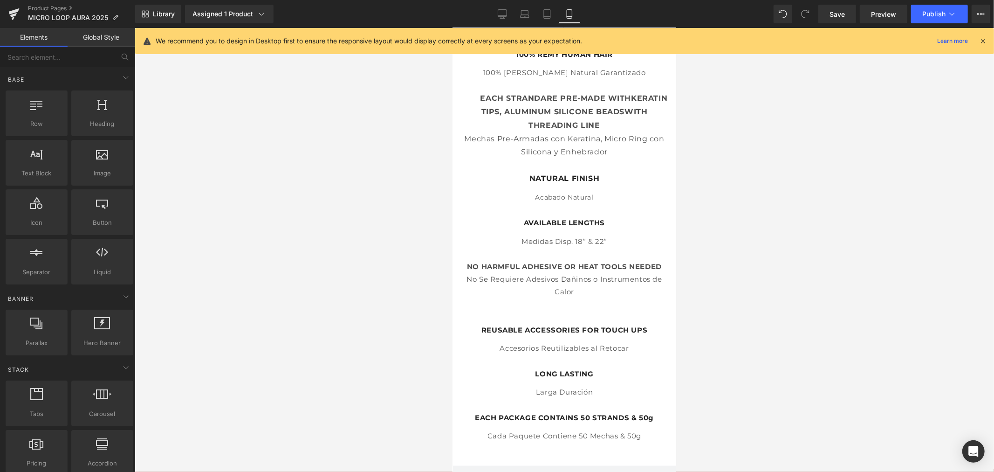
scroll to position [1546, 0]
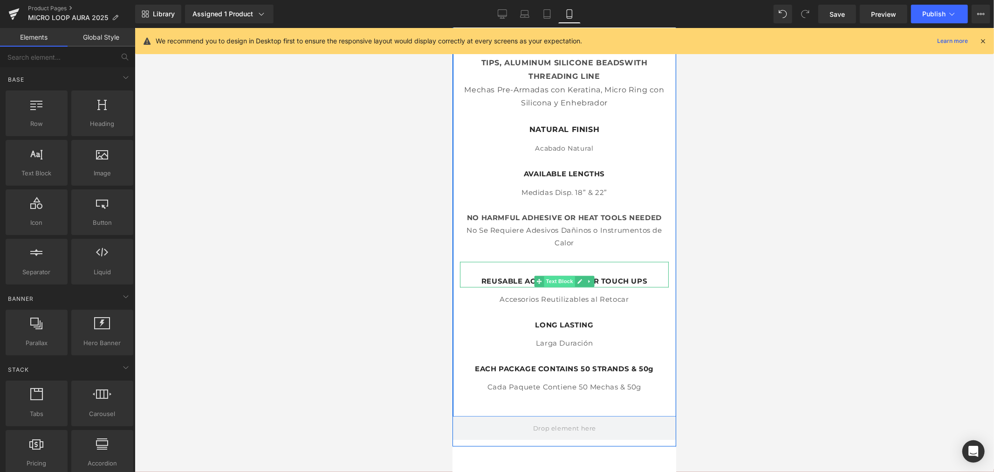
click at [561, 275] on span "Text Block" at bounding box center [559, 280] width 31 height 11
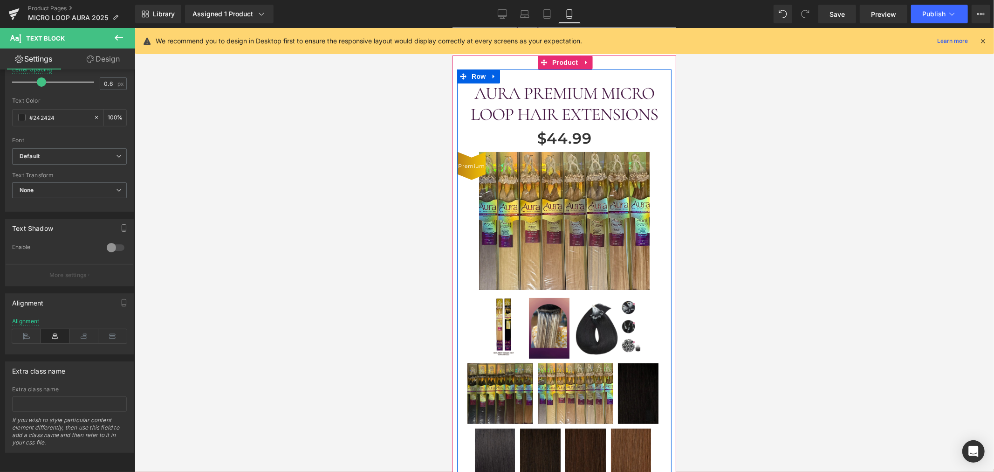
scroll to position [0, 0]
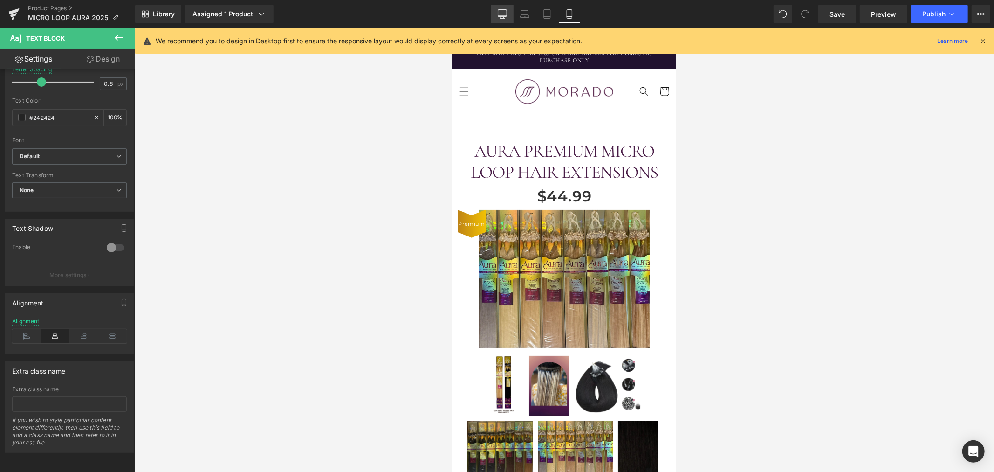
click at [505, 8] on link "Desktop" at bounding box center [502, 14] width 22 height 19
type input "16"
type input "100"
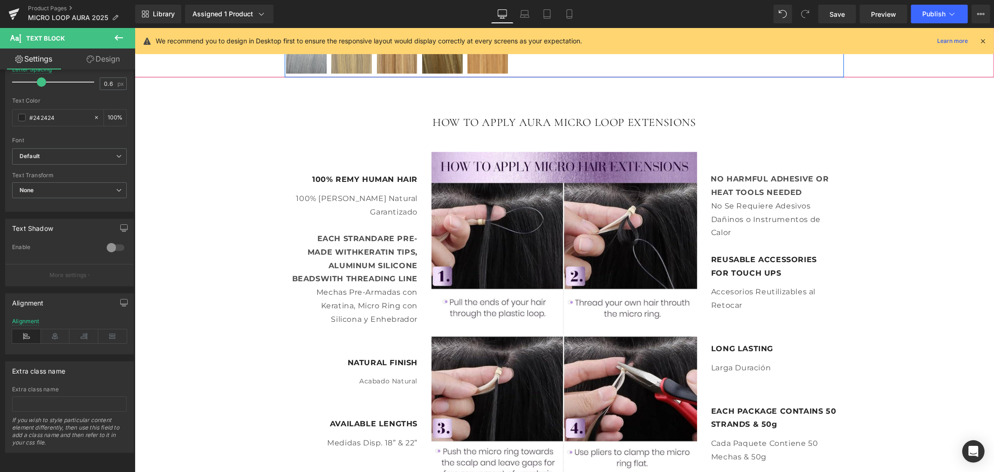
scroll to position [570, 0]
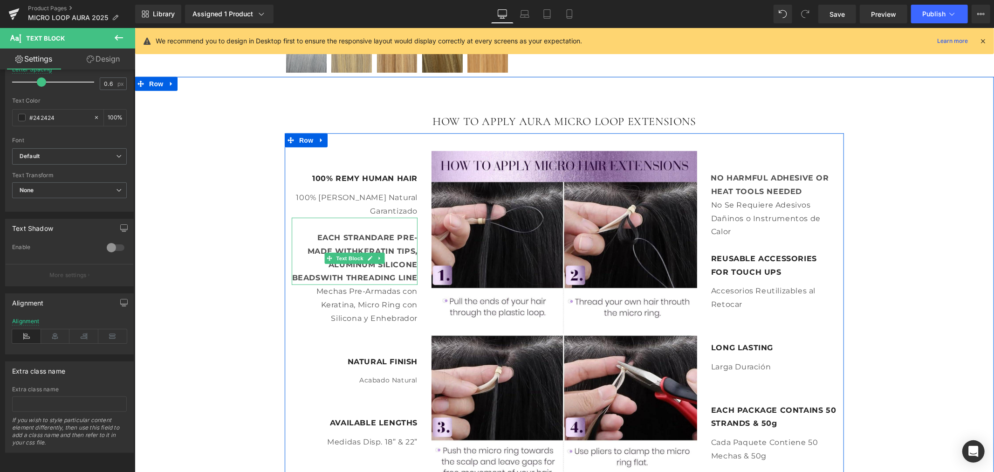
click at [310, 236] on strong at bounding box center [274, 238] width 86 height 5
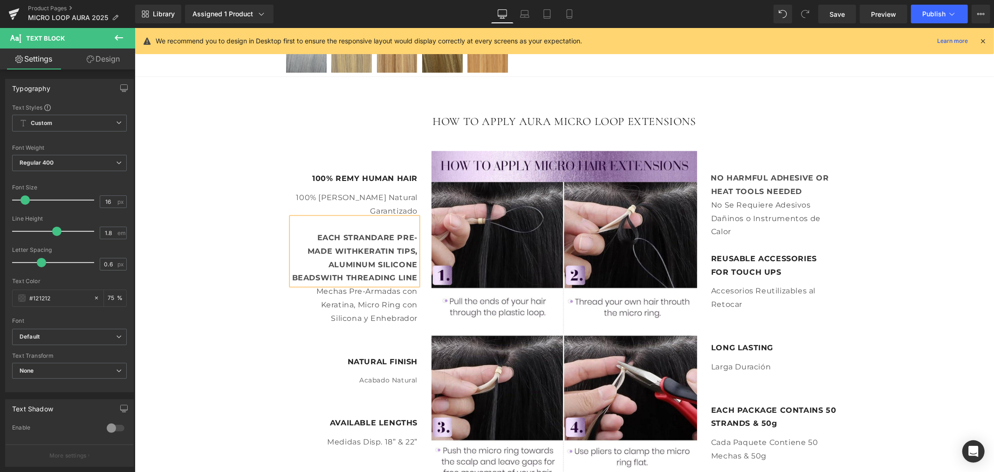
click at [257, 238] on div "HOW TO APPLY AURA MICRO LOOP EXTENSIONS Heading Row Image 100% REMY HUMAN HAIR …" at bounding box center [564, 329] width 860 height 459
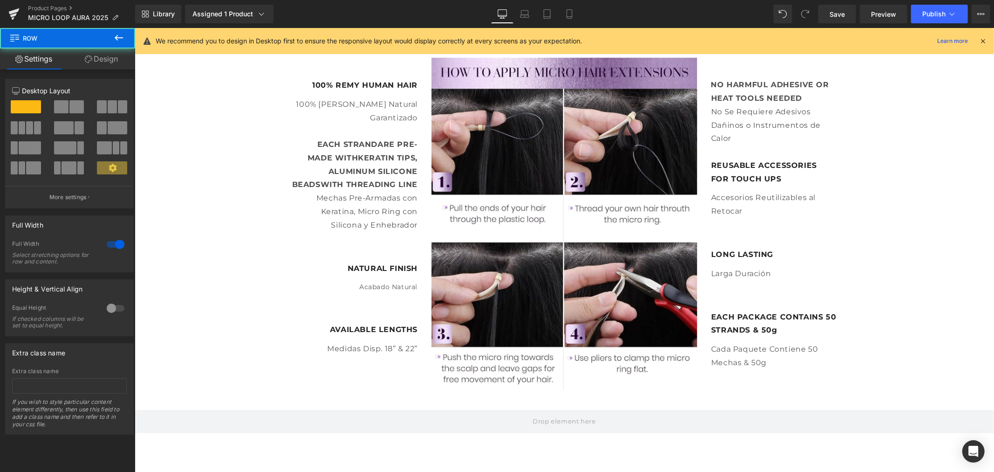
scroll to position [673, 0]
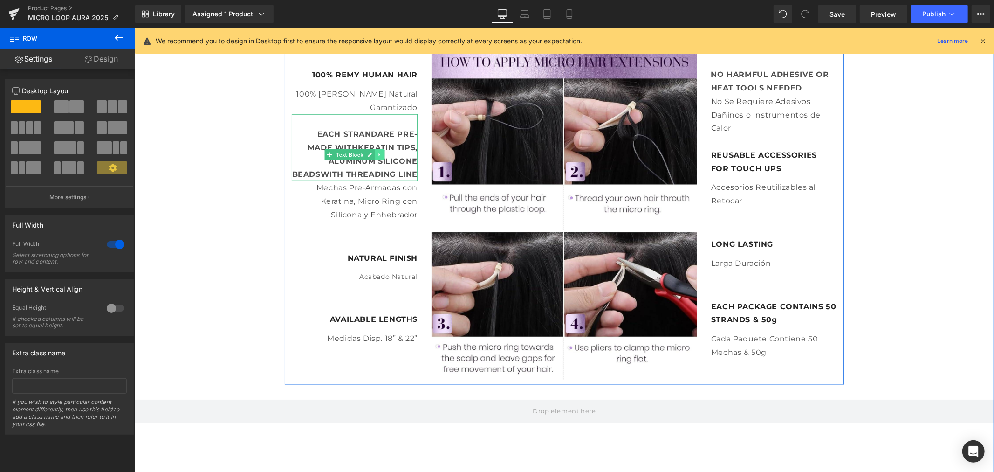
click at [377, 151] on icon at bounding box center [379, 154] width 5 height 6
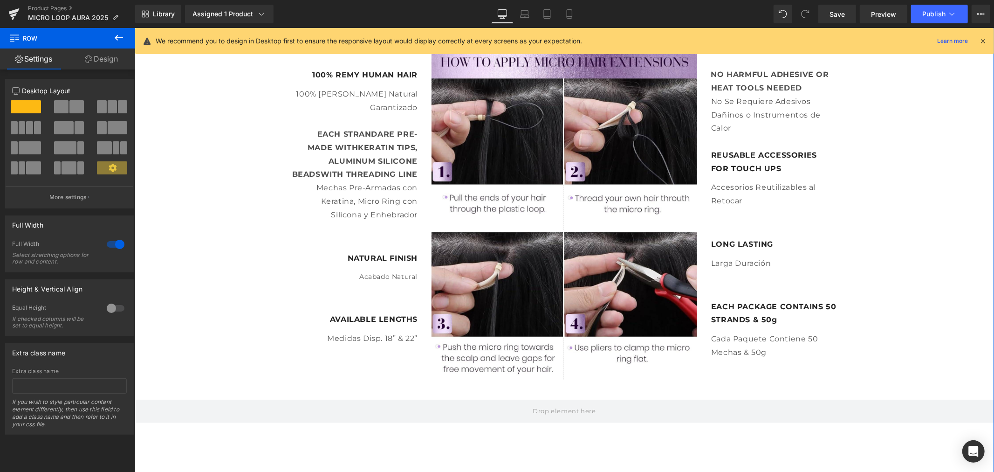
click at [213, 202] on div "HOW TO APPLY AURA MICRO LOOP EXTENSIONS Heading Row Image 100% REMY HUMAN HAIR …" at bounding box center [564, 225] width 860 height 459
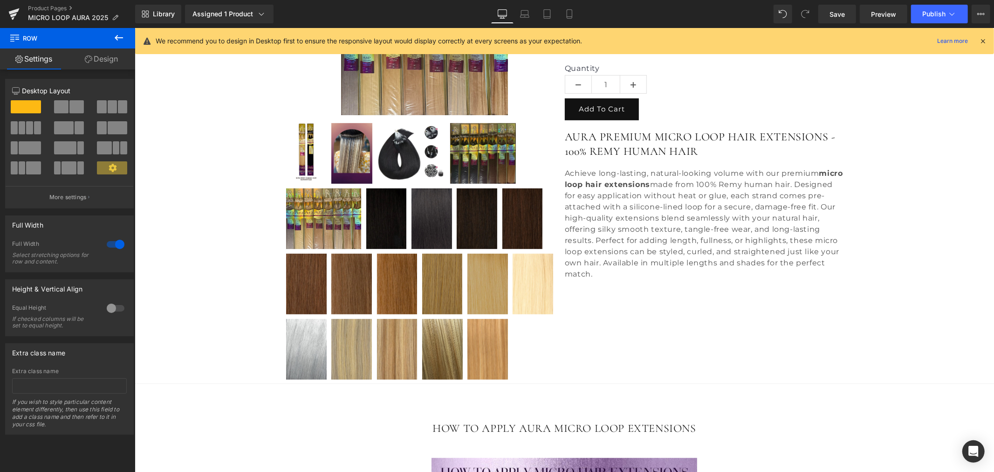
scroll to position [207, 0]
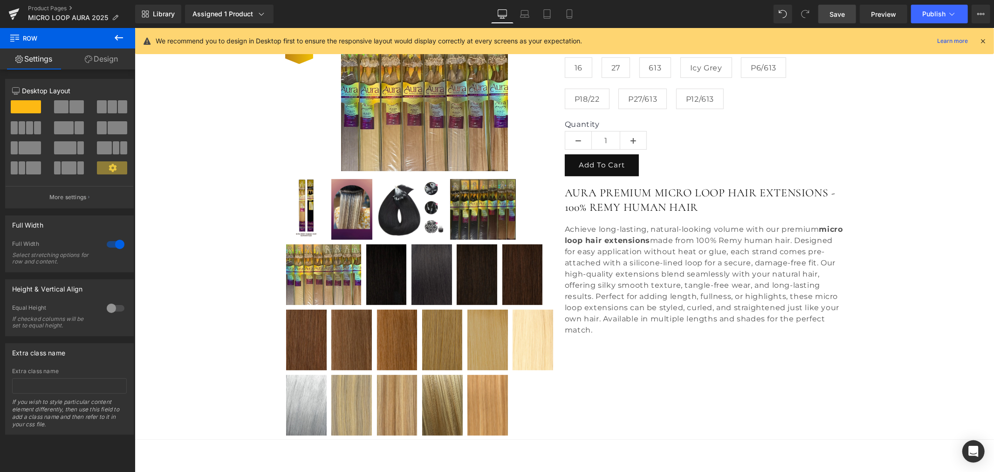
click at [837, 14] on span "Save" at bounding box center [837, 14] width 15 height 10
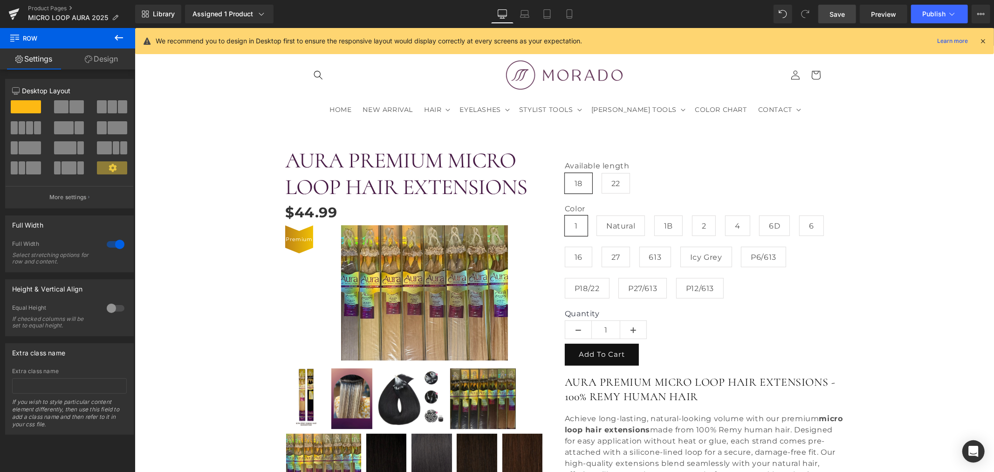
scroll to position [0, 0]
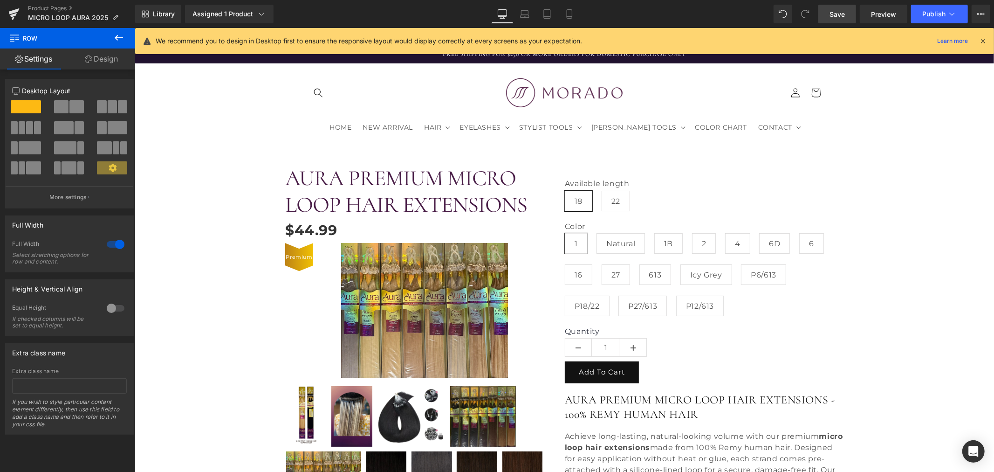
click at [842, 10] on span "Save" at bounding box center [837, 14] width 15 height 10
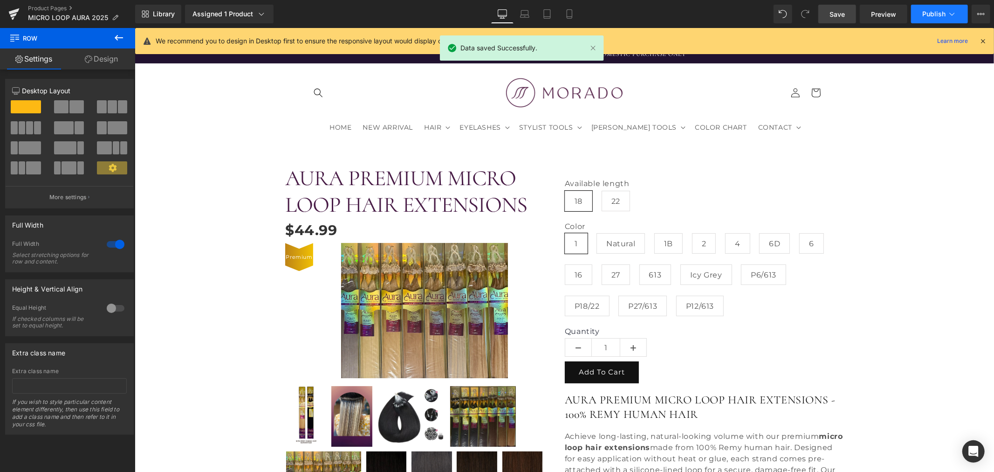
click at [923, 13] on span "Publish" at bounding box center [933, 13] width 23 height 7
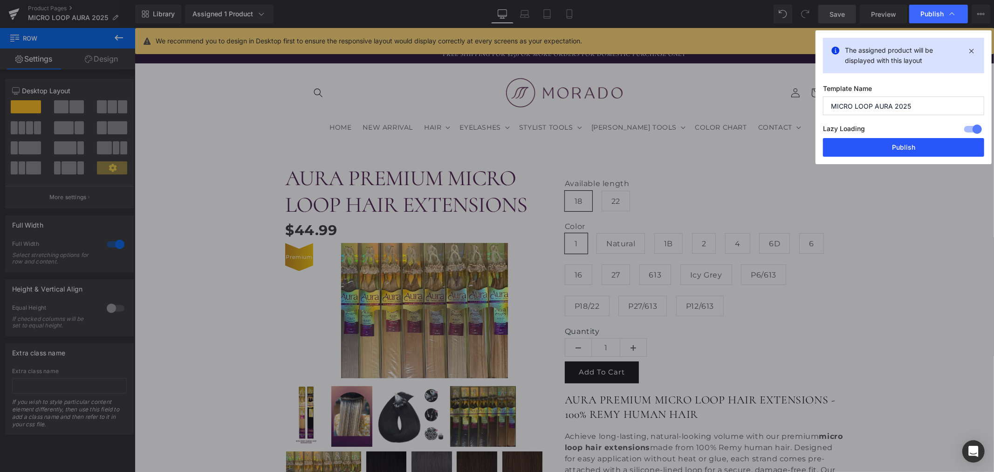
click at [881, 146] on button "Publish" at bounding box center [903, 147] width 161 height 19
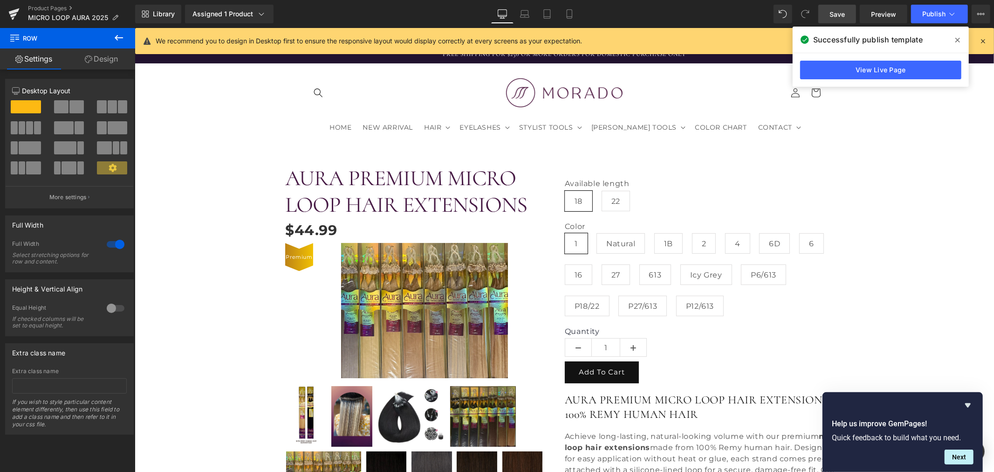
click at [122, 36] on icon at bounding box center [118, 37] width 11 height 11
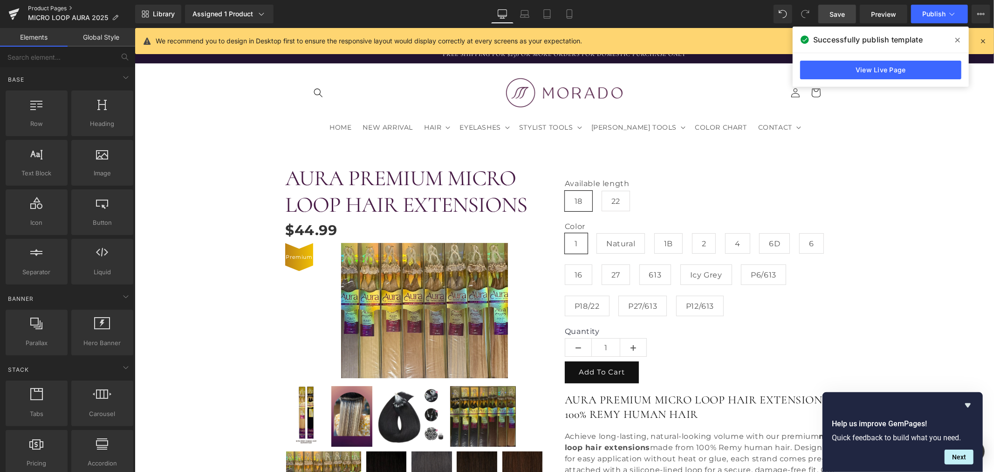
click at [48, 8] on link "Product Pages" at bounding box center [81, 8] width 107 height 7
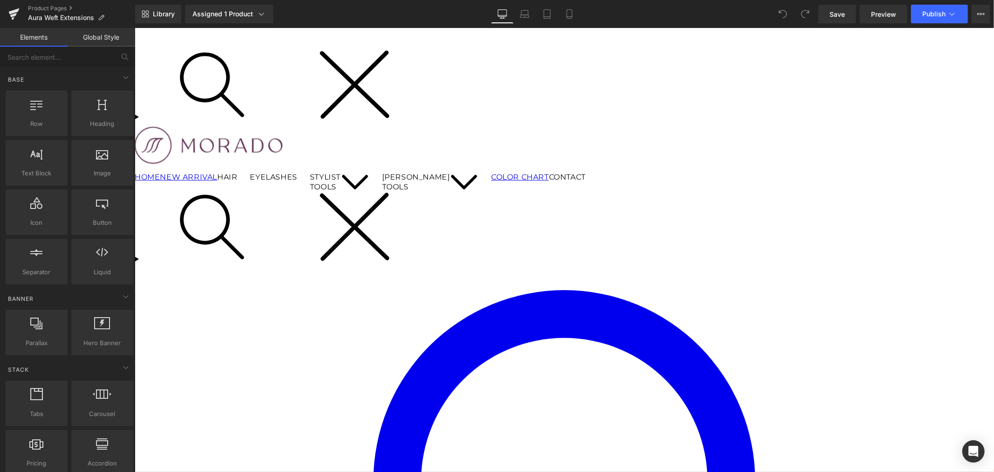
scroll to position [207, 0]
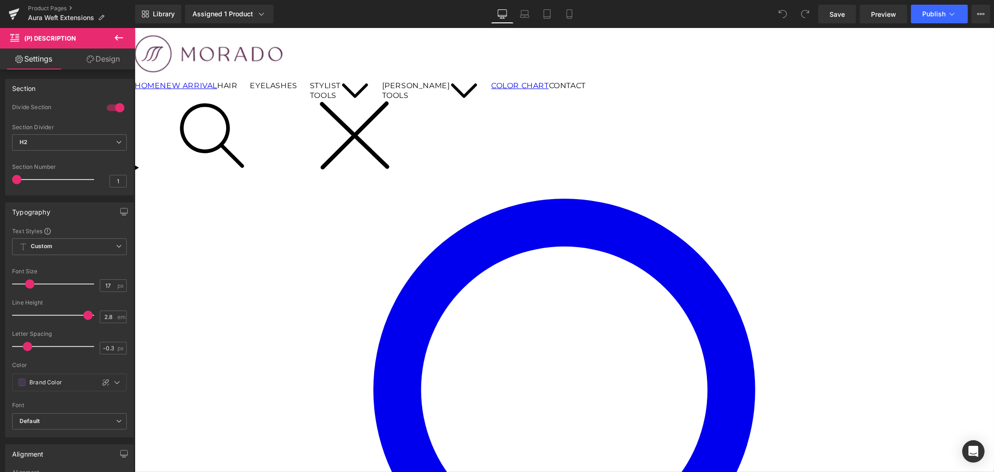
click at [134, 28] on span "(P) Description" at bounding box center [134, 28] width 0 height 0
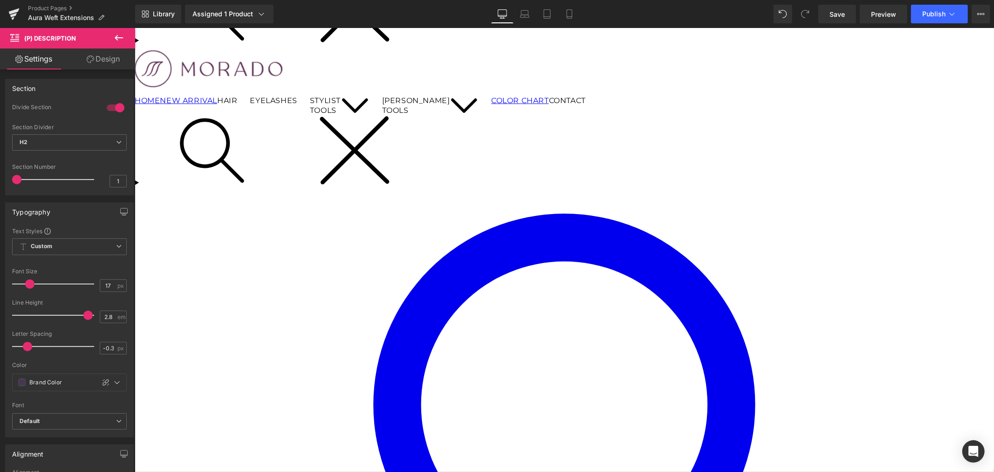
scroll to position [52, 0]
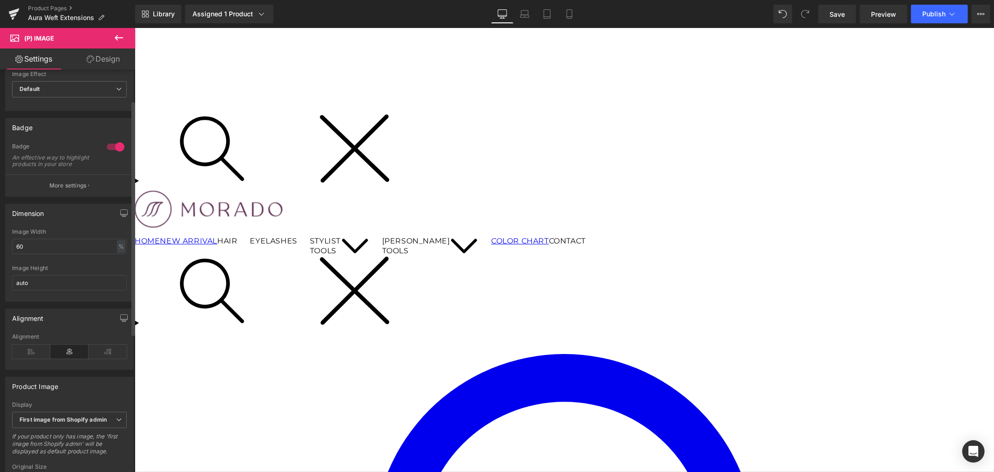
scroll to position [0, 0]
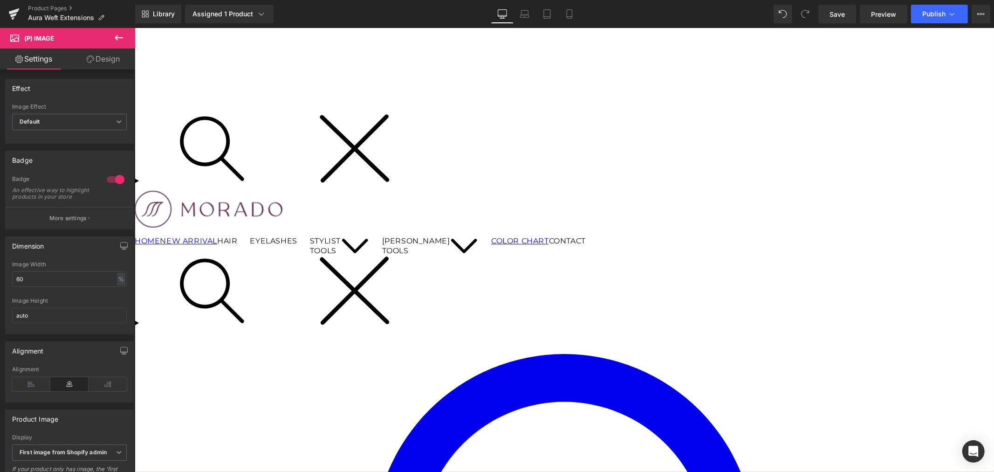
click at [101, 55] on link "Design" at bounding box center [103, 58] width 68 height 21
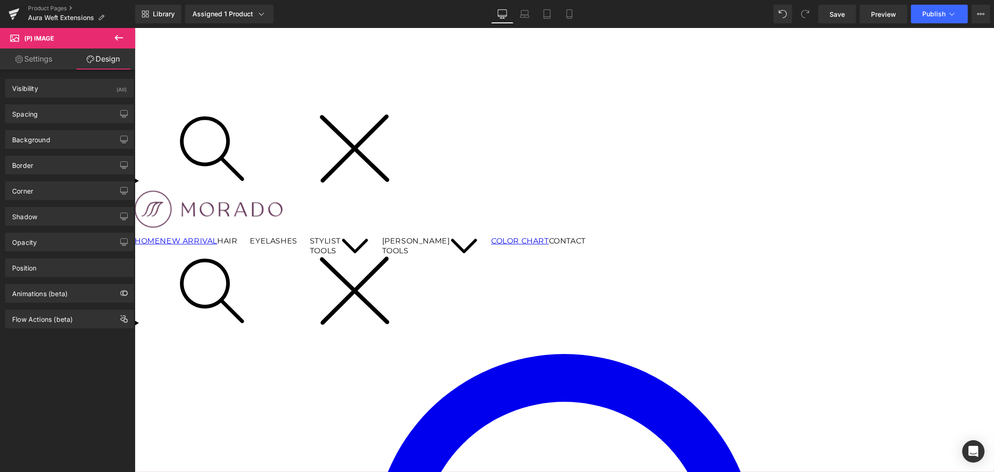
click at [116, 41] on icon at bounding box center [118, 37] width 11 height 11
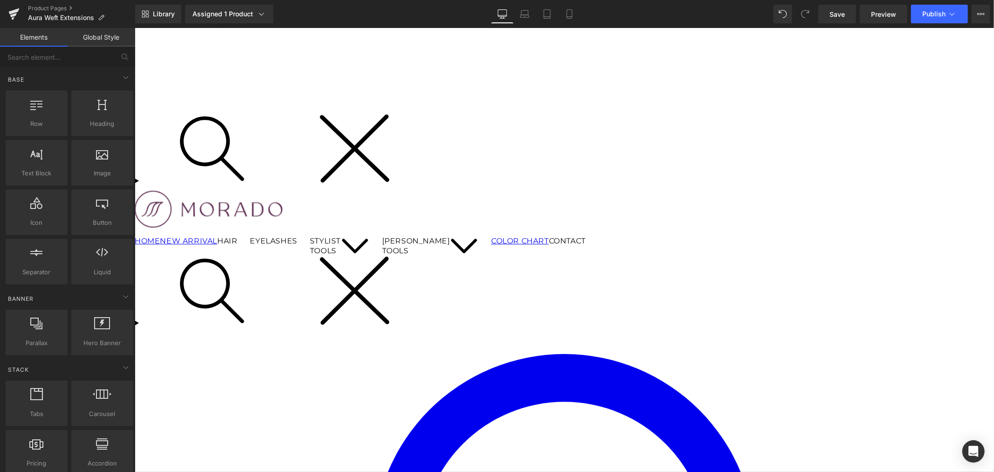
click at [134, 28] on span "(P) Image" at bounding box center [134, 28] width 0 height 0
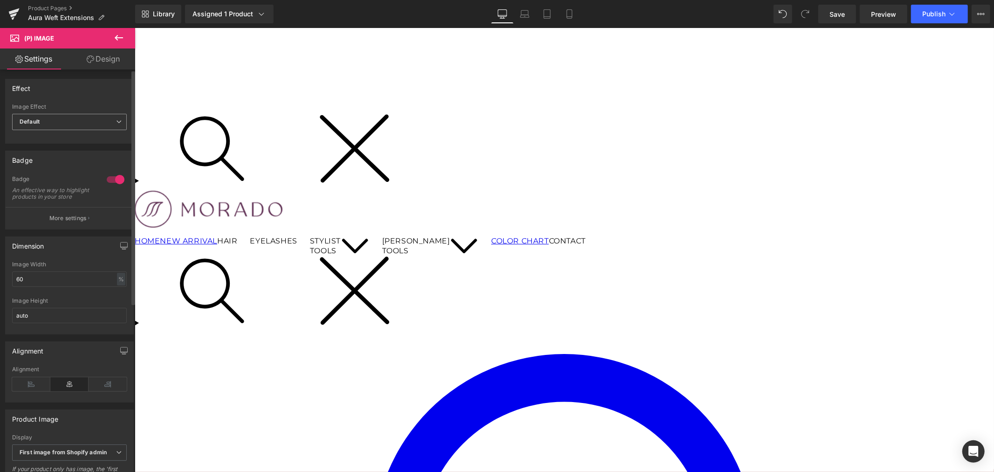
click at [66, 126] on span "Default" at bounding box center [69, 122] width 115 height 16
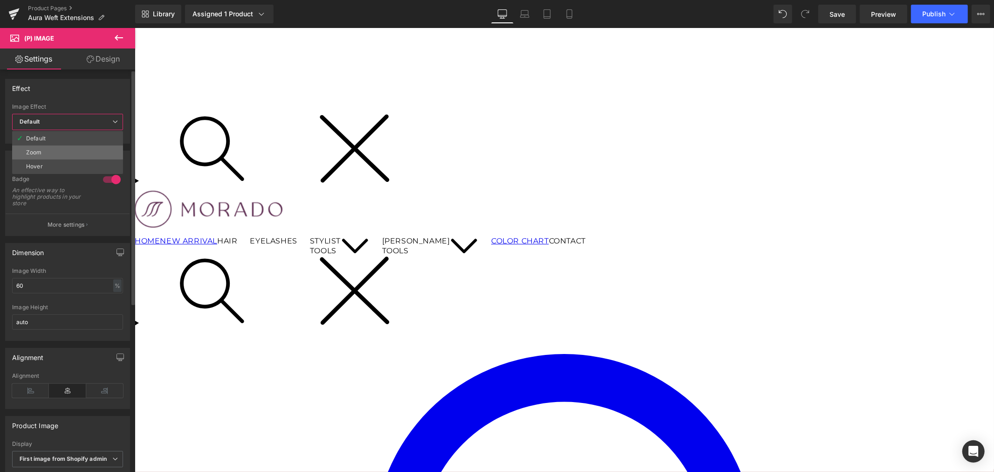
click at [57, 148] on li "Zoom" at bounding box center [67, 152] width 111 height 14
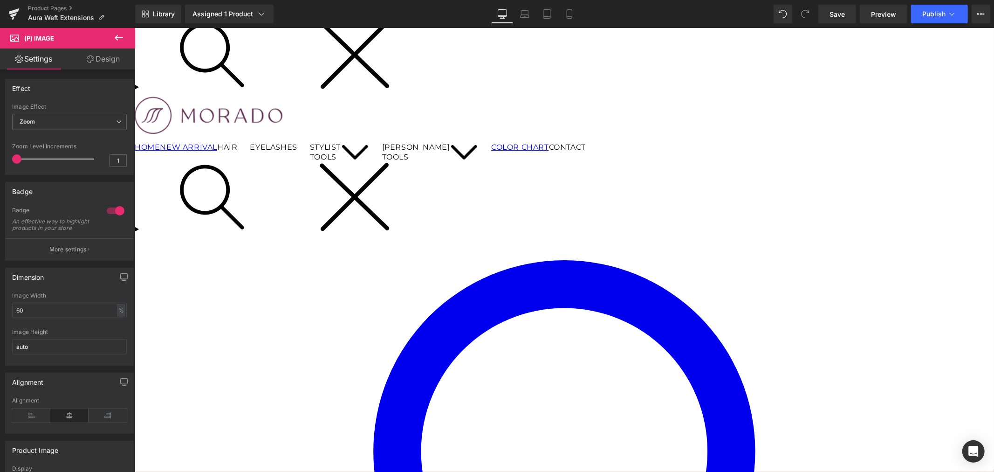
scroll to position [17, 0]
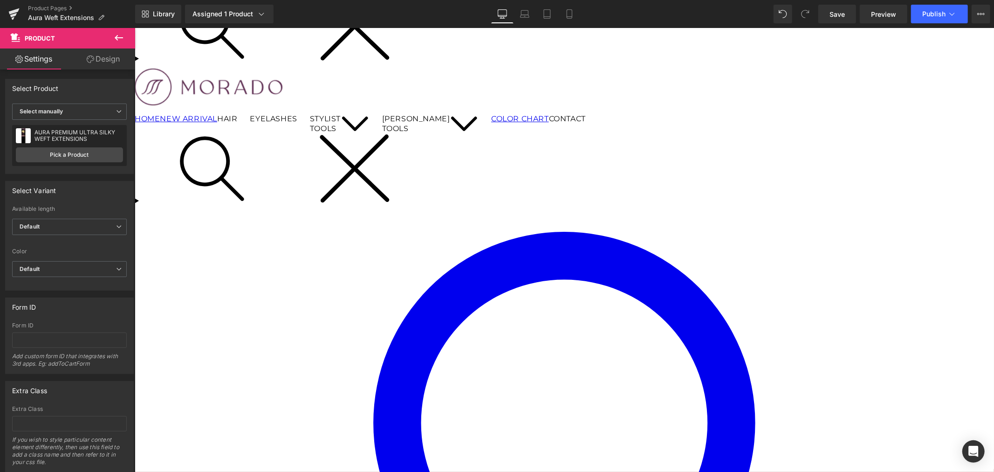
scroll to position [173, 0]
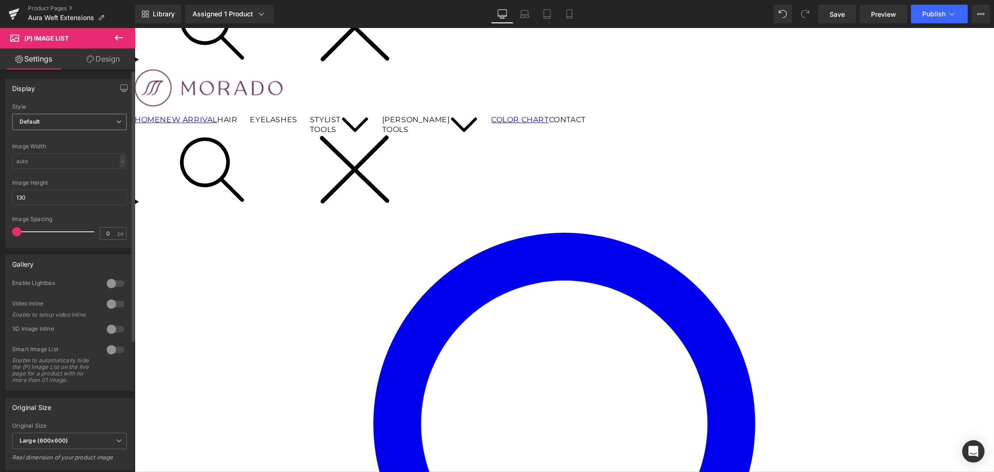
click at [102, 122] on span "Default" at bounding box center [69, 122] width 115 height 16
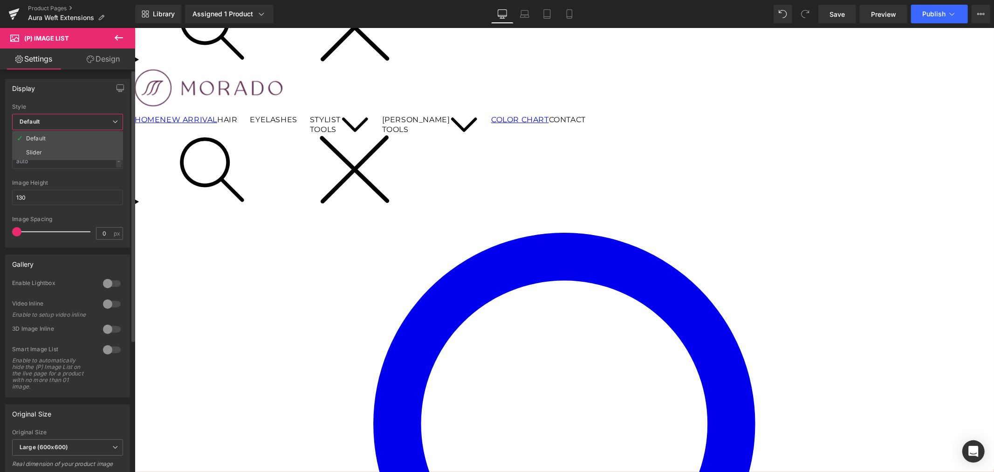
click at [102, 122] on span "Default" at bounding box center [67, 122] width 111 height 16
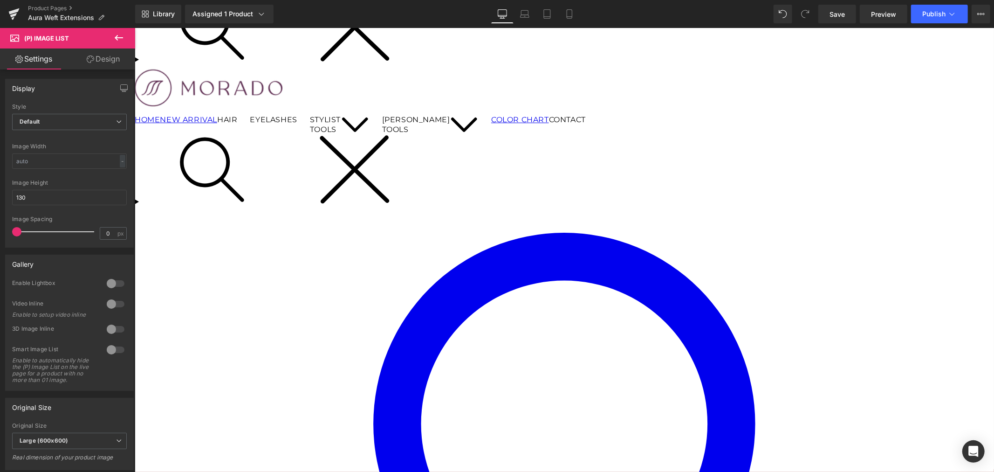
click at [134, 28] on span "(P) Image" at bounding box center [134, 28] width 0 height 0
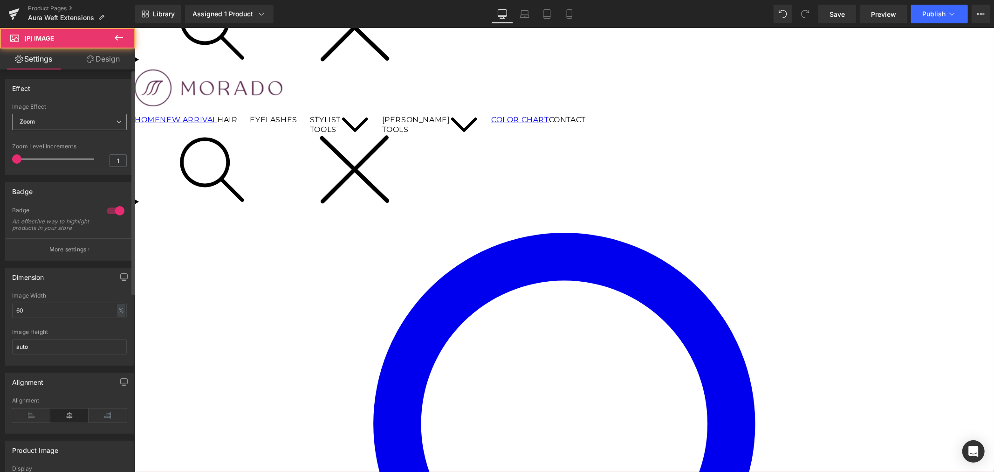
click at [94, 130] on span "Zoom" at bounding box center [69, 122] width 115 height 16
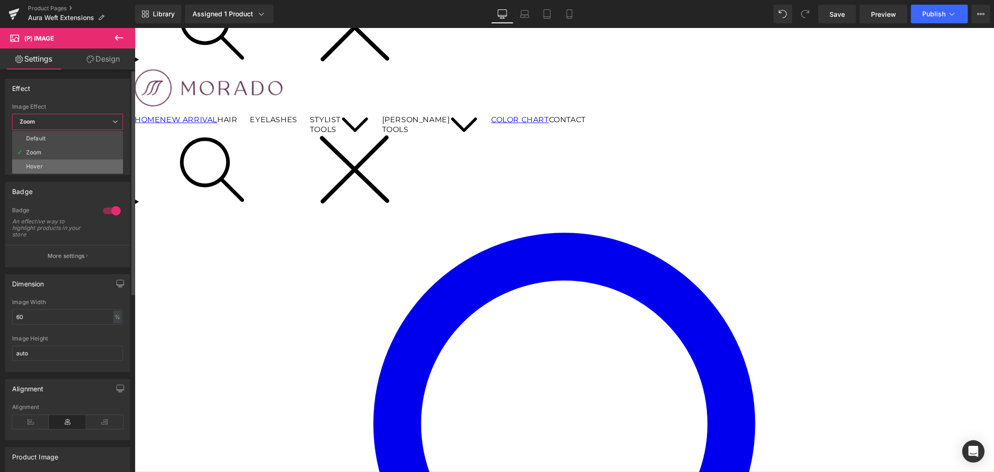
click at [63, 165] on li "Hover" at bounding box center [67, 166] width 111 height 14
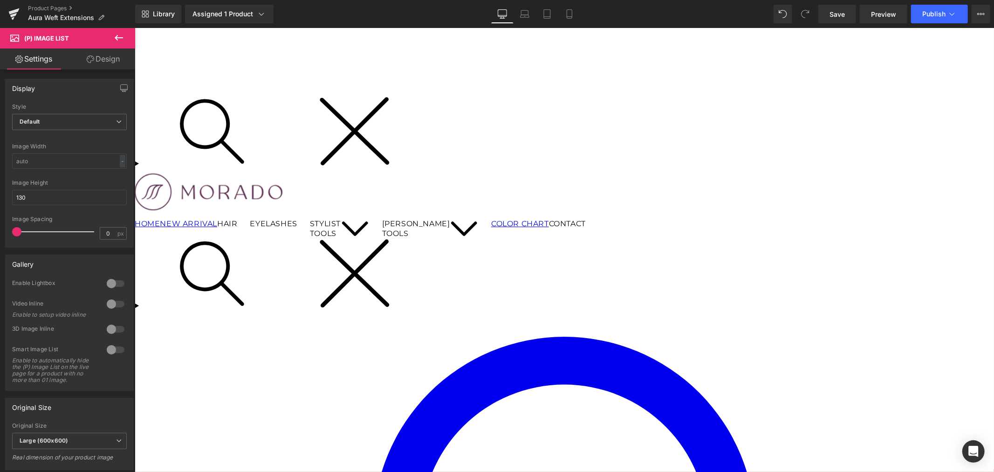
scroll to position [17, 0]
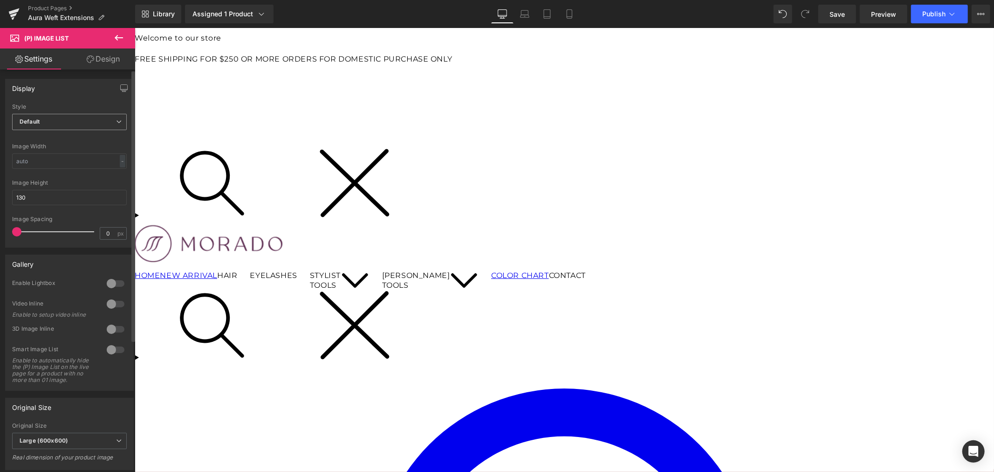
click at [67, 124] on span "Default" at bounding box center [69, 122] width 115 height 16
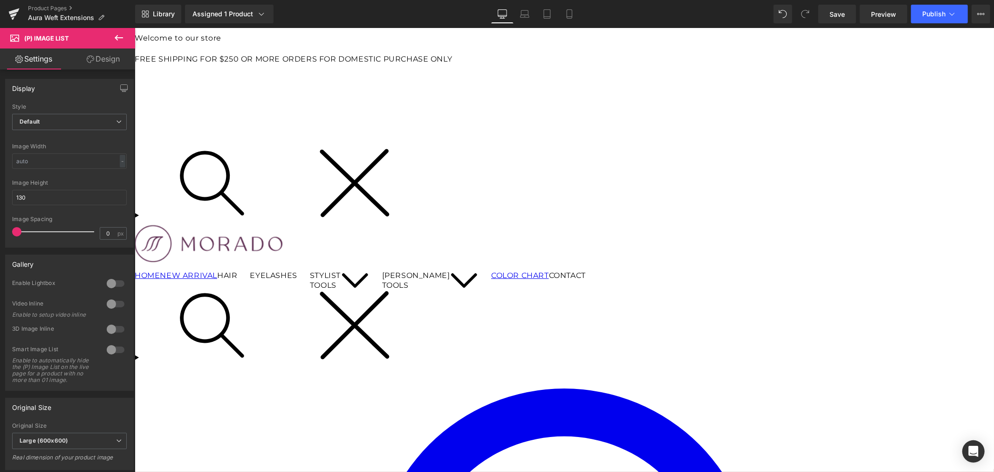
click at [134, 28] on span "(P) Image" at bounding box center [134, 28] width 0 height 0
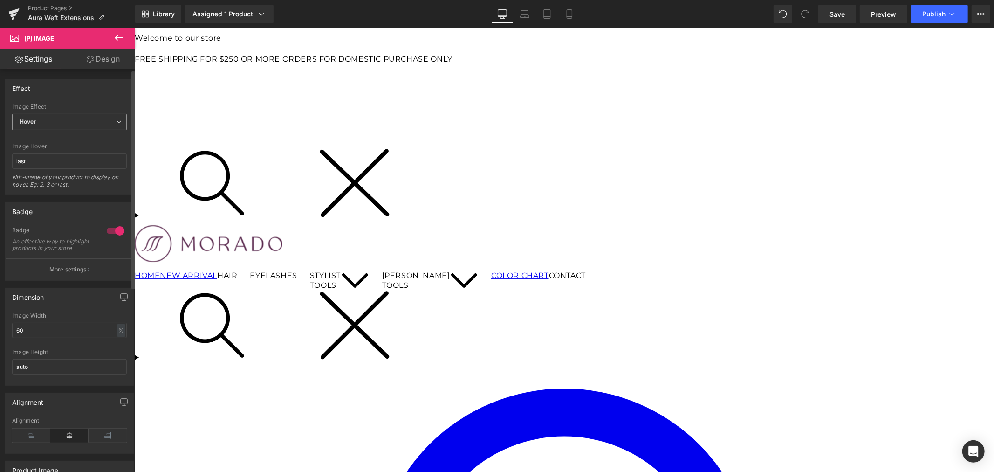
click at [55, 127] on span "Hover" at bounding box center [69, 122] width 115 height 16
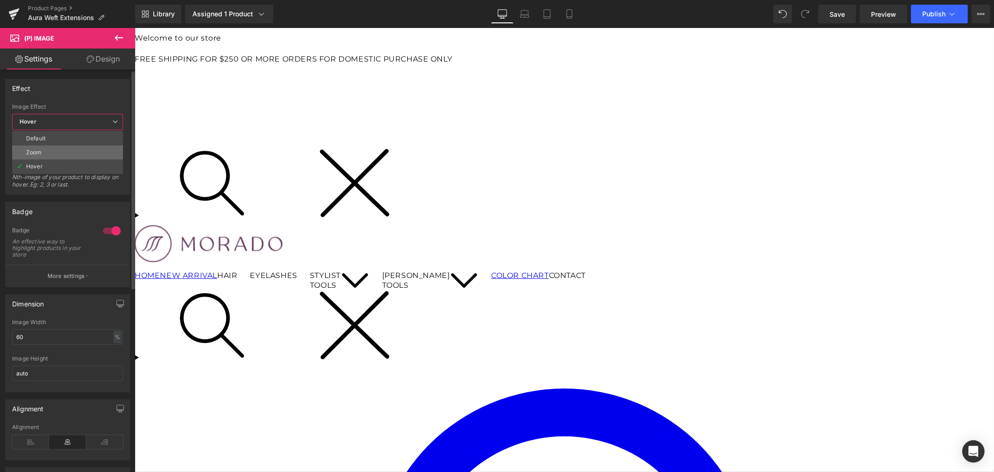
click at [53, 146] on li "Zoom" at bounding box center [67, 152] width 111 height 14
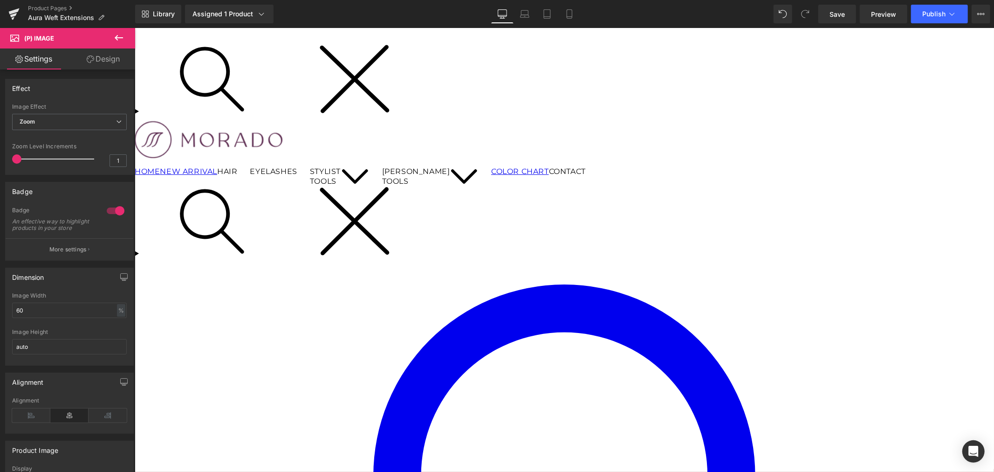
scroll to position [225, 0]
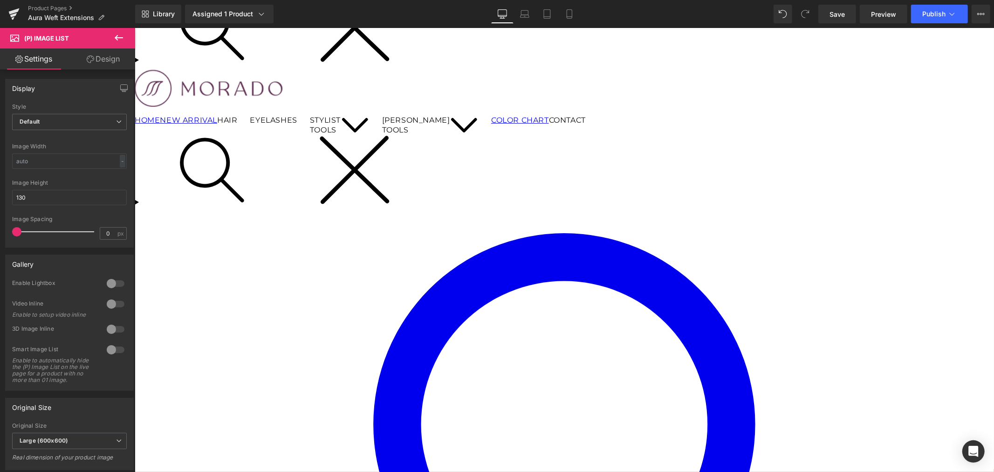
scroll to position [0, 0]
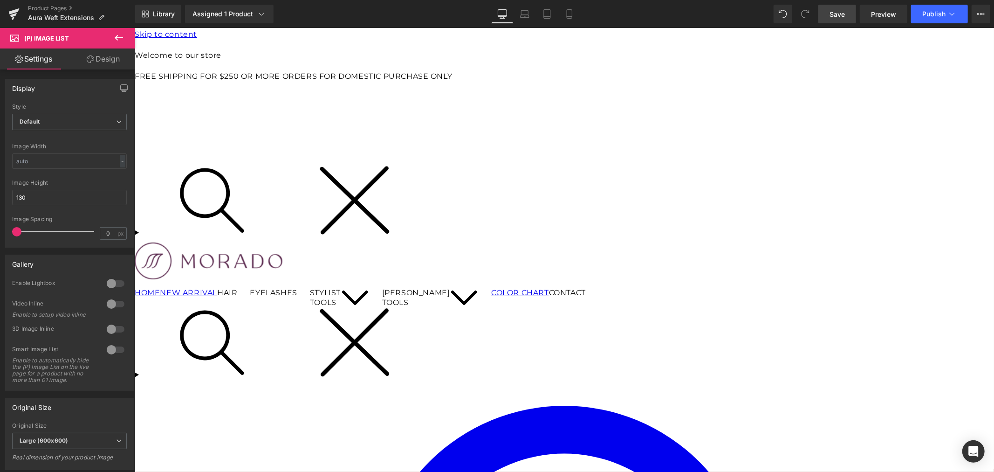
click at [830, 13] on link "Save" at bounding box center [838, 14] width 38 height 19
click at [928, 13] on span "Publish" at bounding box center [933, 13] width 23 height 7
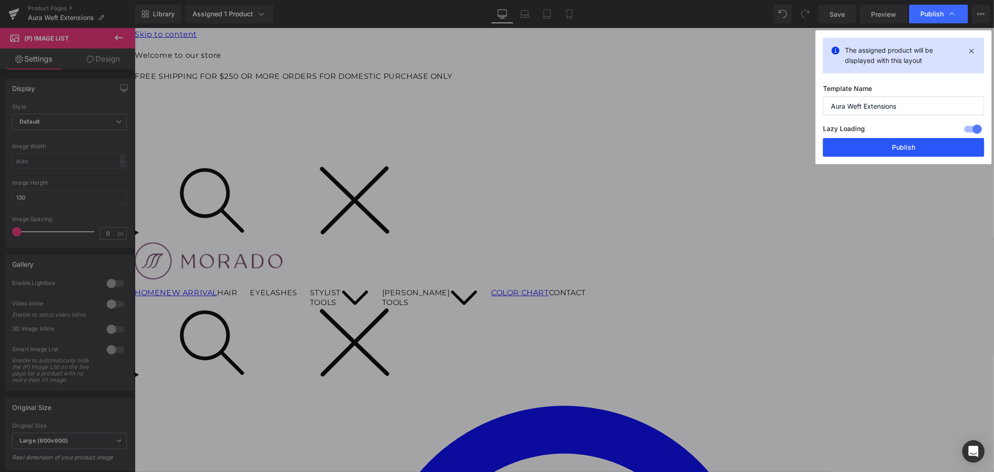
click at [880, 145] on button "Publish" at bounding box center [903, 147] width 161 height 19
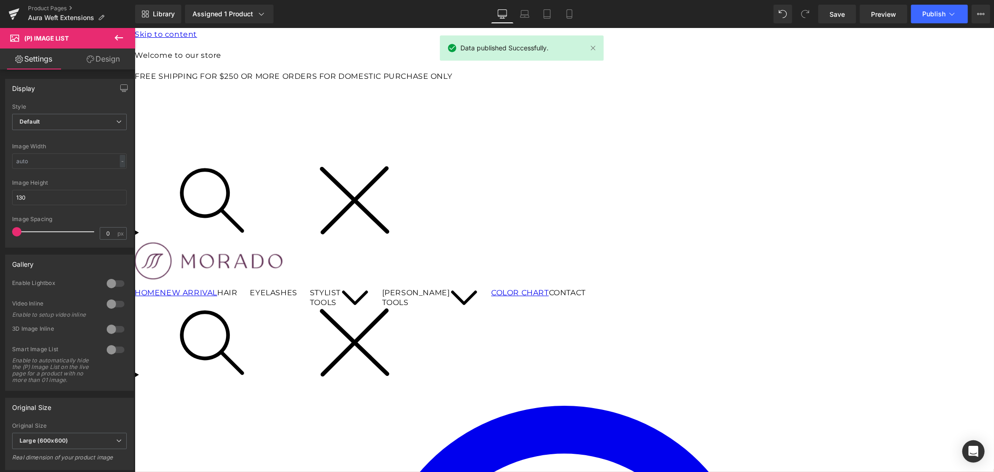
scroll to position [155, 0]
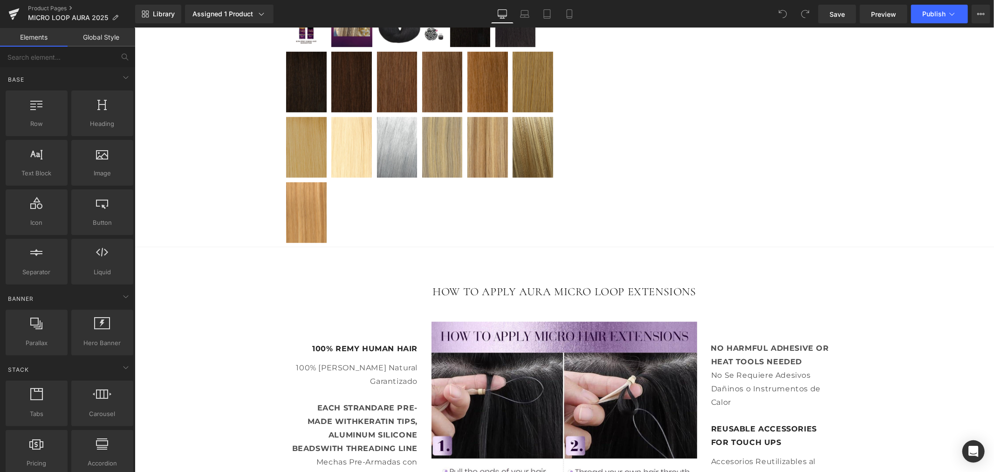
scroll to position [518, 0]
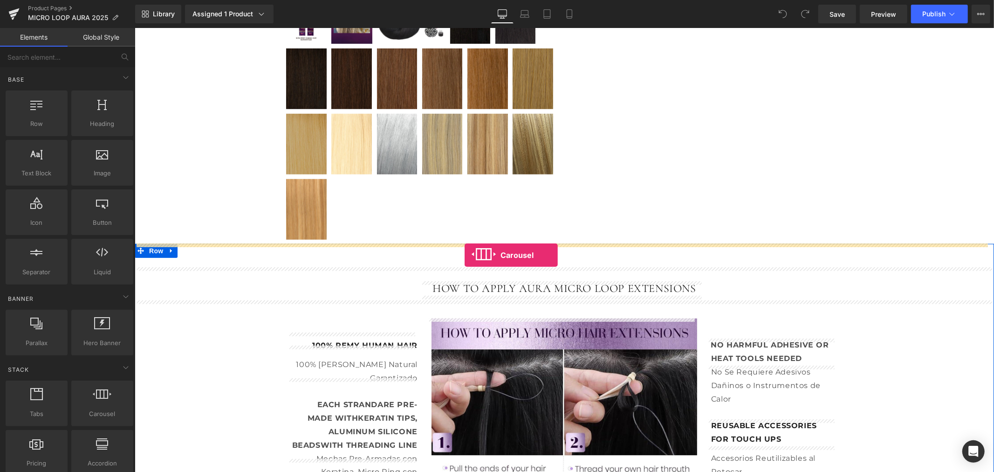
drag, startPoint x: 242, startPoint y: 427, endPoint x: 464, endPoint y: 255, distance: 280.7
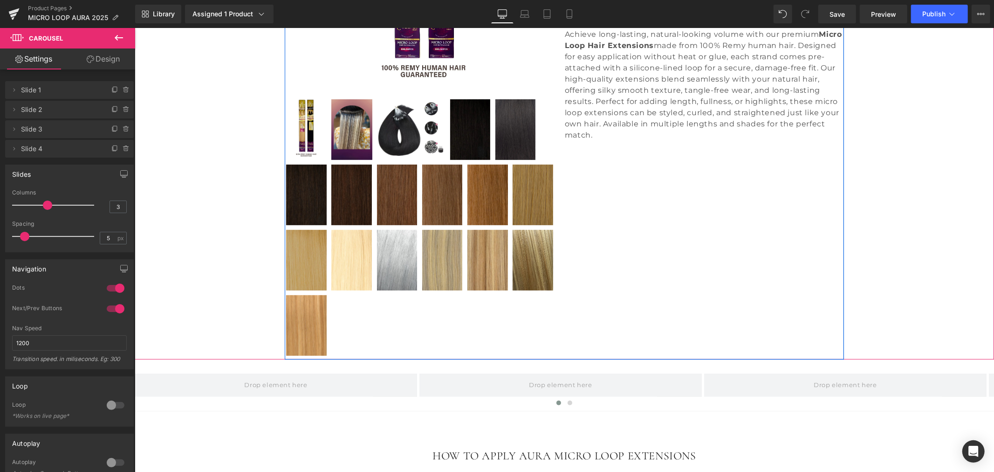
scroll to position [414, 0]
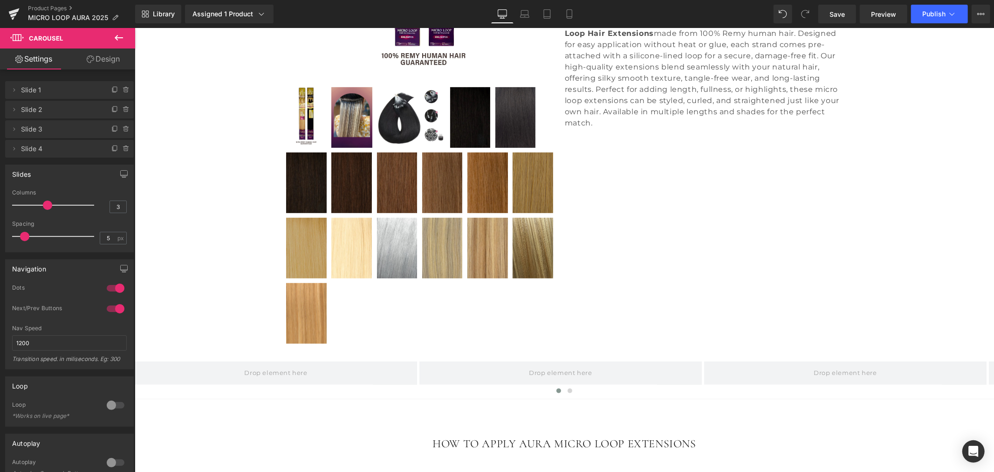
click at [119, 40] on icon at bounding box center [118, 37] width 11 height 11
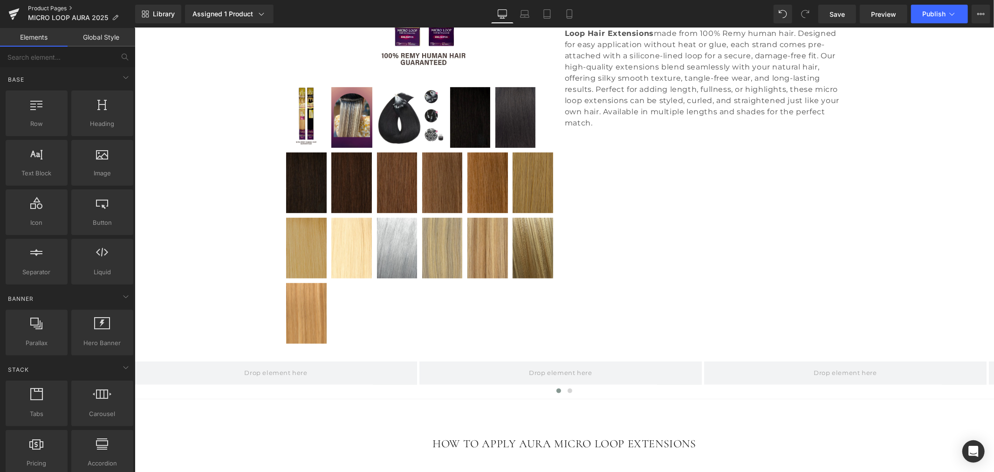
click at [50, 8] on link "Product Pages" at bounding box center [81, 8] width 107 height 7
